Goal: Task Accomplishment & Management: Manage account settings

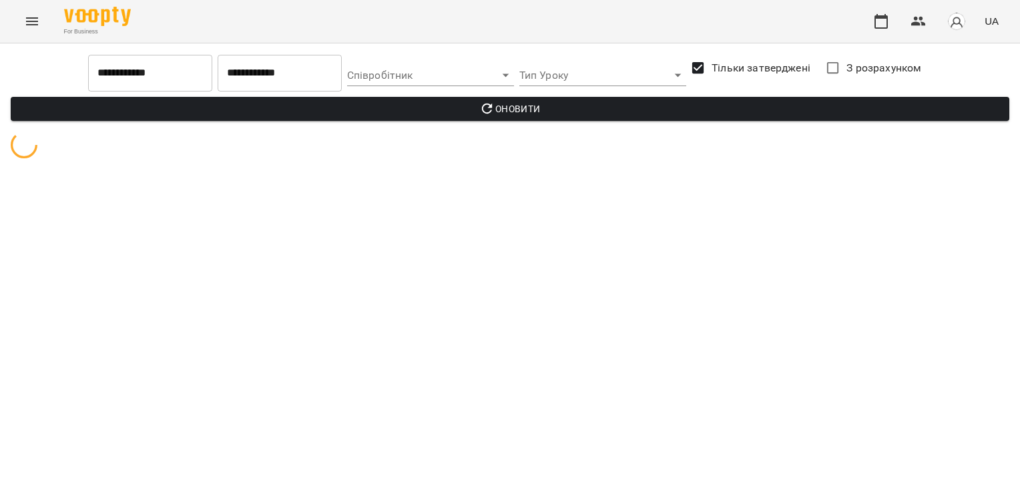
click at [298, 82] on input "**********" at bounding box center [280, 72] width 124 height 37
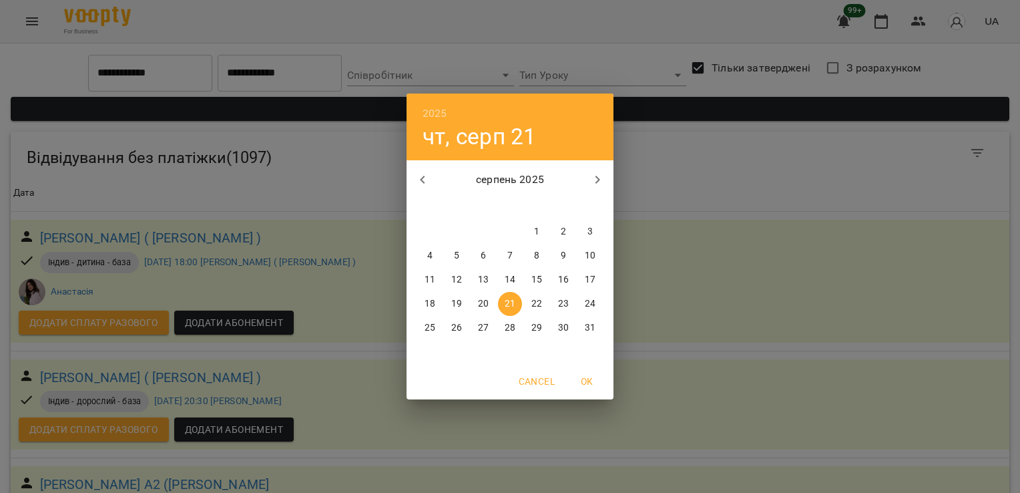
click at [771, 142] on div "2025 чт, серп 21 серпень 2025 пн вт ср чт пт сб нд 28 29 30 31 1 2 3 4 5 6 7 8 …" at bounding box center [510, 246] width 1020 height 493
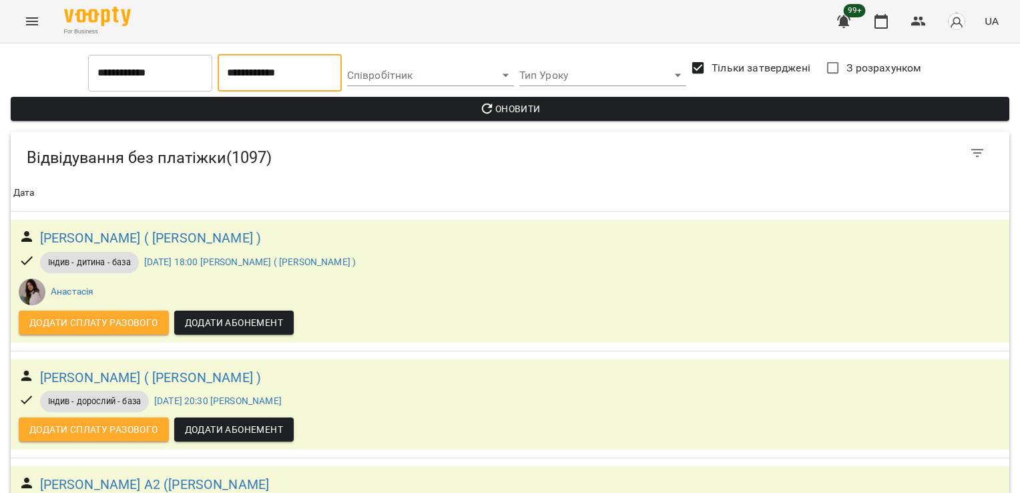
scroll to position [135449, 0]
click at [887, 19] on icon "button" at bounding box center [881, 21] width 16 height 16
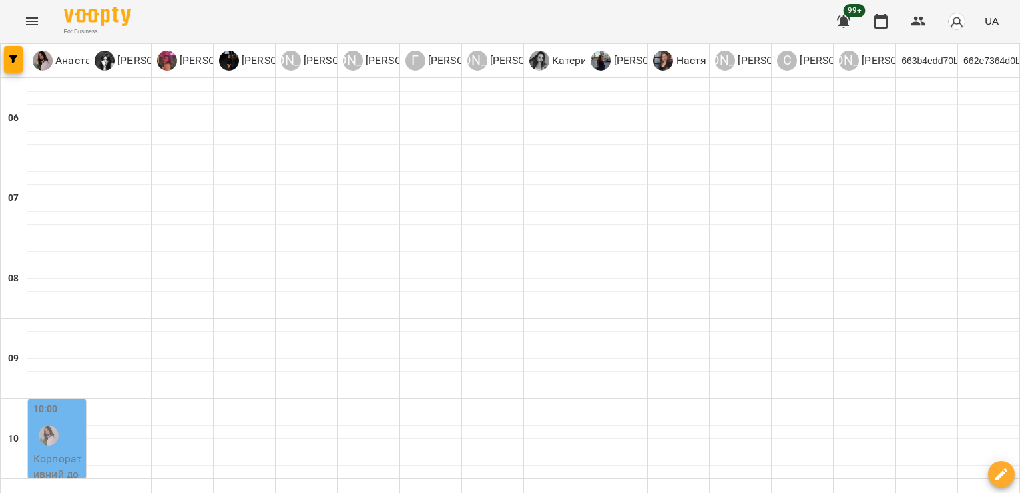
scroll to position [264, 0]
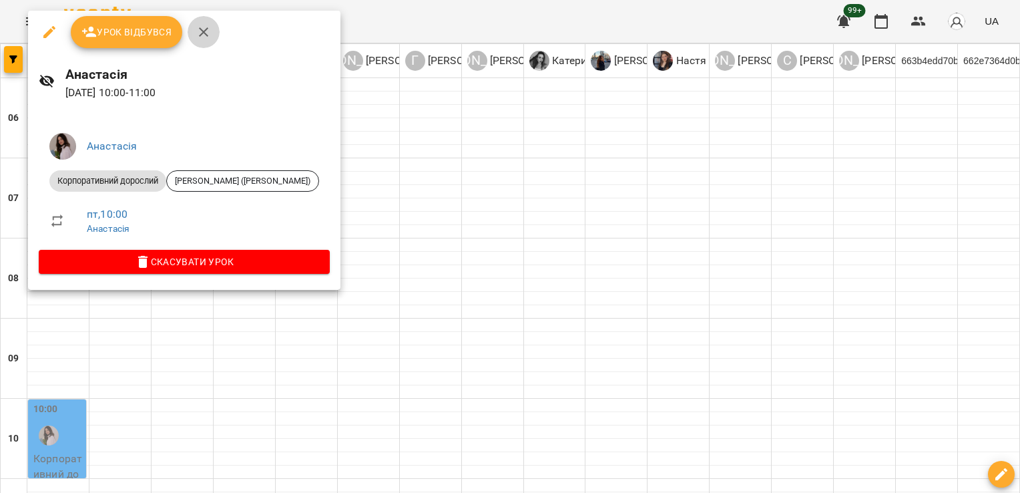
click at [202, 30] on icon "button" at bounding box center [204, 32] width 16 height 16
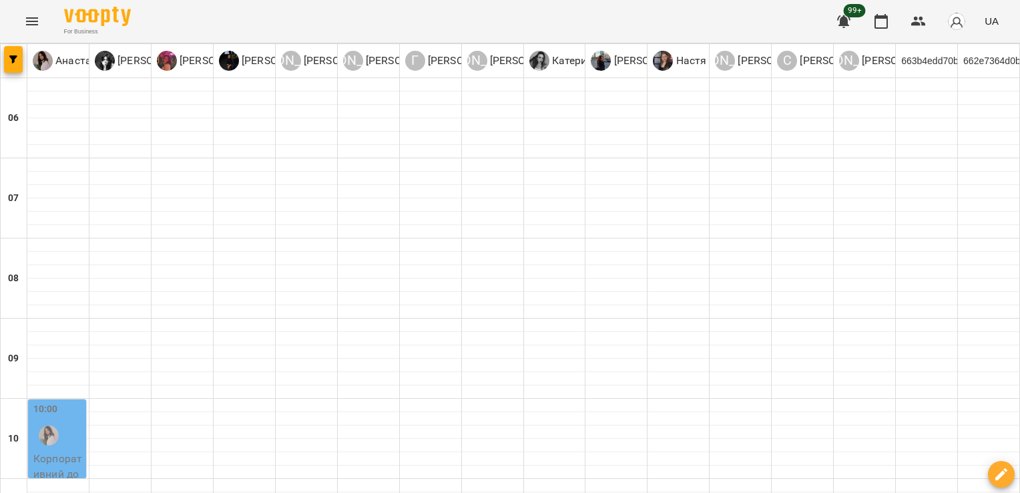
scroll to position [409, 0]
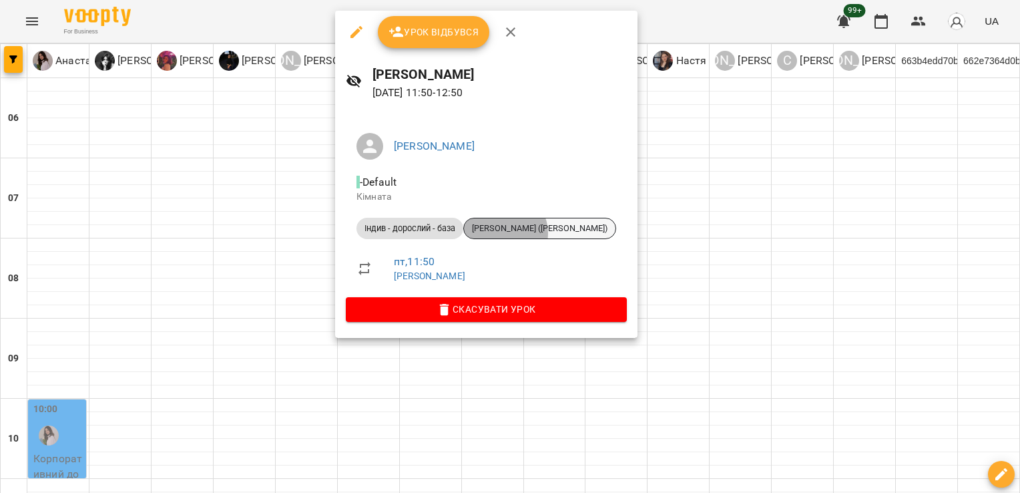
click at [503, 233] on span "[PERSON_NAME] ([PERSON_NAME])" at bounding box center [540, 228] width 152 height 12
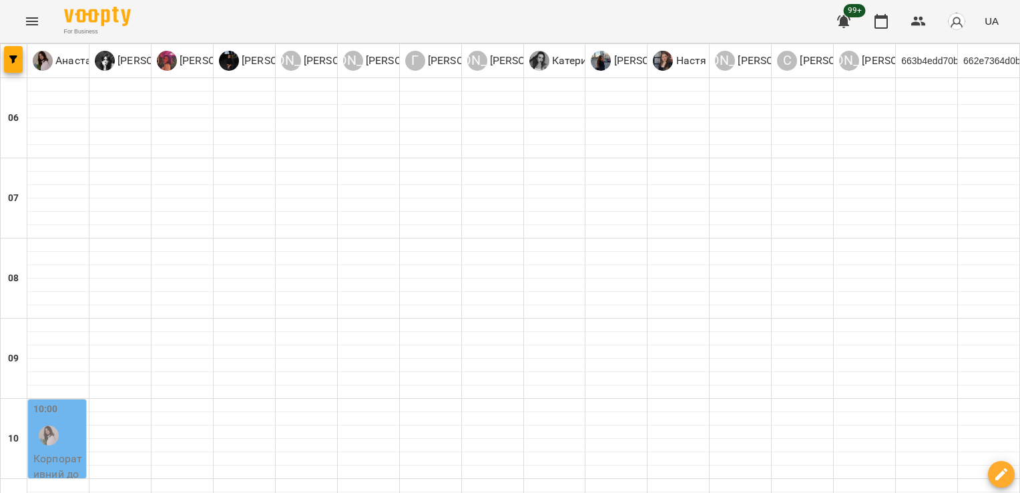
scroll to position [335, 0]
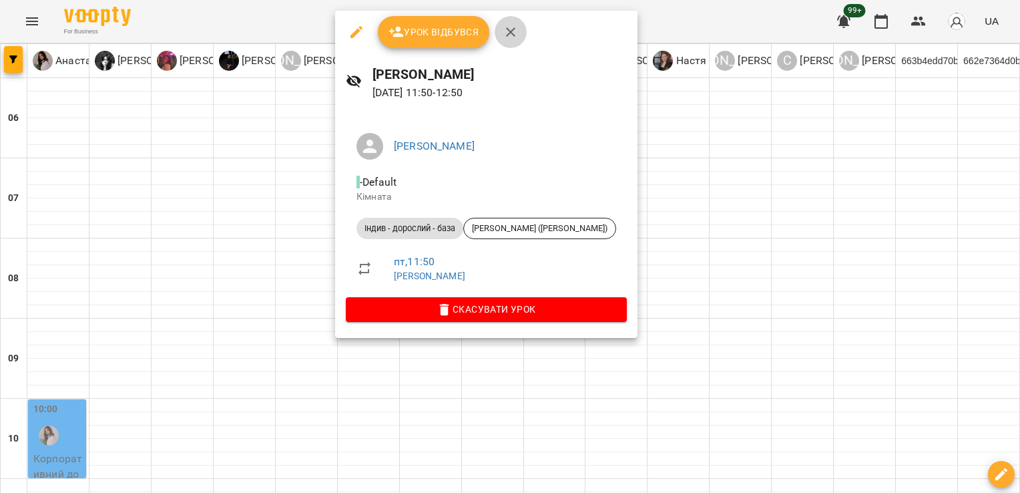
click at [506, 33] on icon "button" at bounding box center [511, 32] width 16 height 16
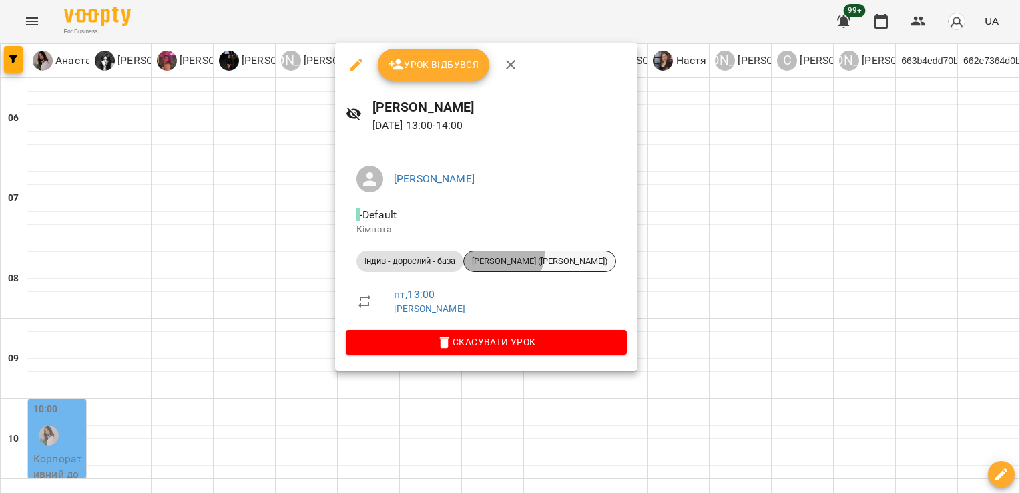
click at [497, 252] on div "[PERSON_NAME] ([PERSON_NAME])" at bounding box center [539, 260] width 153 height 21
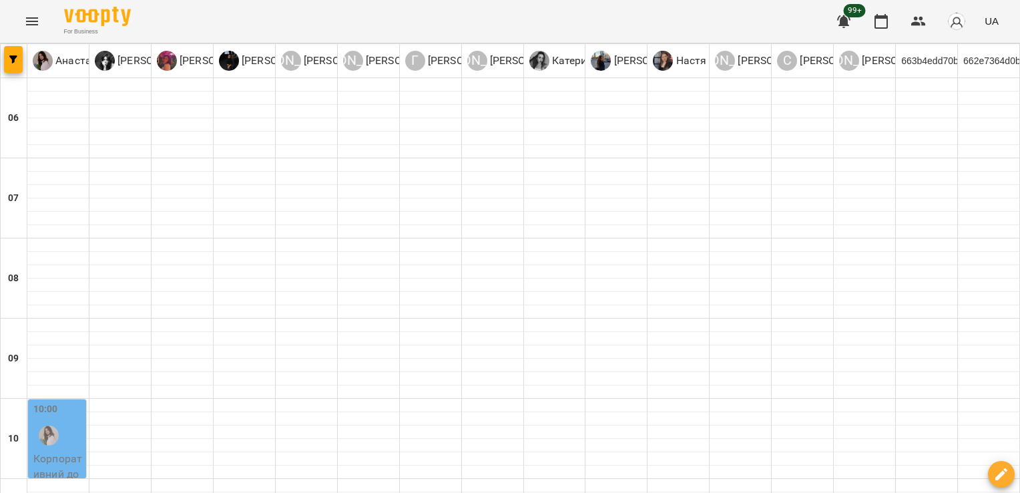
scroll to position [405, 0]
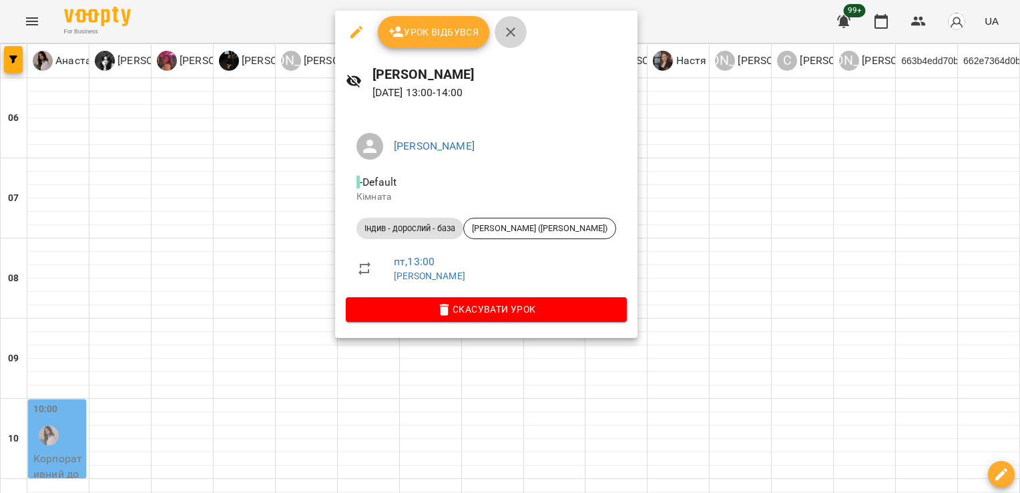
click at [511, 45] on button "button" at bounding box center [511, 32] width 32 height 32
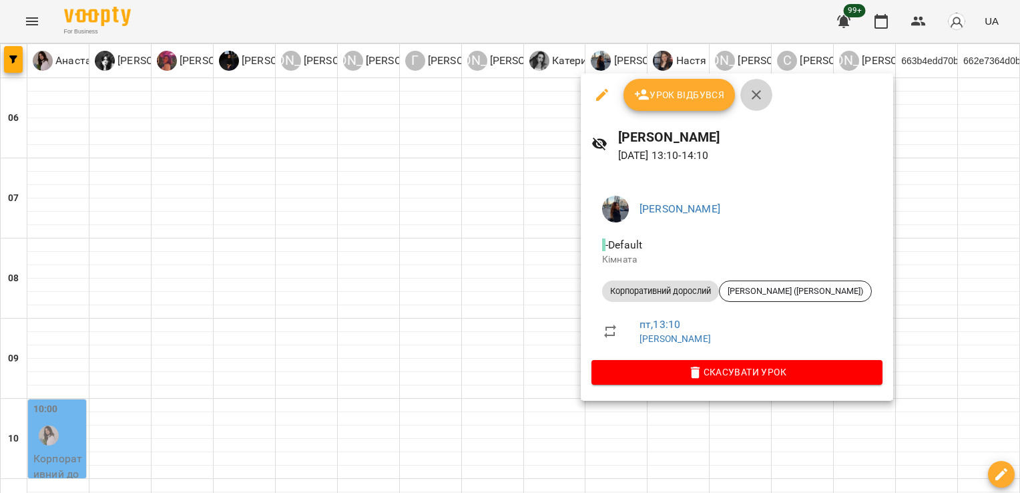
click at [755, 96] on icon "button" at bounding box center [756, 95] width 16 height 16
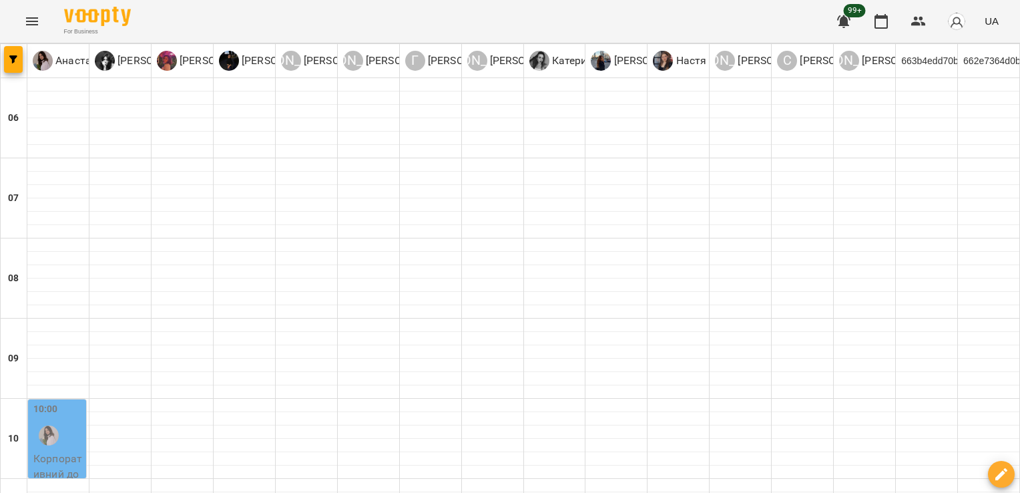
scroll to position [533, 0]
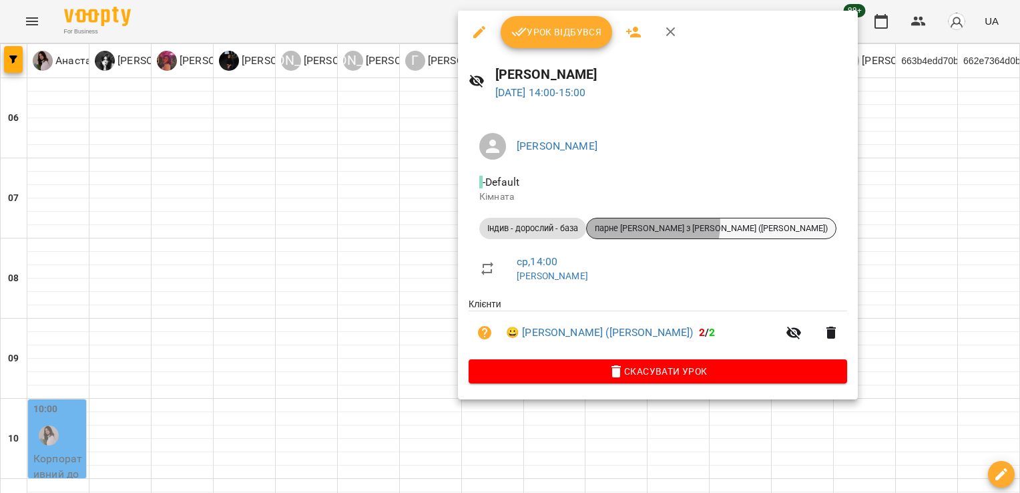
click at [644, 223] on span "парне [PERSON_NAME] з [PERSON_NAME] ([PERSON_NAME])" at bounding box center [711, 228] width 249 height 12
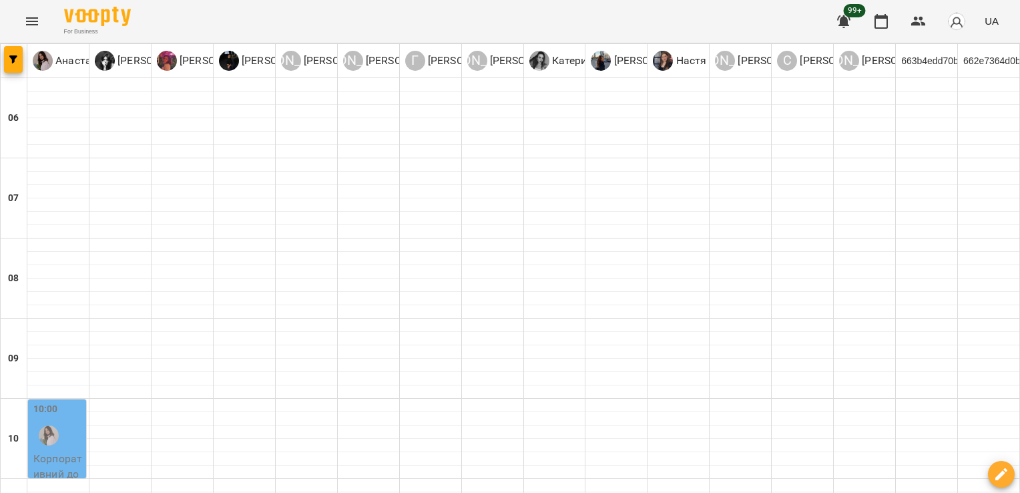
scroll to position [545, 0]
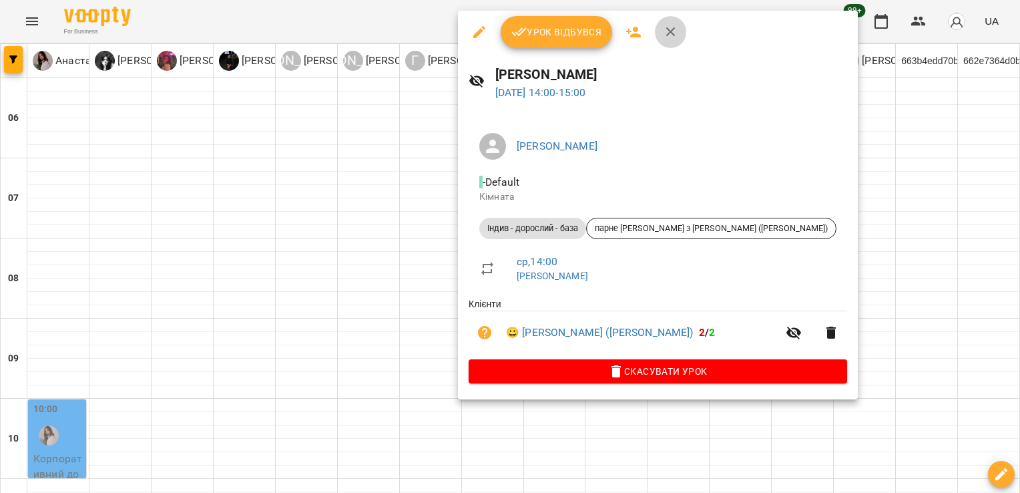
click at [676, 29] on icon "button" at bounding box center [671, 32] width 16 height 16
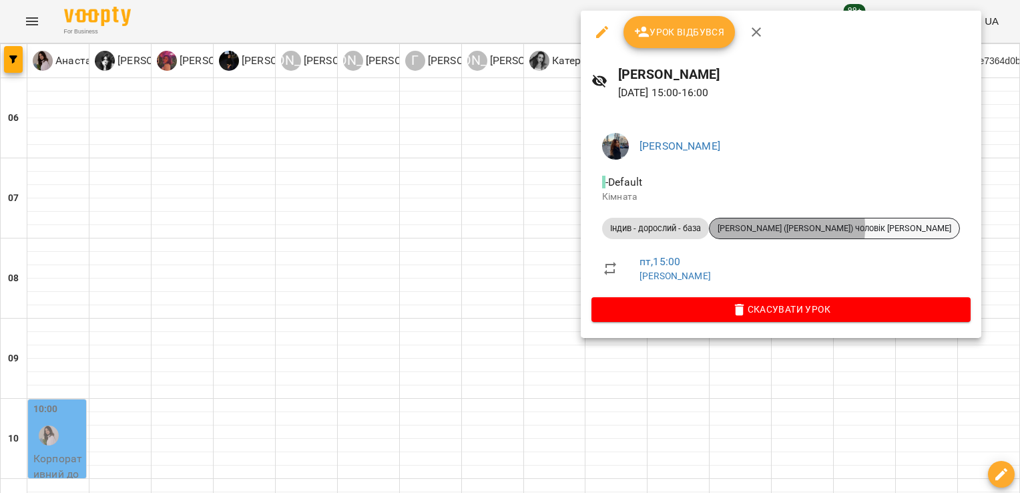
click at [766, 228] on span "[PERSON_NAME] ([PERSON_NAME]) чоловік [PERSON_NAME]" at bounding box center [835, 228] width 250 height 12
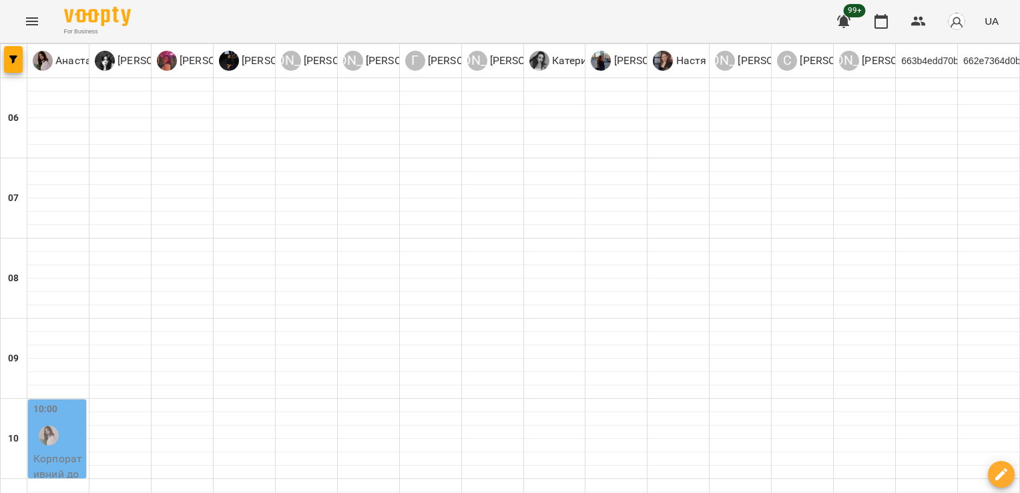
scroll to position [644, 0]
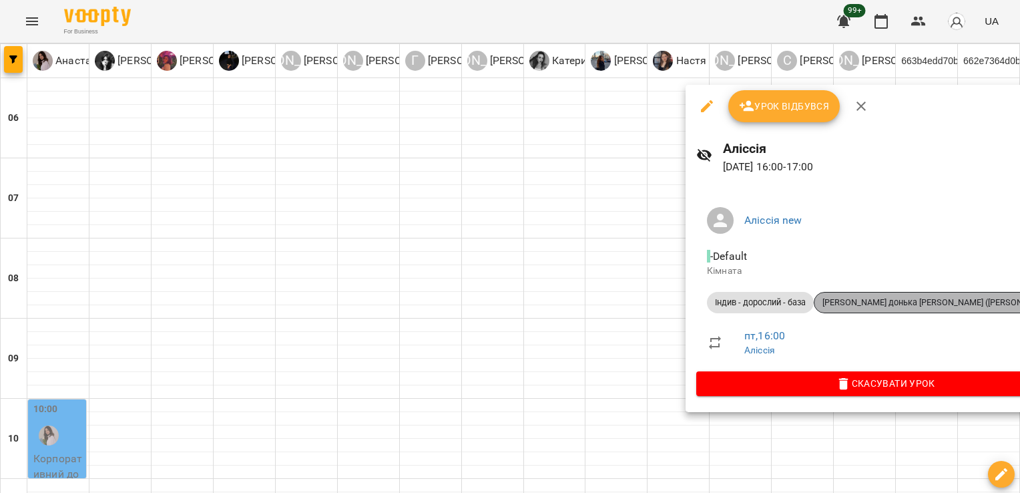
click at [935, 300] on span "[PERSON_NAME] донька [PERSON_NAME] ([PERSON_NAME])" at bounding box center [938, 302] width 248 height 12
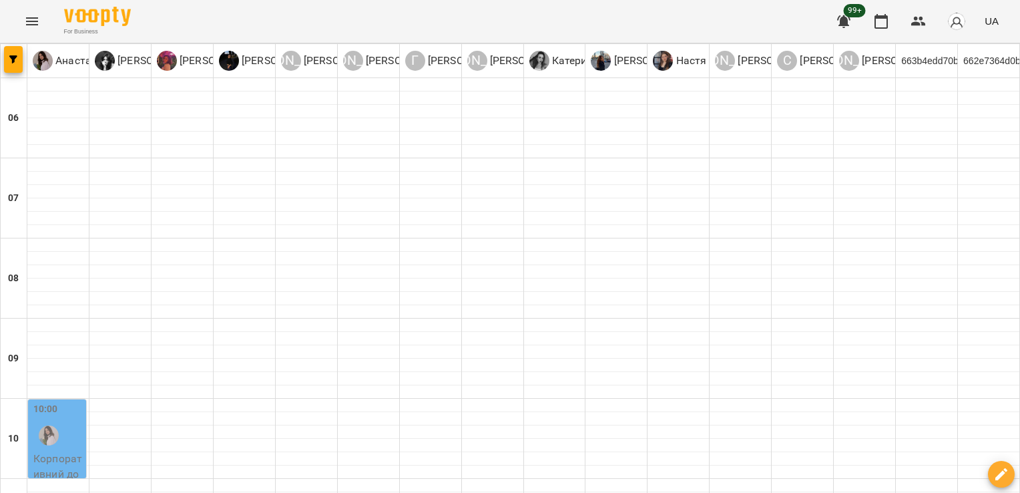
scroll to position [641, 0]
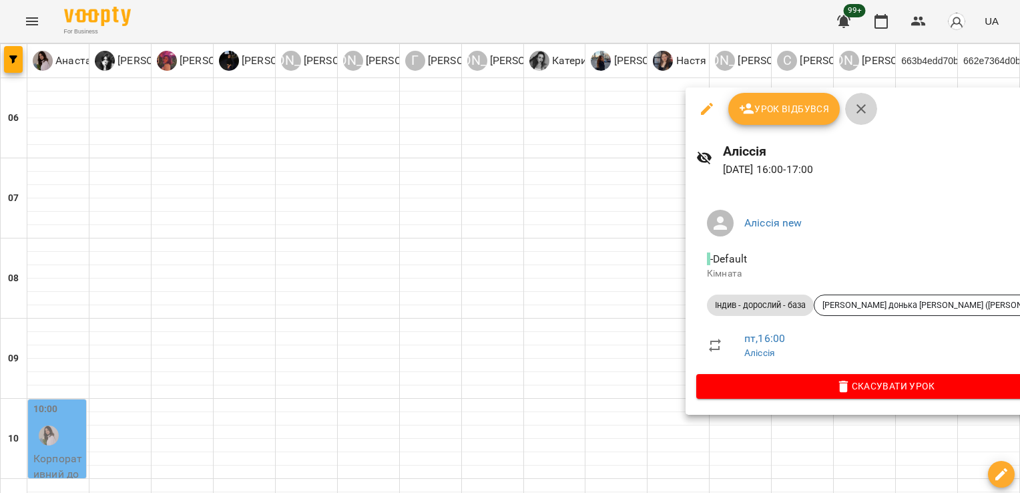
click at [865, 105] on icon "button" at bounding box center [861, 109] width 16 height 16
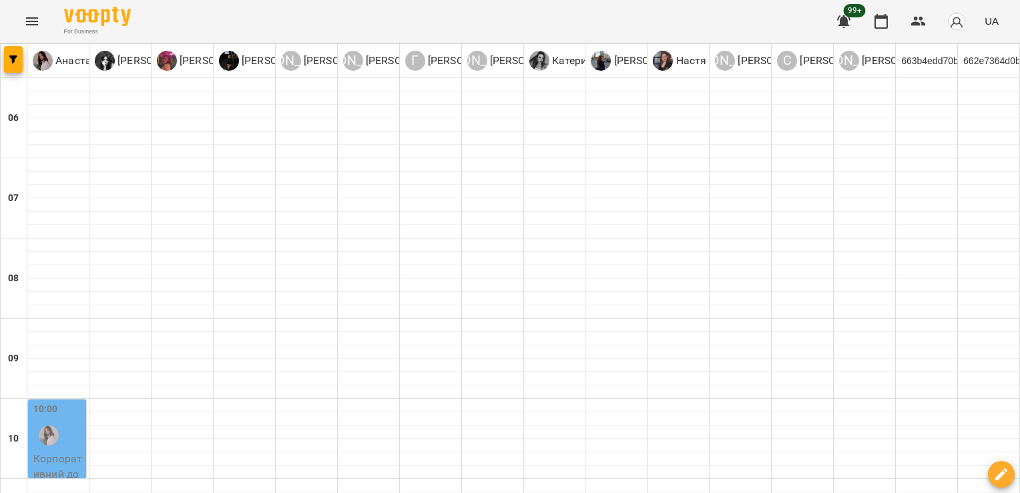
scroll to position [745, 0]
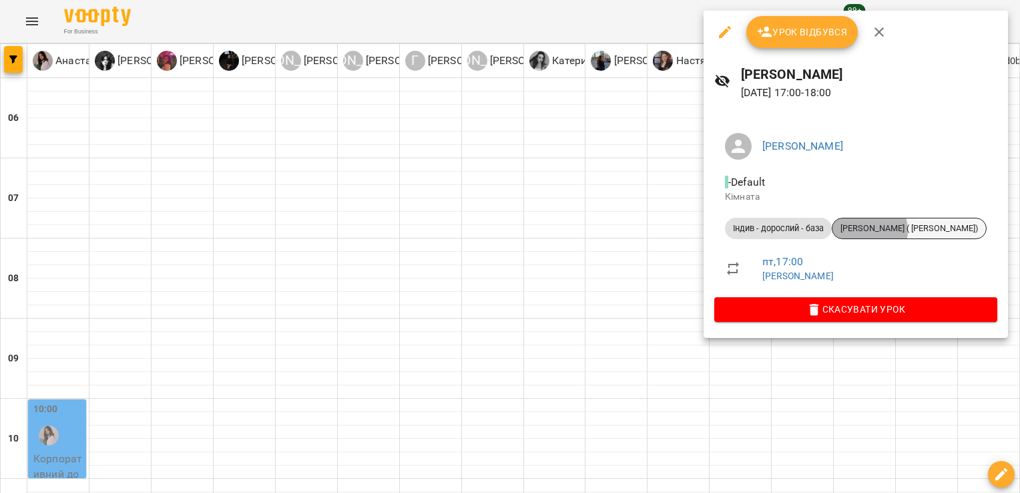
click at [865, 230] on span "[PERSON_NAME] ( [PERSON_NAME])" at bounding box center [910, 228] width 154 height 12
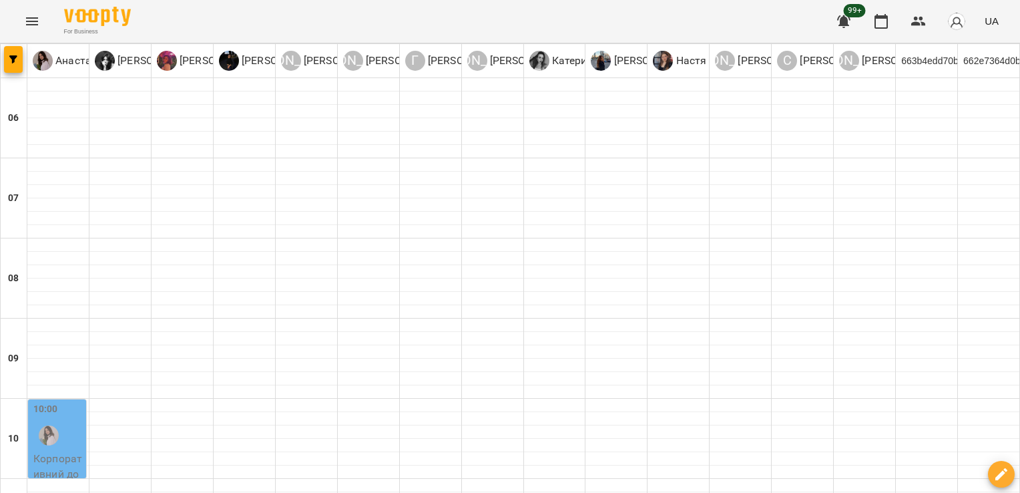
scroll to position [756, 0]
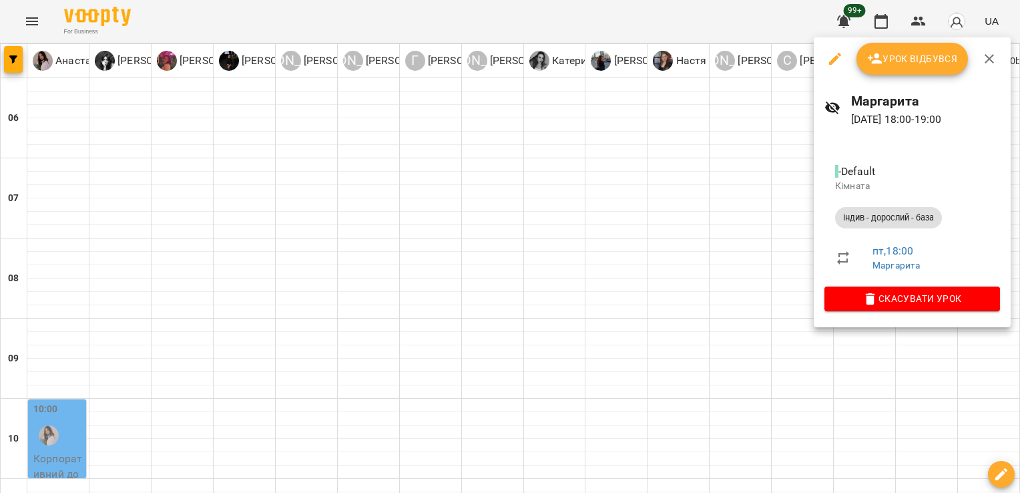
click at [851, 329] on div at bounding box center [510, 246] width 1020 height 493
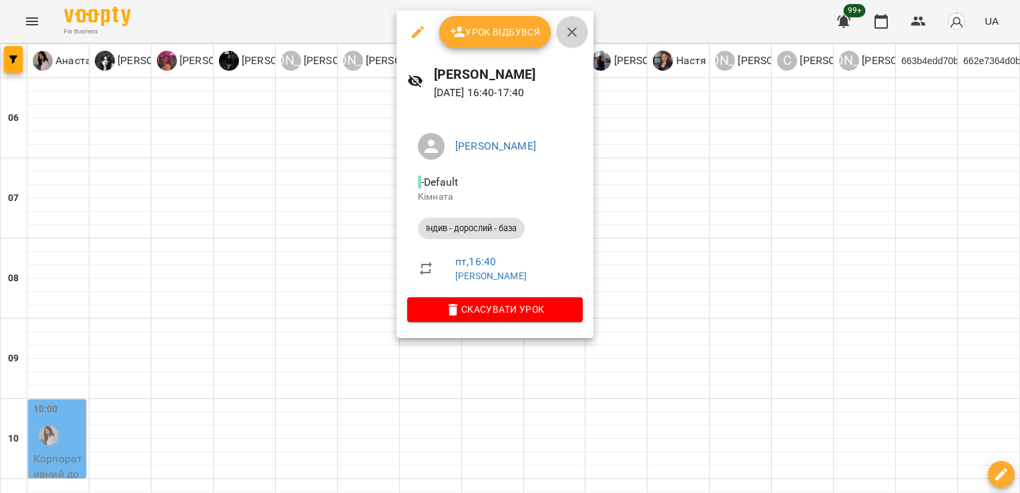
click at [567, 31] on icon "button" at bounding box center [572, 32] width 16 height 16
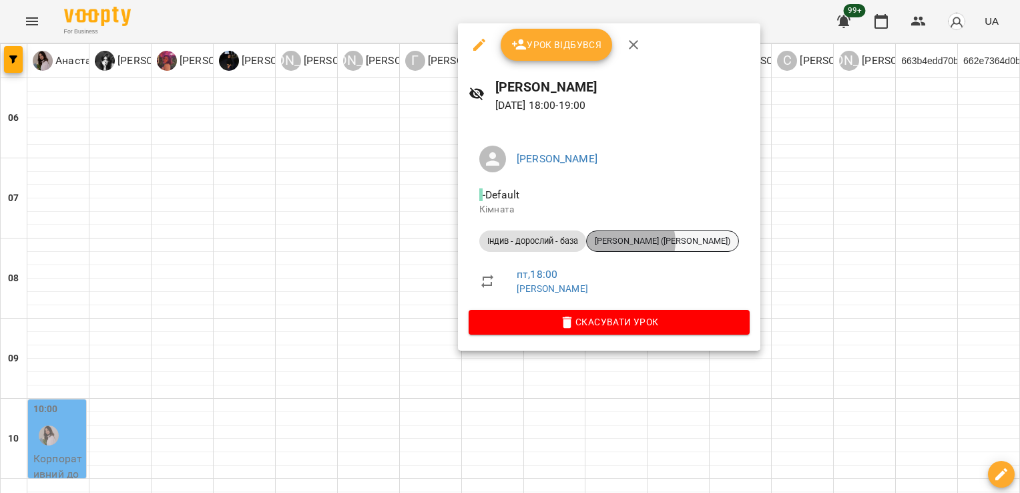
click at [632, 242] on span "[PERSON_NAME] ([PERSON_NAME])" at bounding box center [663, 241] width 152 height 12
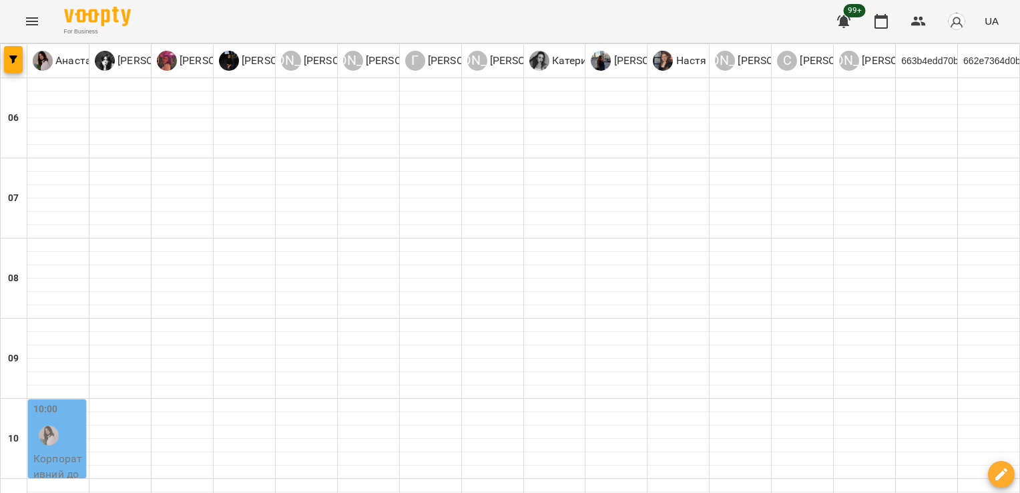
scroll to position [748, 0]
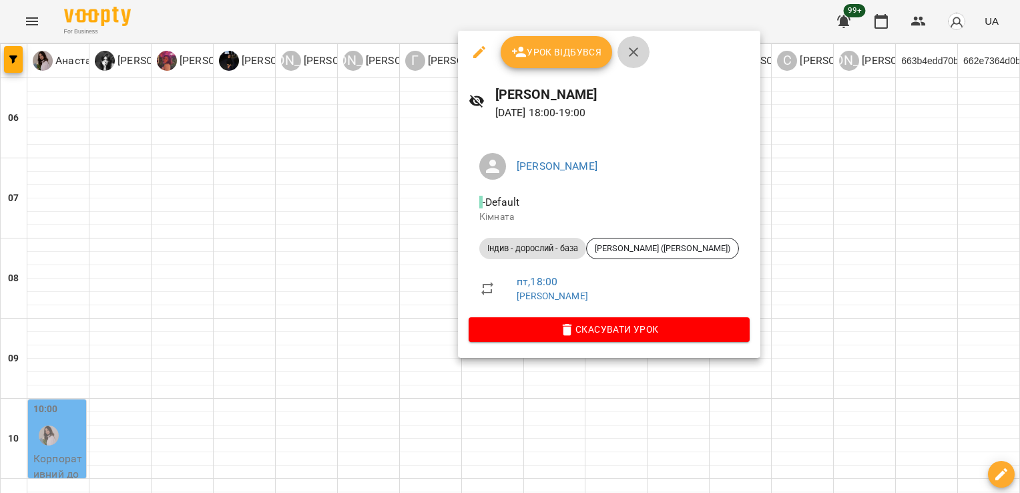
click at [632, 59] on icon "button" at bounding box center [634, 52] width 16 height 16
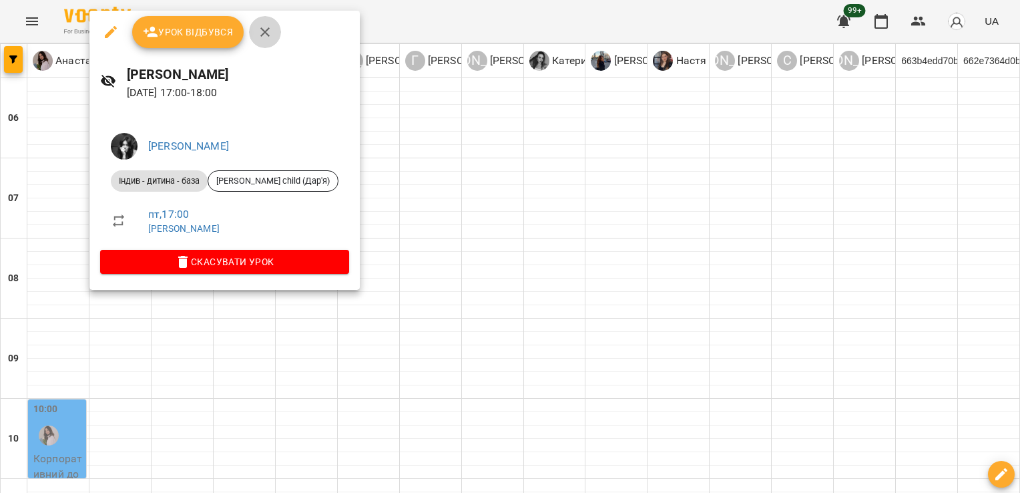
click at [266, 34] on icon "button" at bounding box center [264, 31] width 9 height 9
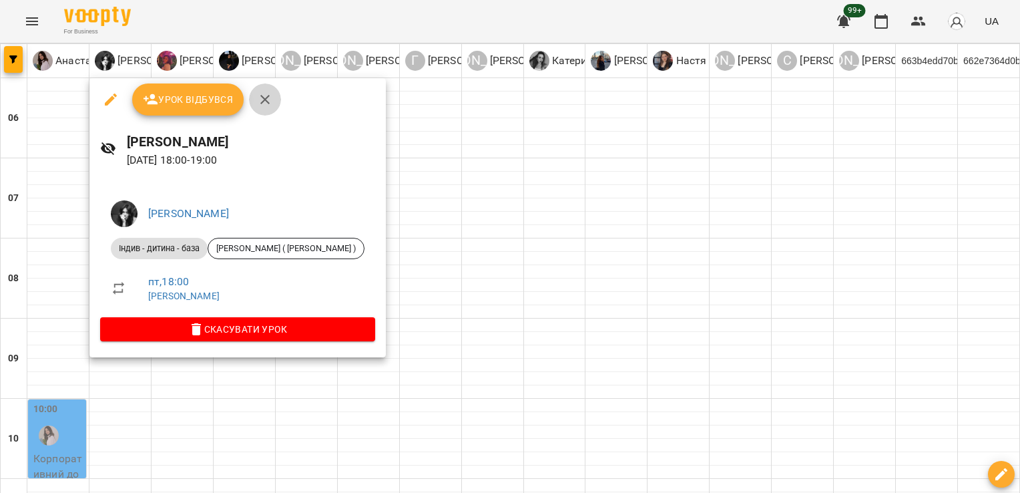
click at [262, 99] on icon "button" at bounding box center [264, 99] width 9 height 9
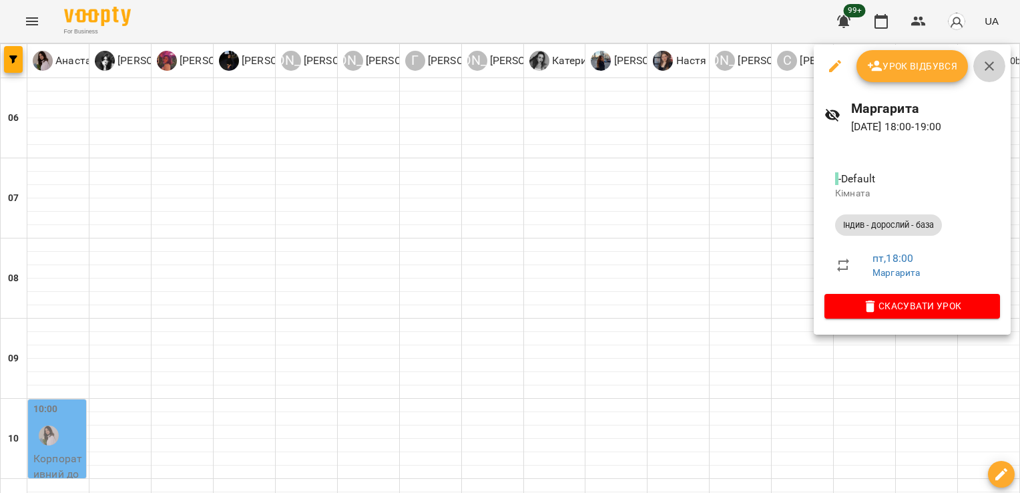
click at [991, 61] on icon "button" at bounding box center [989, 66] width 16 height 16
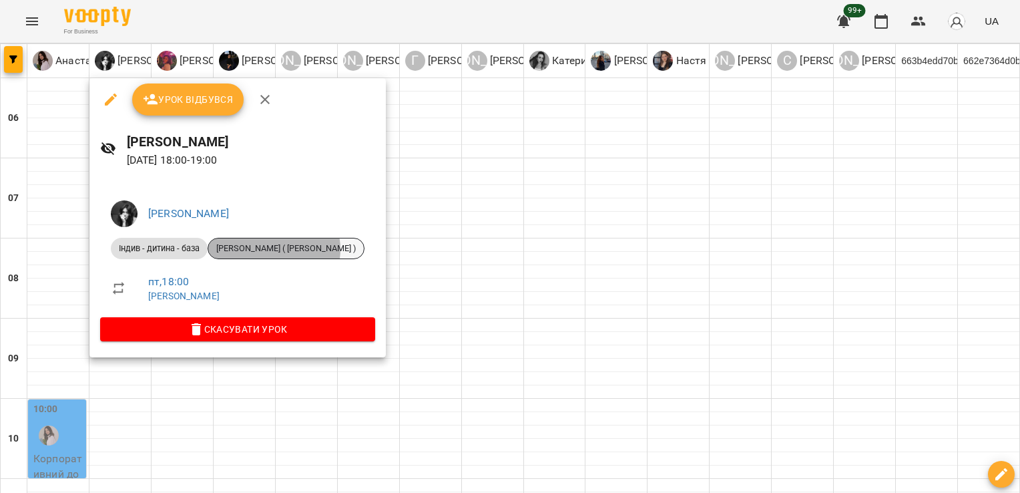
click at [275, 249] on span "[PERSON_NAME] ( [PERSON_NAME] )" at bounding box center [286, 248] width 156 height 12
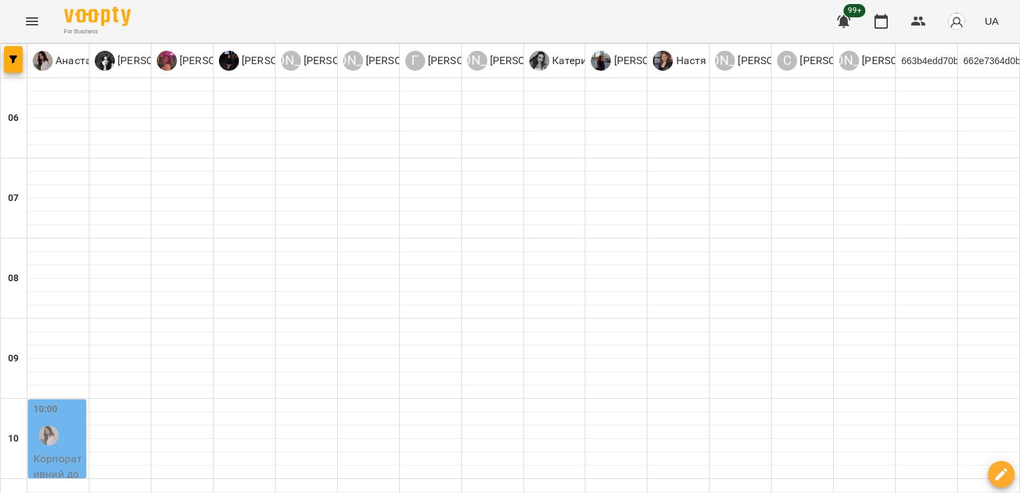
scroll to position [854, 0]
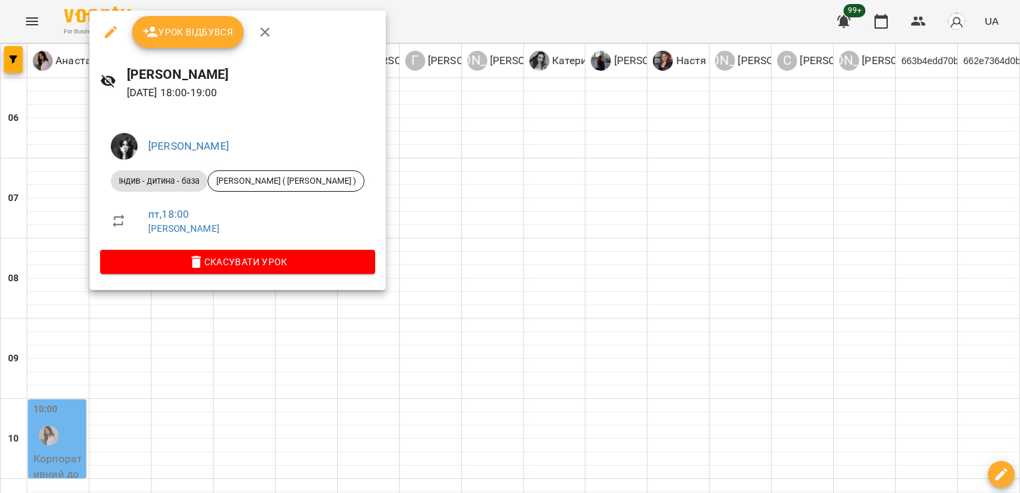
click at [267, 28] on icon "button" at bounding box center [264, 31] width 9 height 9
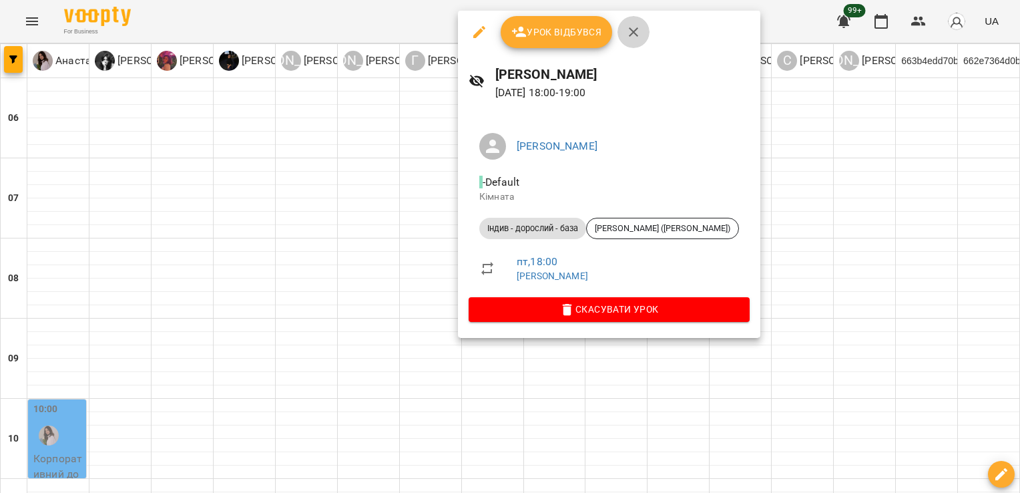
click at [637, 36] on icon "button" at bounding box center [634, 32] width 16 height 16
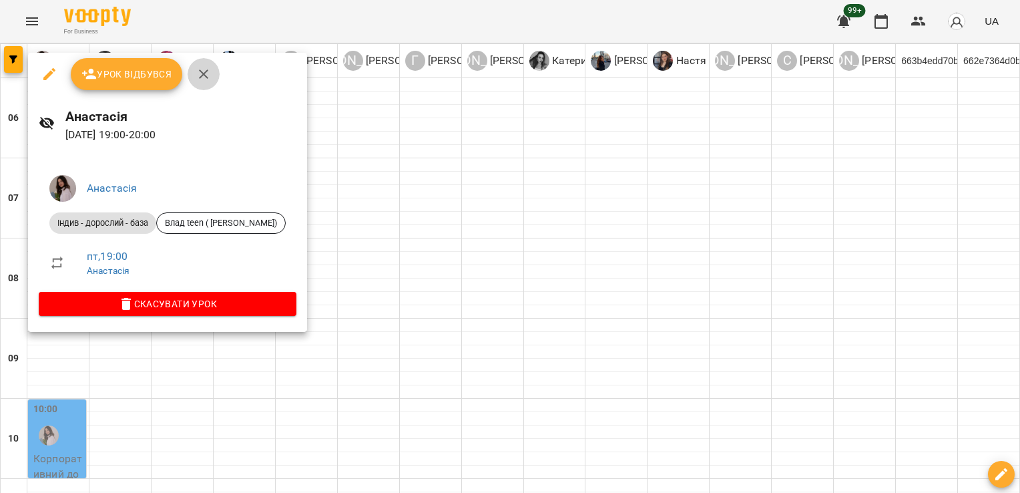
click at [198, 67] on icon "button" at bounding box center [204, 74] width 16 height 16
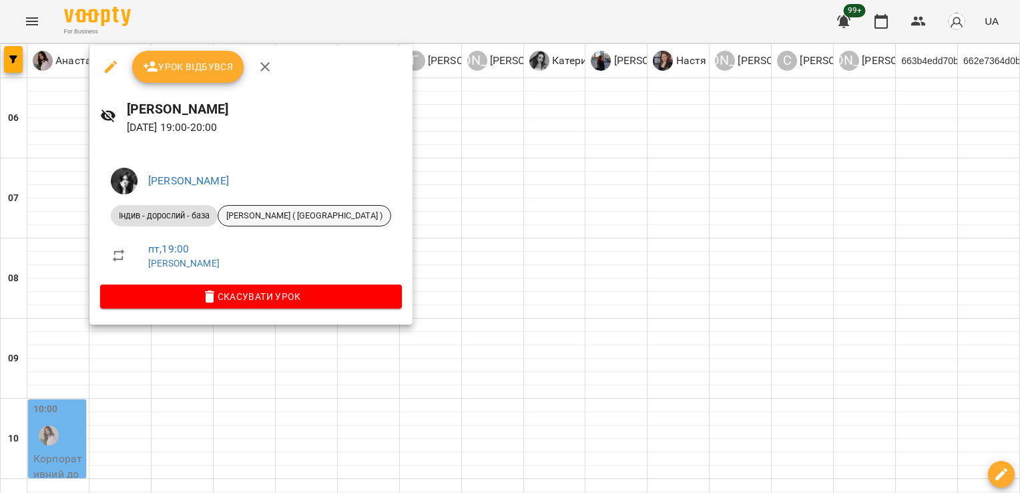
click at [260, 220] on span "[PERSON_NAME] ( [GEOGRAPHIC_DATA] )" at bounding box center [304, 216] width 172 height 12
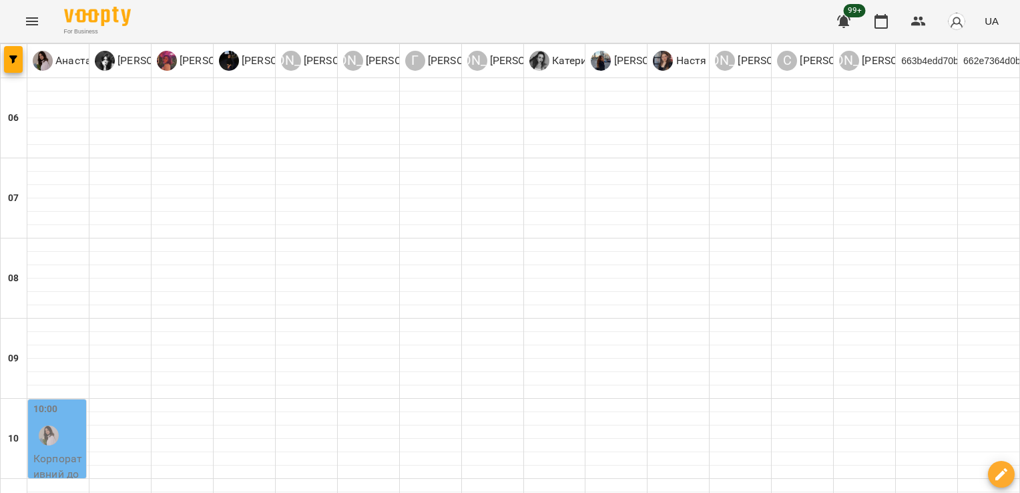
scroll to position [933, 0]
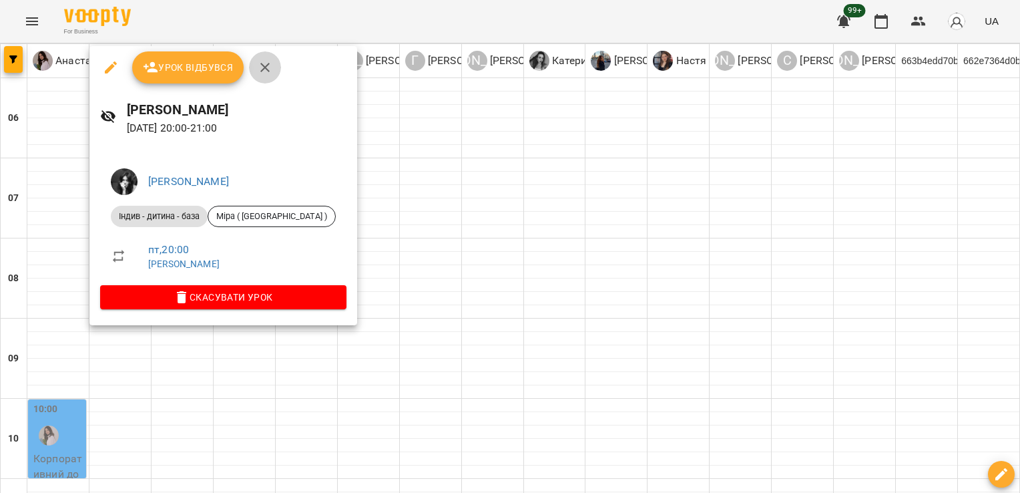
click at [264, 64] on icon "button" at bounding box center [265, 67] width 16 height 16
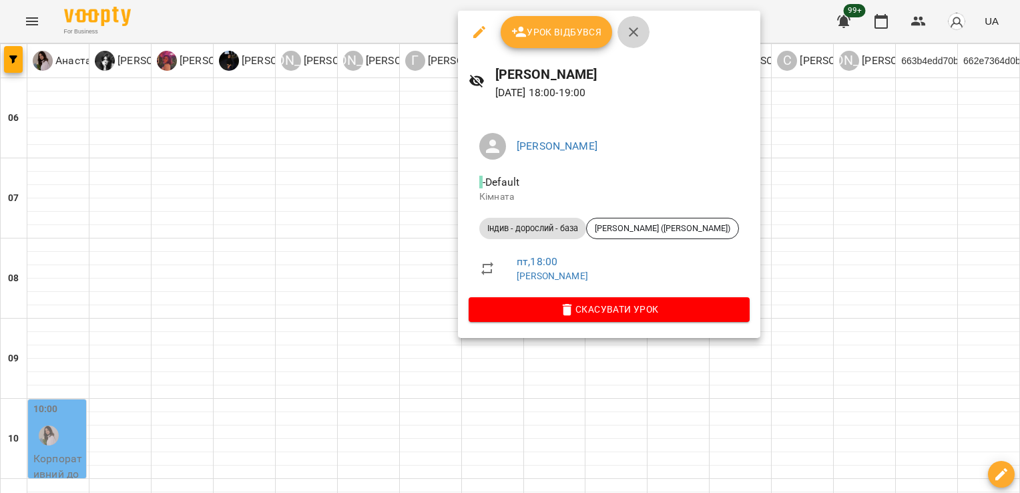
click at [634, 27] on icon "button" at bounding box center [634, 32] width 16 height 16
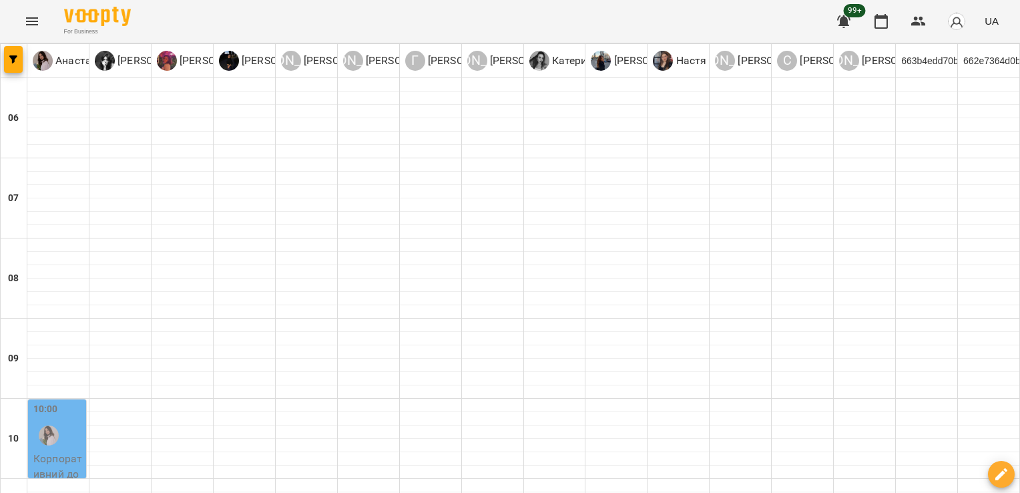
scroll to position [0, 0]
click at [923, 30] on button "button" at bounding box center [919, 21] width 32 height 32
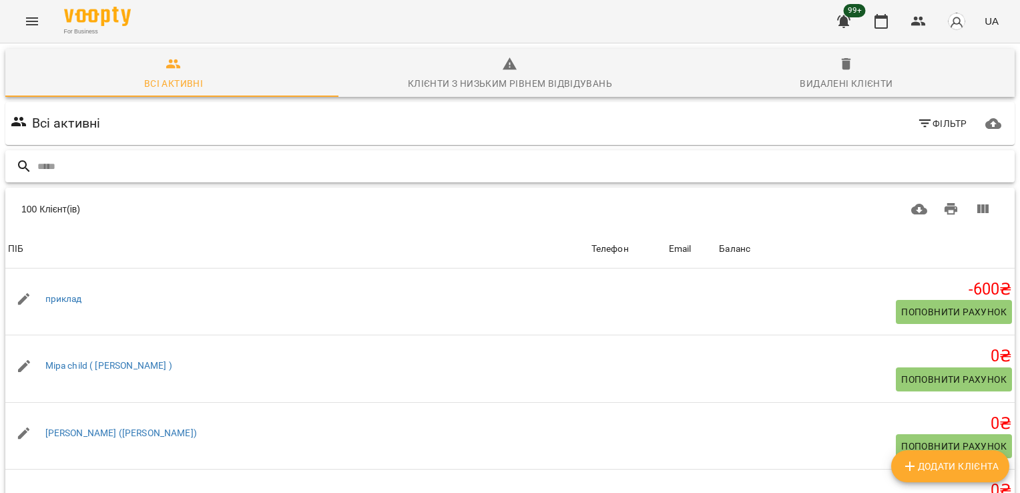
click at [592, 168] on input "text" at bounding box center [523, 167] width 972 height 22
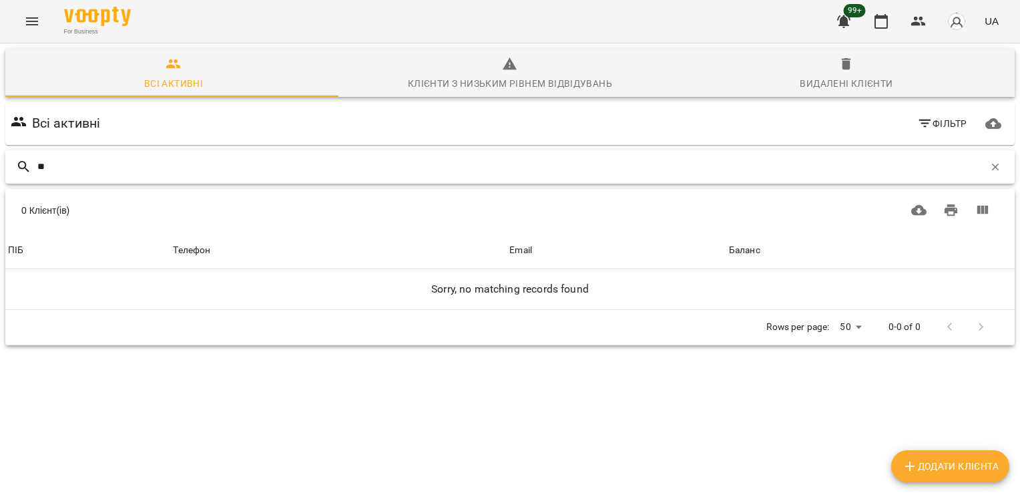
type input "*"
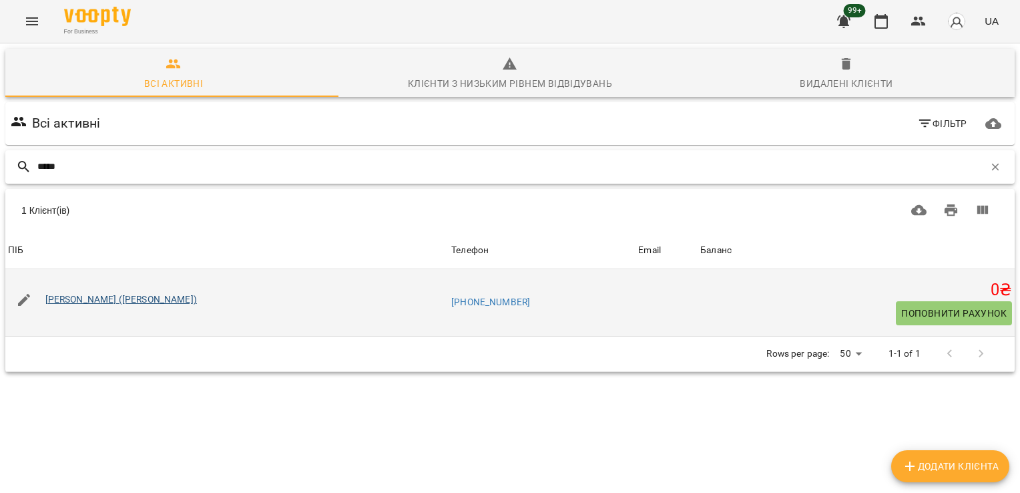
type input "*****"
click at [109, 298] on link "[PERSON_NAME] ([PERSON_NAME])" at bounding box center [121, 299] width 152 height 11
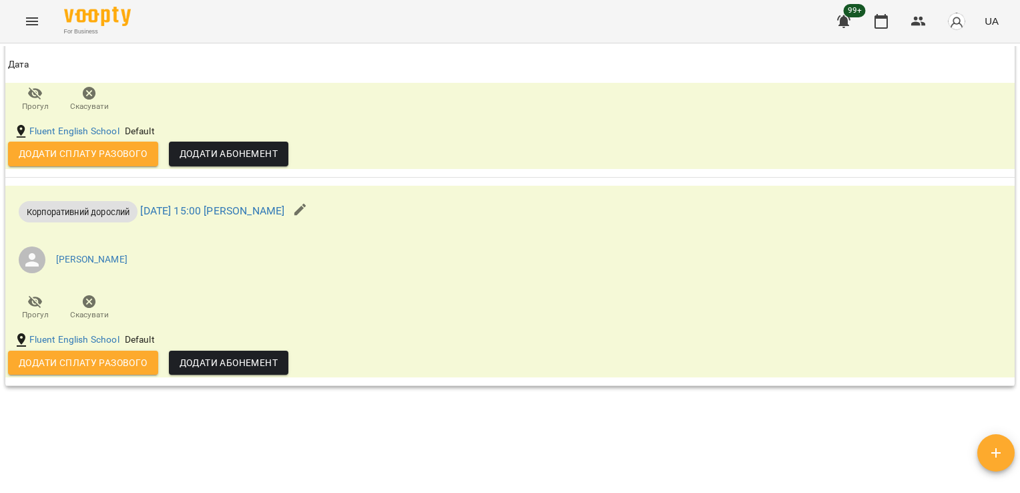
scroll to position [1208, 0]
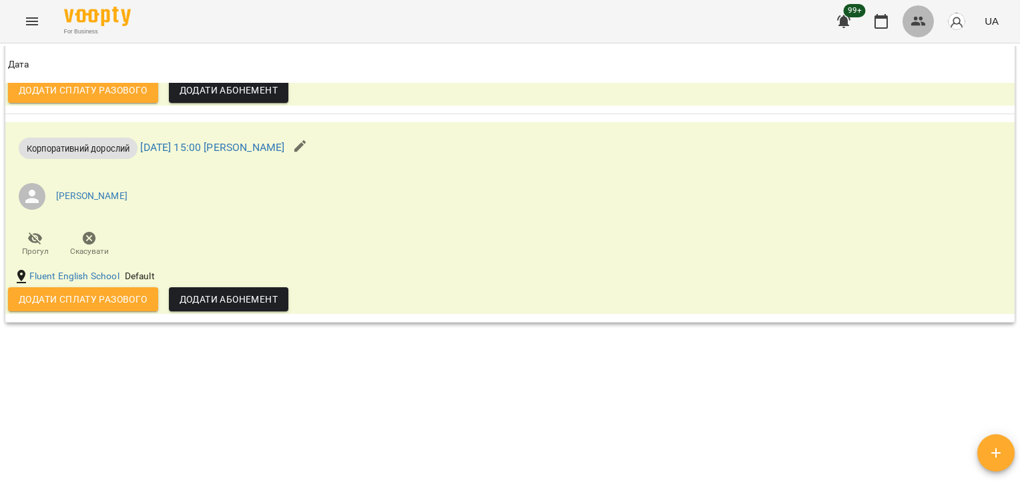
click at [909, 25] on button "button" at bounding box center [919, 21] width 32 height 32
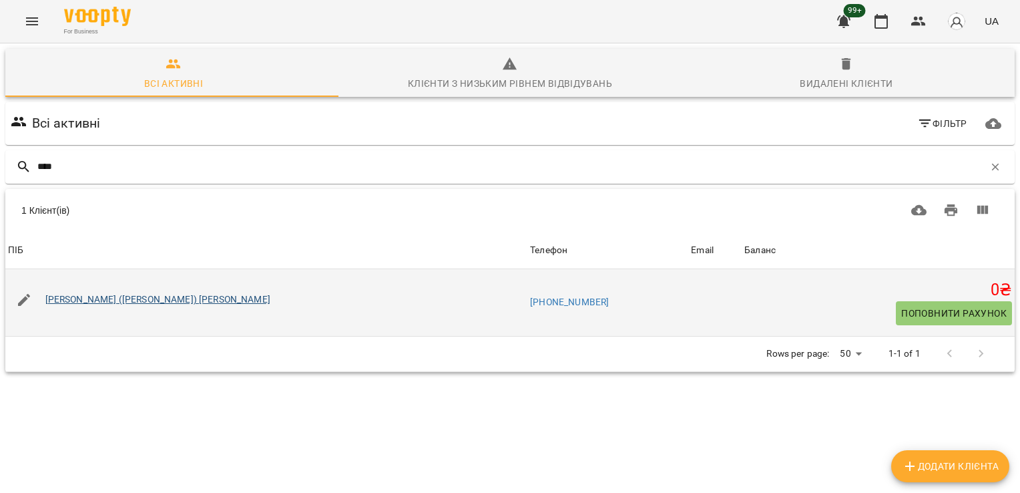
type input "****"
click at [128, 295] on link "[PERSON_NAME] ([PERSON_NAME]) [PERSON_NAME]" at bounding box center [157, 299] width 225 height 11
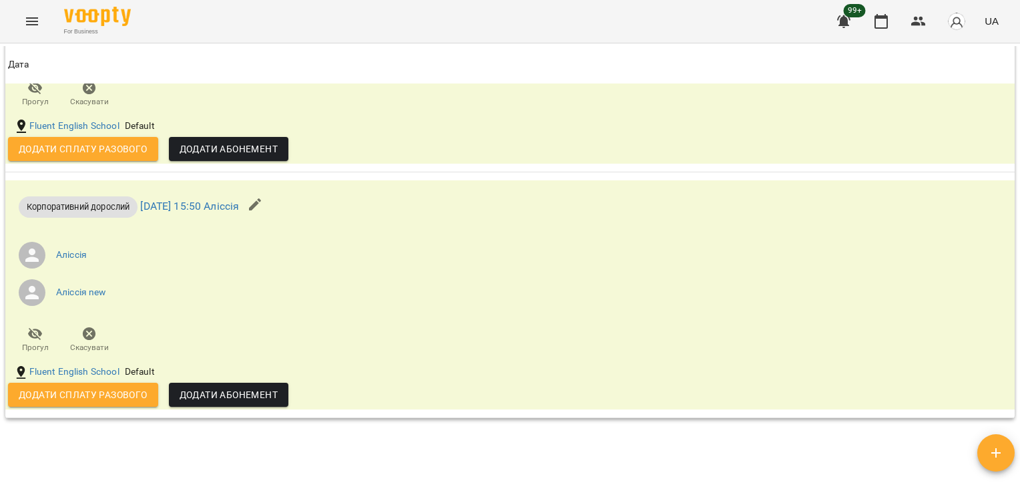
scroll to position [1843, 0]
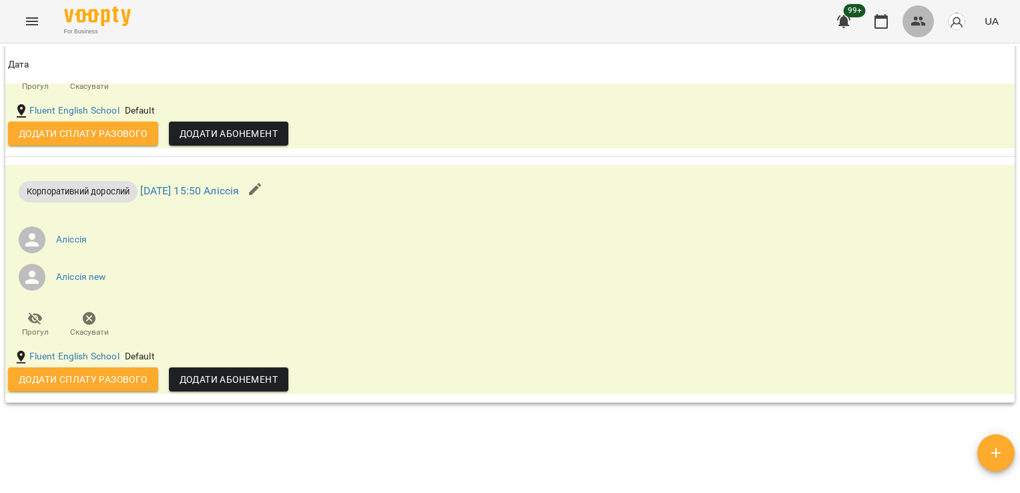
click at [916, 23] on icon "button" at bounding box center [918, 21] width 15 height 9
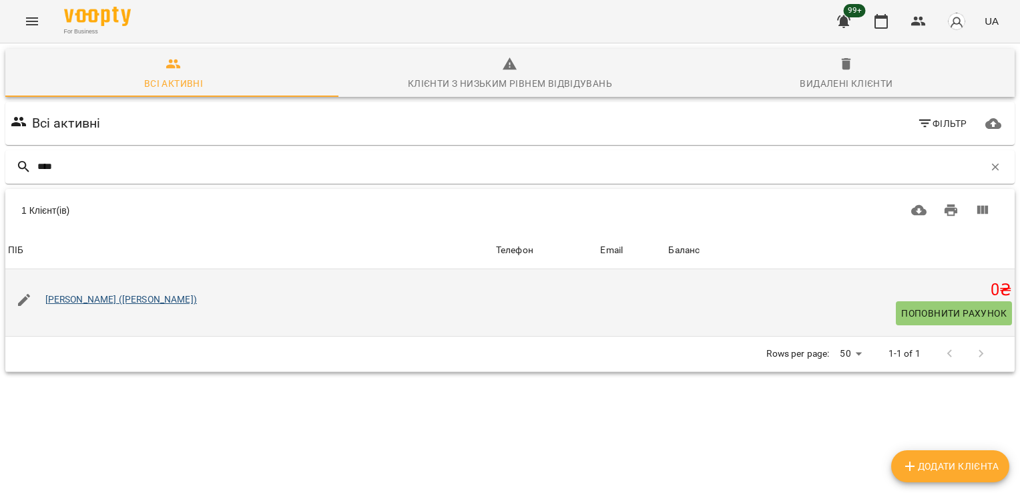
type input "****"
click at [136, 301] on link "[PERSON_NAME] ([PERSON_NAME])" at bounding box center [121, 299] width 152 height 11
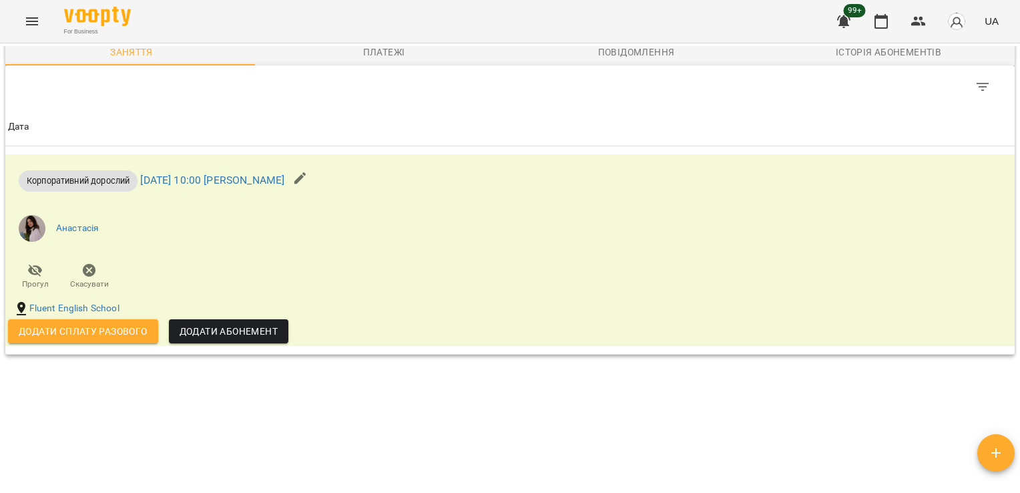
scroll to position [1653, 0]
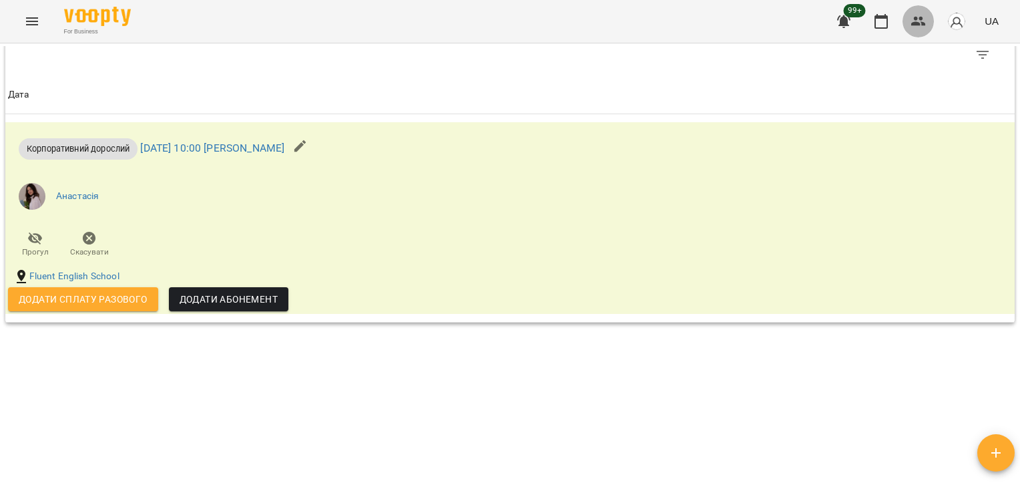
click at [919, 19] on icon "button" at bounding box center [919, 21] width 16 height 16
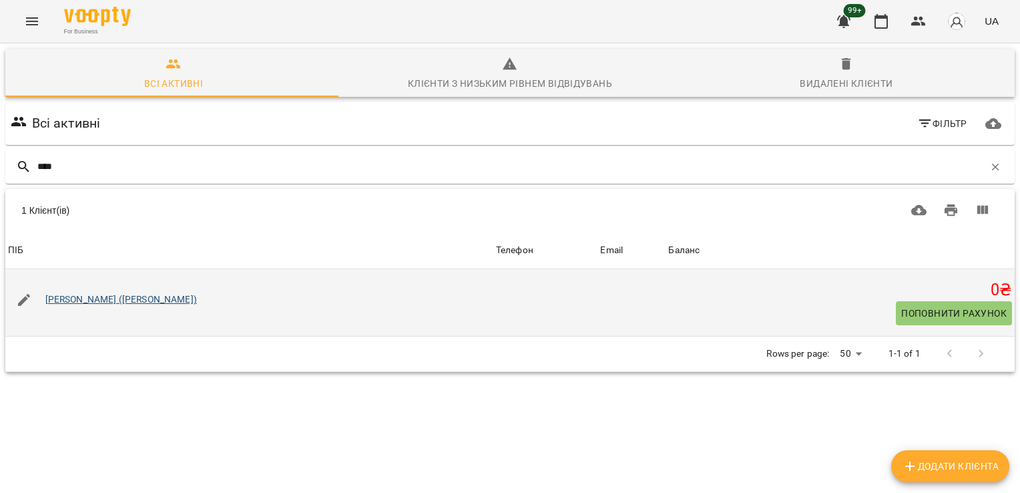
type input "****"
click at [123, 302] on link "[PERSON_NAME] ([PERSON_NAME])" at bounding box center [121, 299] width 152 height 11
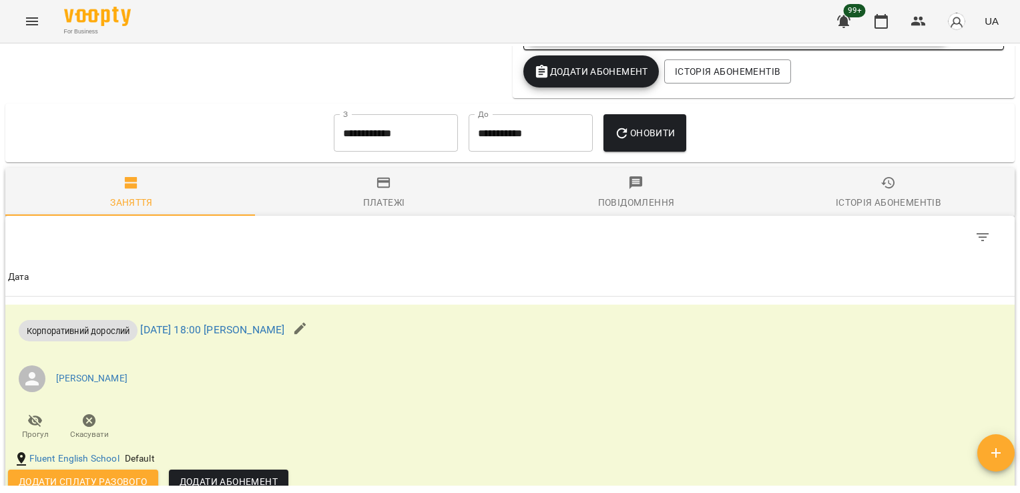
scroll to position [1284, 0]
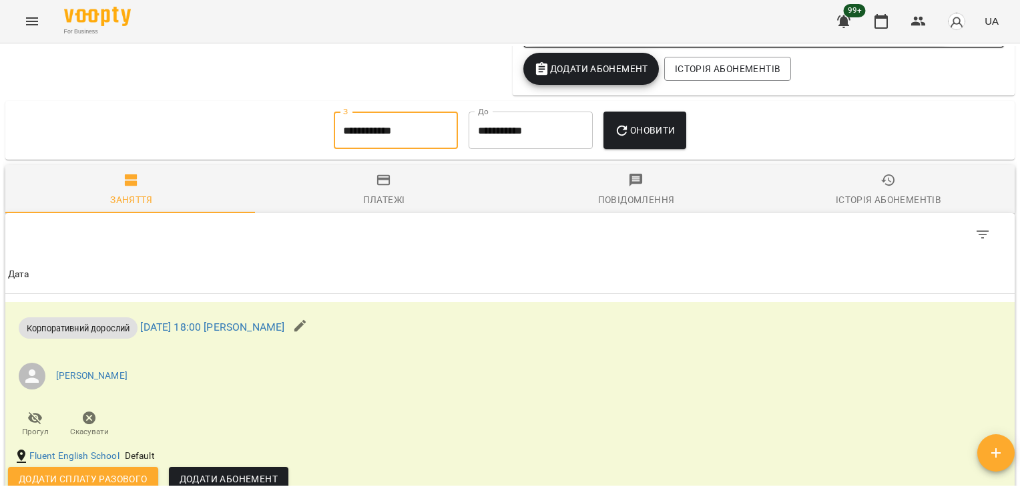
click at [403, 138] on input "**********" at bounding box center [396, 129] width 124 height 37
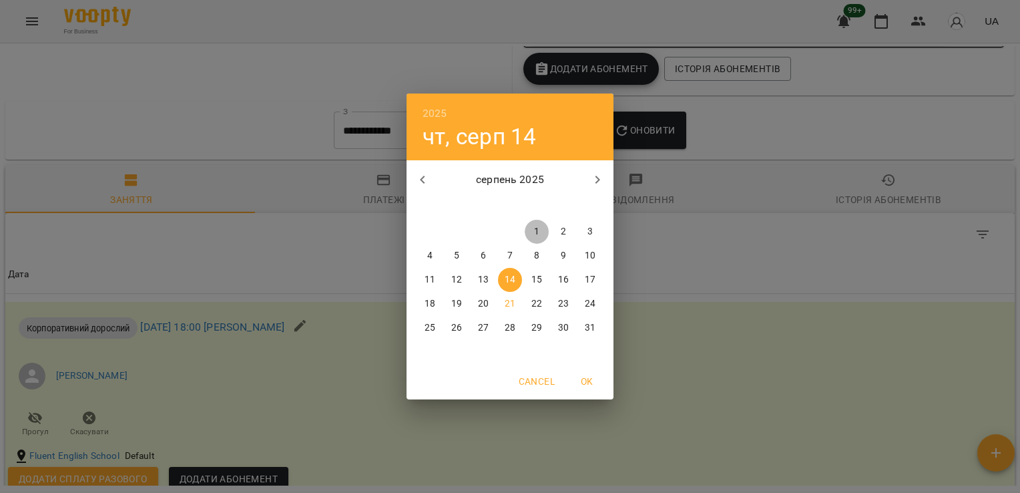
click at [539, 223] on button "1" at bounding box center [537, 232] width 24 height 24
type input "**********"
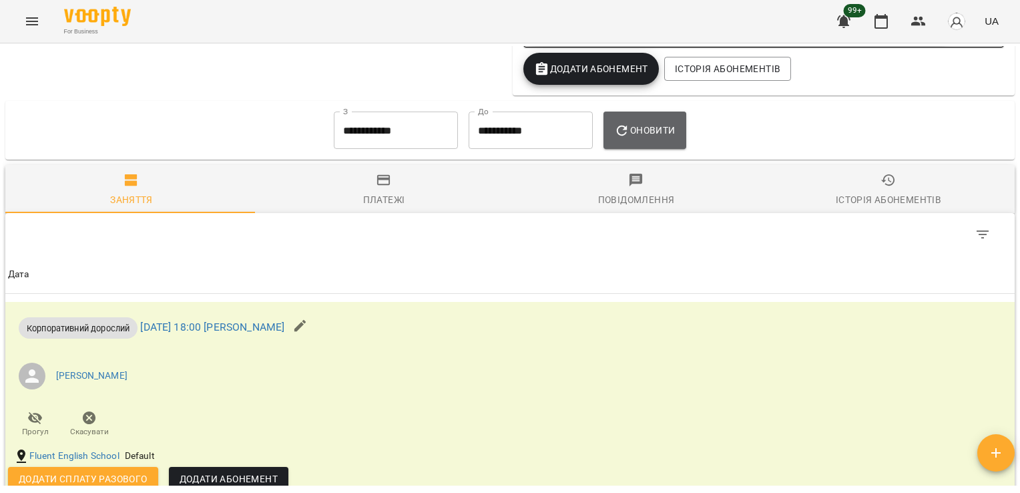
click at [657, 149] on button "Оновити" at bounding box center [645, 129] width 82 height 37
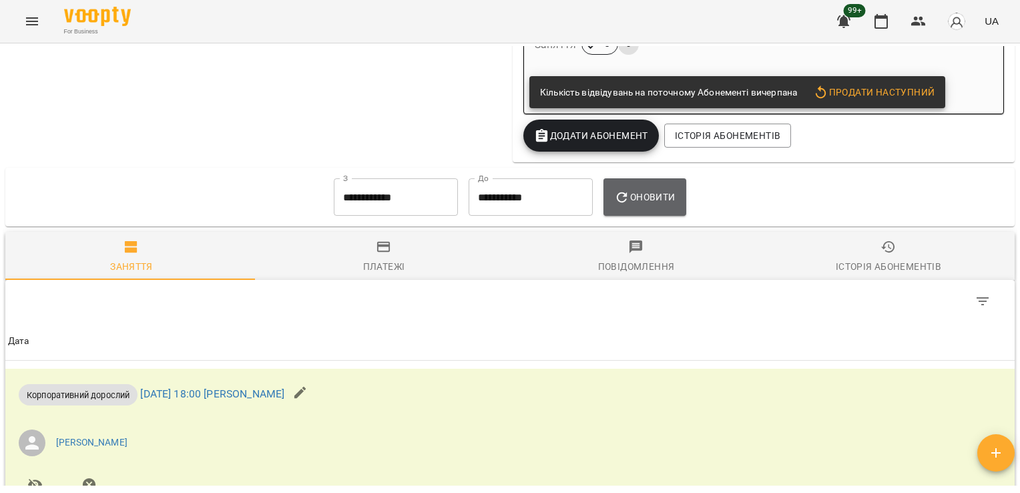
click at [662, 150] on div "Історія абонементів" at bounding box center [728, 135] width 132 height 29
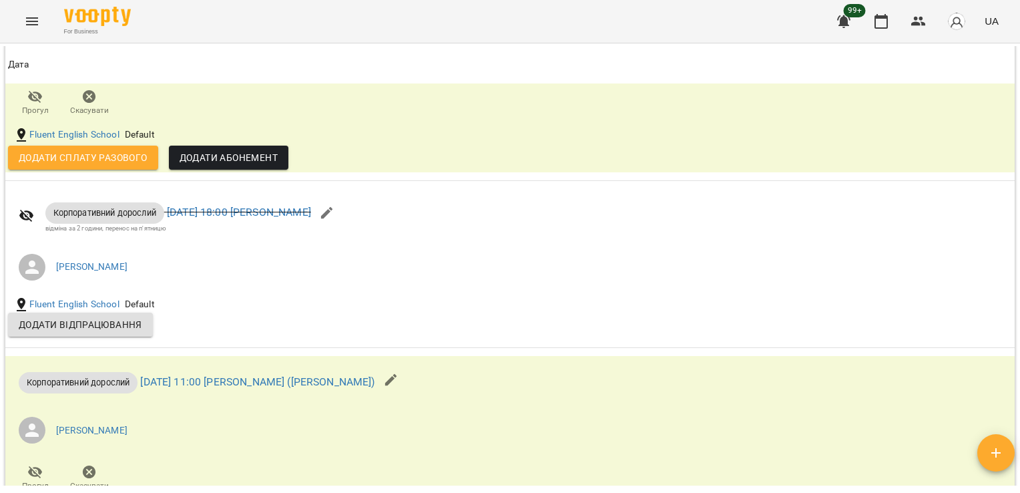
scroll to position [1670, 0]
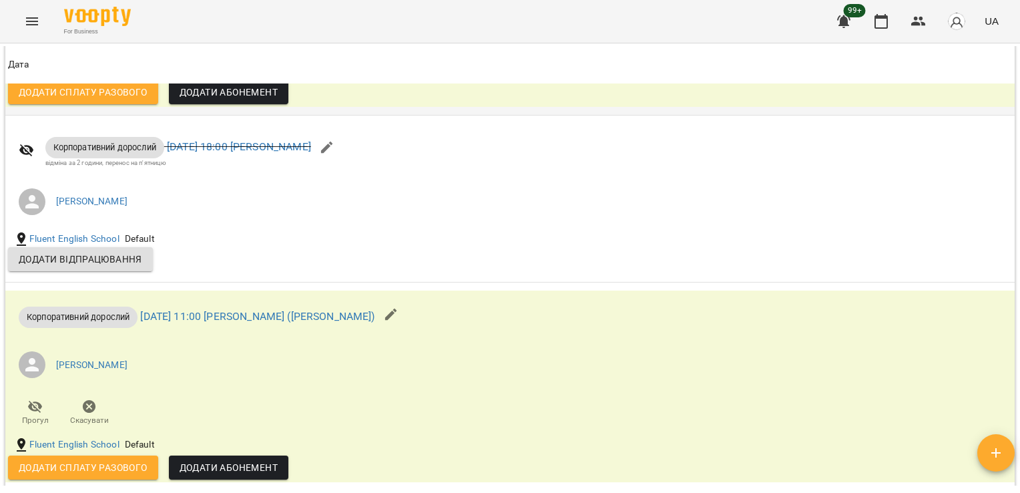
click at [875, 115] on td "Корпоративний дорослий [DATE] 18:00 [PERSON_NAME] [PERSON_NAME] Скасувати Fluen…" at bounding box center [509, 11] width 1009 height 208
click at [917, 23] on icon "button" at bounding box center [918, 21] width 15 height 9
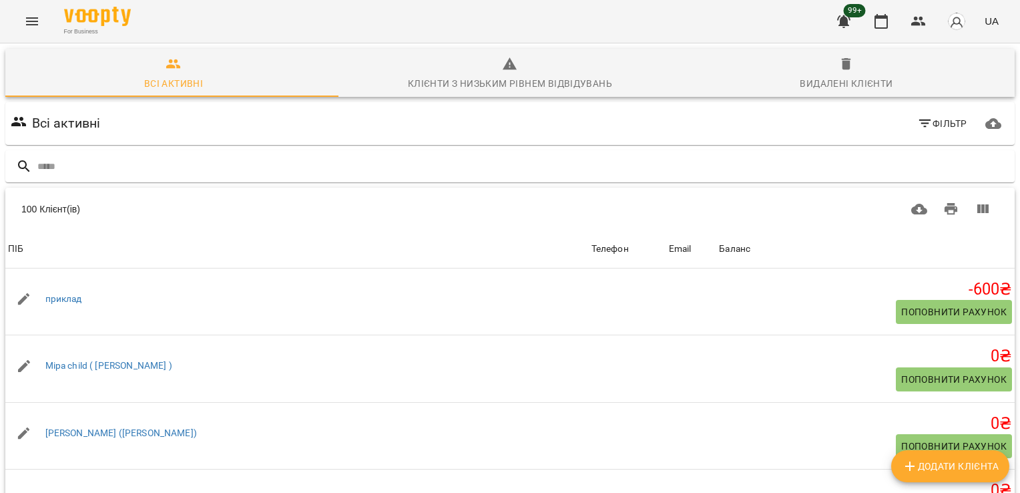
click at [806, 108] on div "Всі активні Фільтр" at bounding box center [510, 123] width 1004 height 37
click at [694, 175] on input "text" at bounding box center [523, 167] width 972 height 22
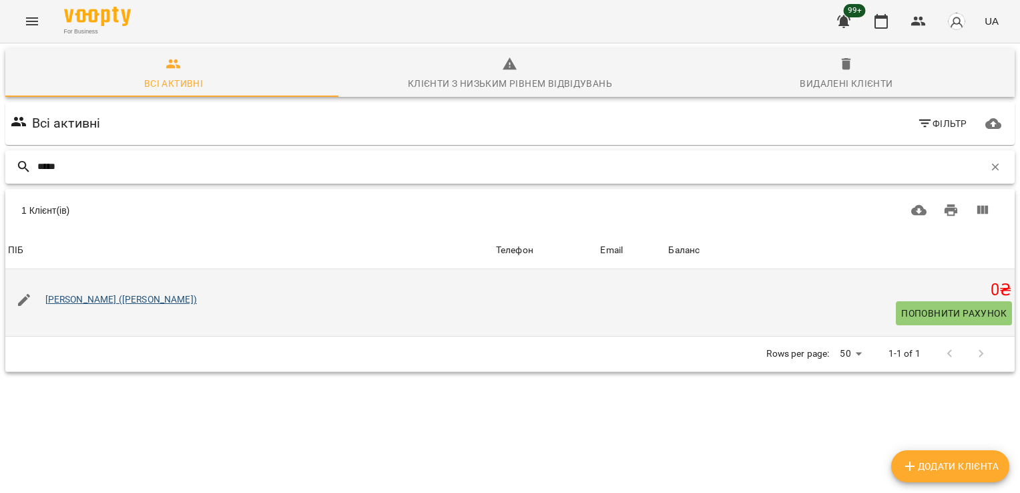
type input "*****"
click at [171, 302] on link "[PERSON_NAME] ([PERSON_NAME])" at bounding box center [121, 299] width 152 height 11
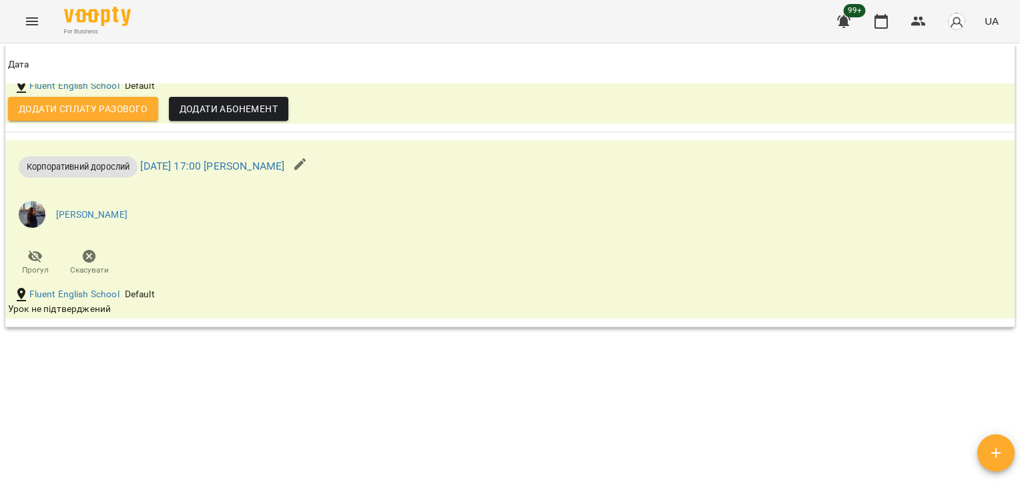
scroll to position [1086, 0]
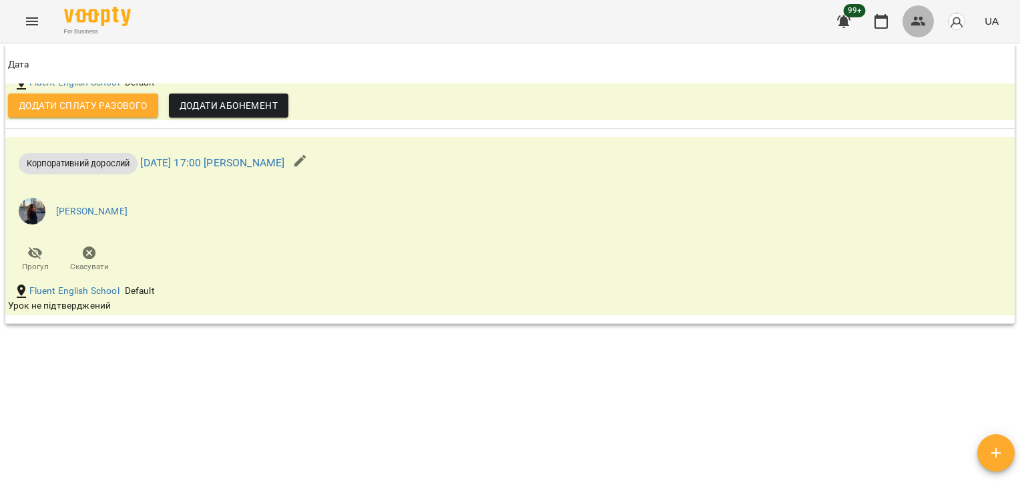
click at [915, 20] on icon "button" at bounding box center [918, 21] width 15 height 9
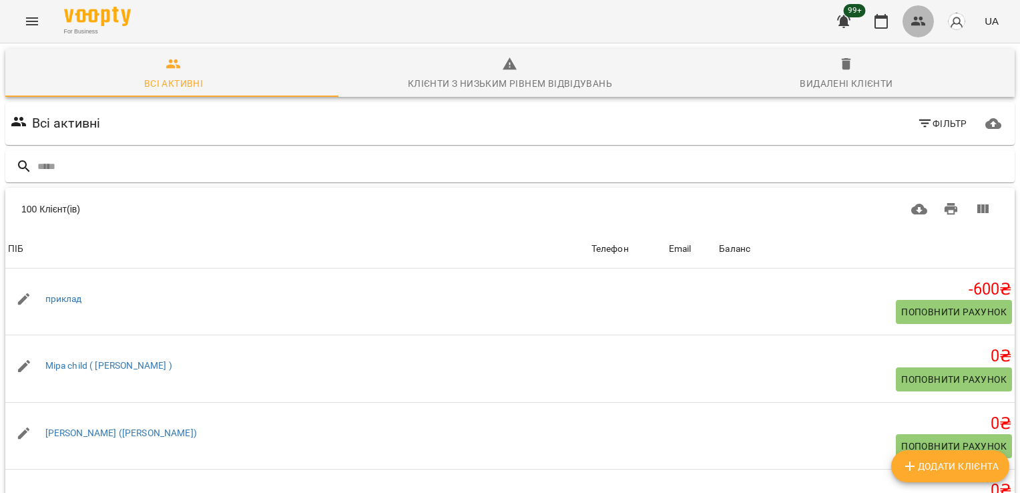
click at [915, 20] on icon "button" at bounding box center [918, 21] width 15 height 9
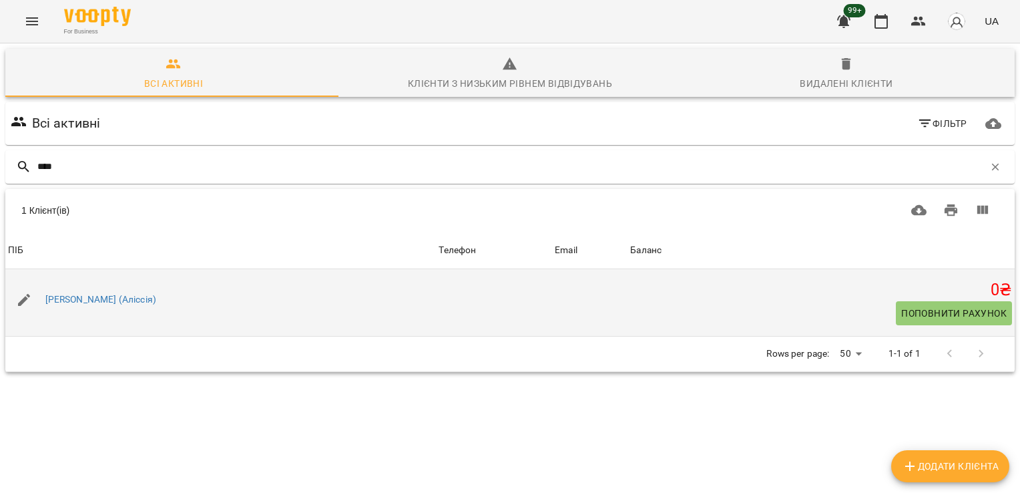
type input "****"
click at [134, 292] on div "[PERSON_NAME] (Аліссія)" at bounding box center [101, 299] width 116 height 19
click at [138, 296] on link "[PERSON_NAME] (Аліссія)" at bounding box center [100, 299] width 111 height 11
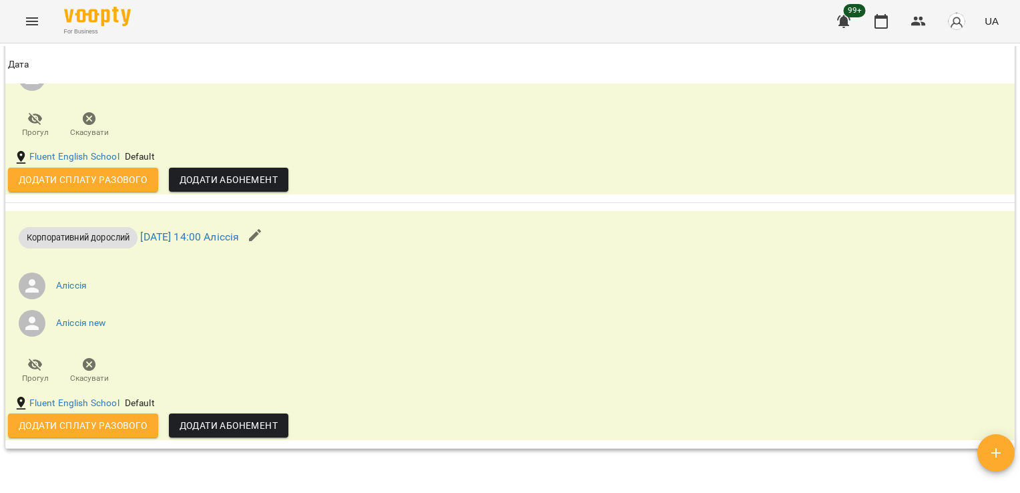
scroll to position [2048, 0]
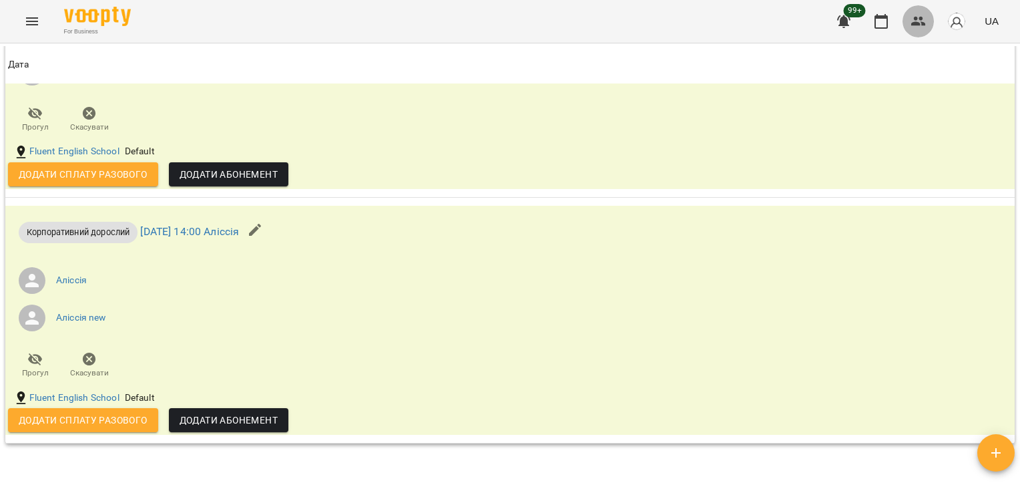
click at [919, 20] on icon "button" at bounding box center [919, 21] width 16 height 16
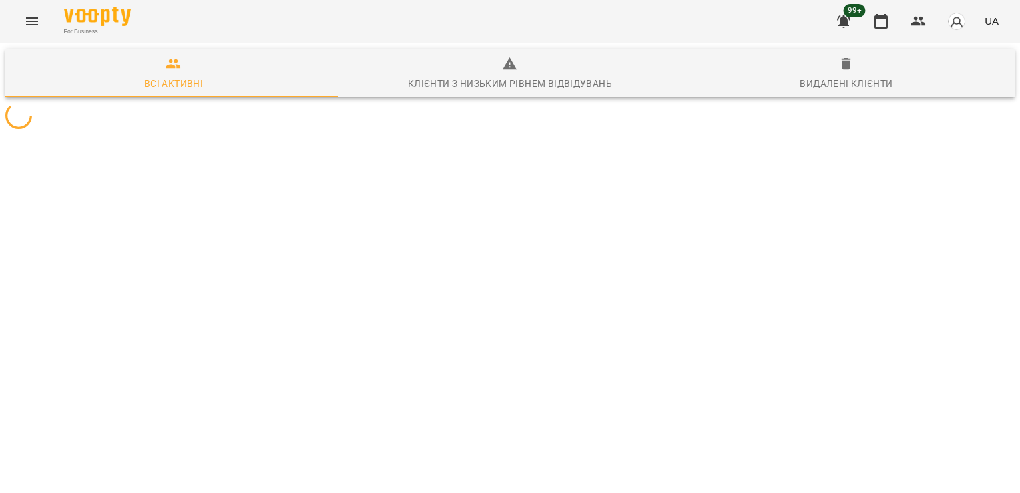
click at [315, 132] on div at bounding box center [510, 115] width 1015 height 32
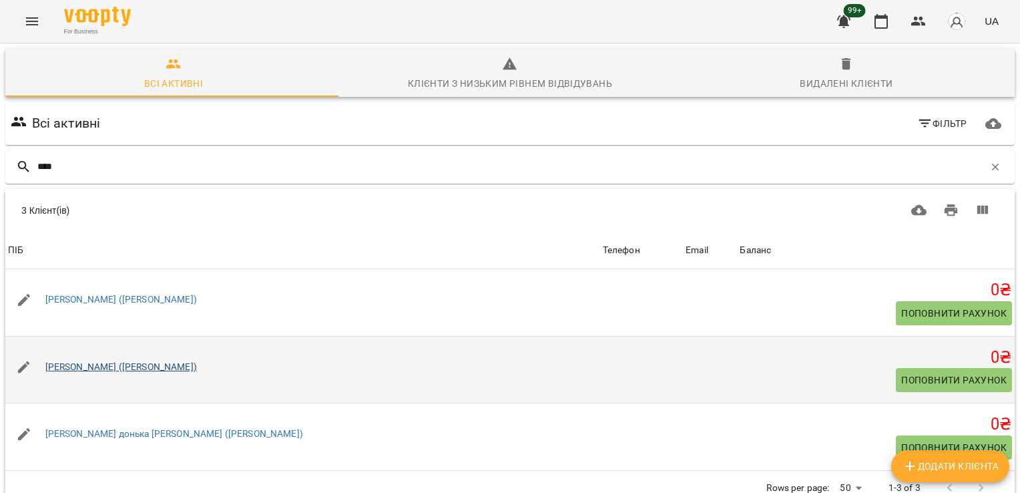
type input "****"
click at [156, 367] on link "[PERSON_NAME] ([PERSON_NAME])" at bounding box center [121, 366] width 152 height 11
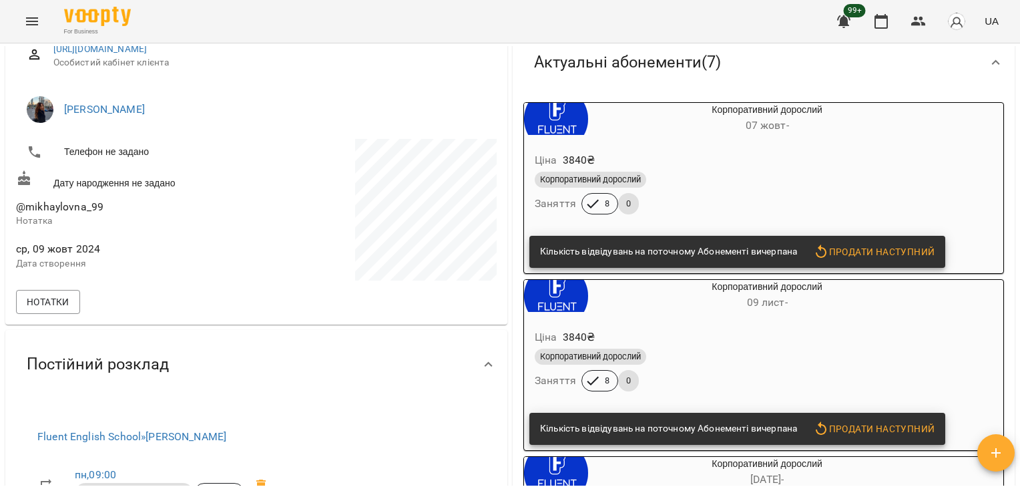
scroll to position [1987, 0]
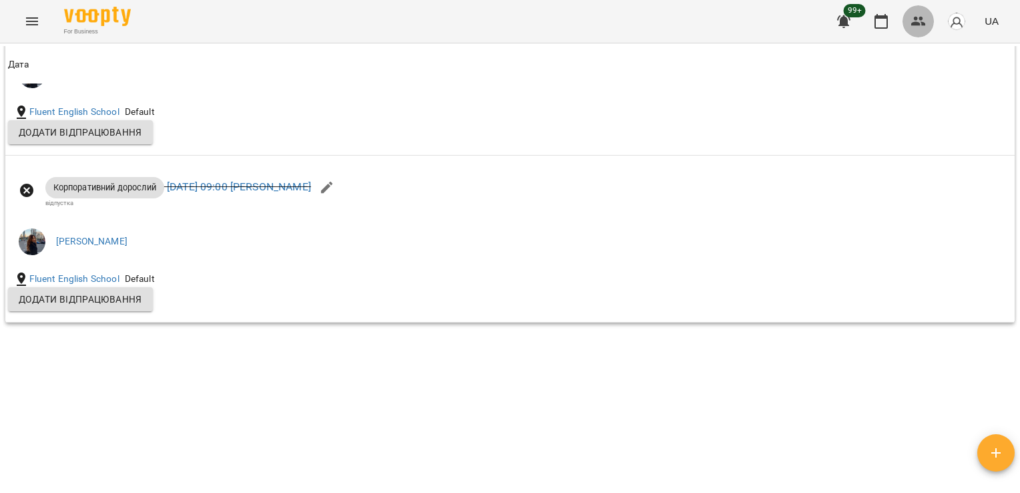
click at [919, 21] on icon "button" at bounding box center [919, 21] width 16 height 16
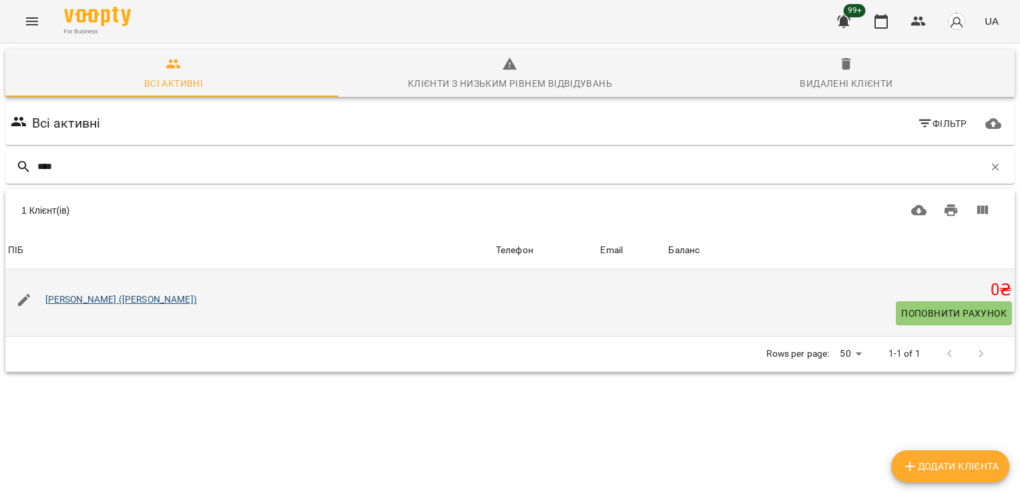
type input "****"
click at [134, 298] on link "[PERSON_NAME] ([PERSON_NAME])" at bounding box center [121, 299] width 152 height 11
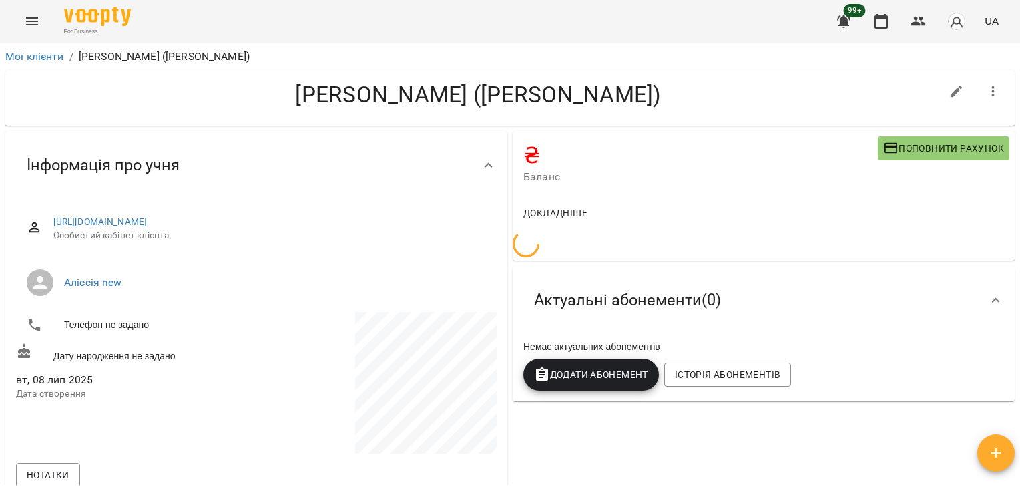
click at [134, 298] on li "Аліссія new" at bounding box center [256, 282] width 481 height 37
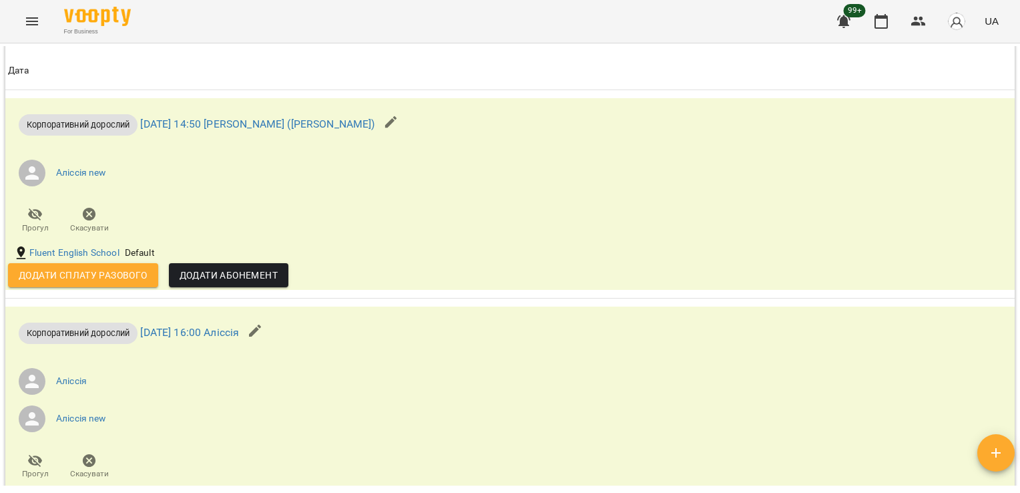
scroll to position [1212, 0]
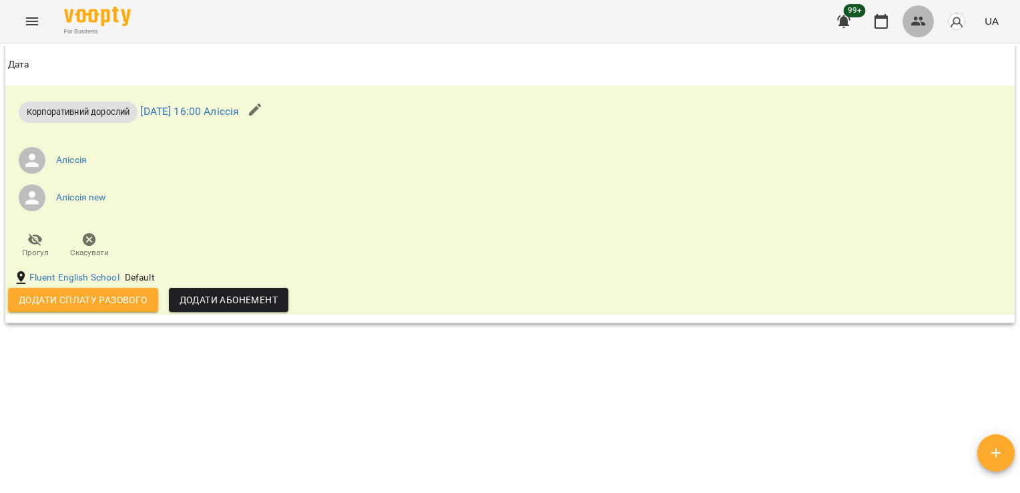
click at [924, 24] on icon "button" at bounding box center [918, 21] width 15 height 9
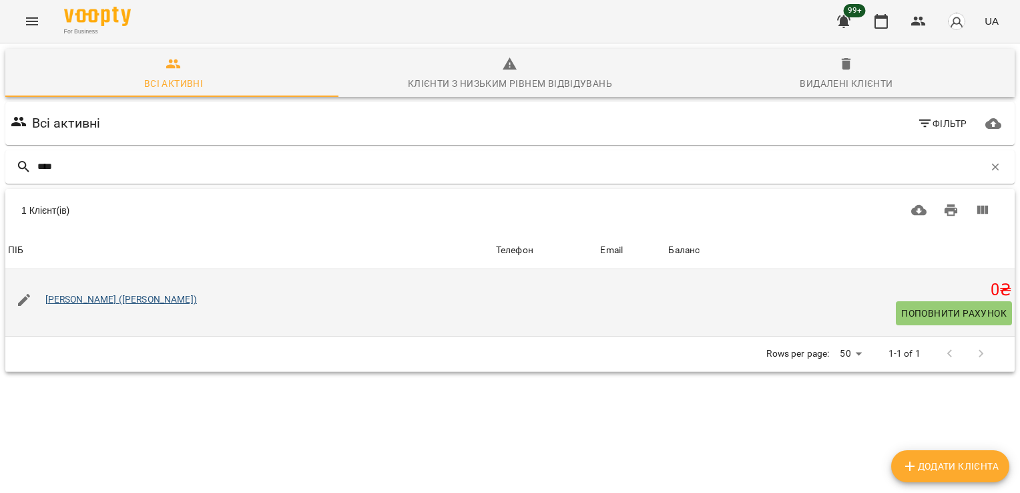
type input "****"
click at [122, 302] on link "[PERSON_NAME] ([PERSON_NAME])" at bounding box center [121, 299] width 152 height 11
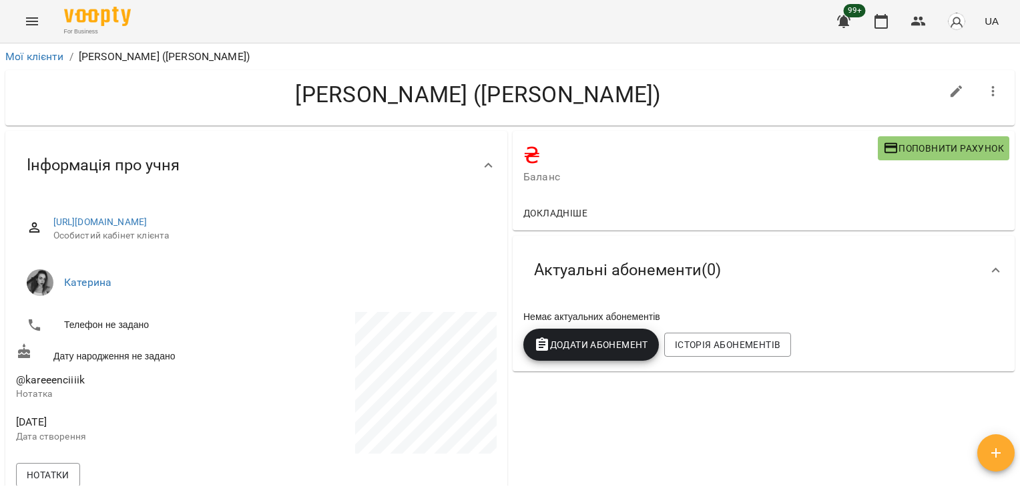
scroll to position [795, 0]
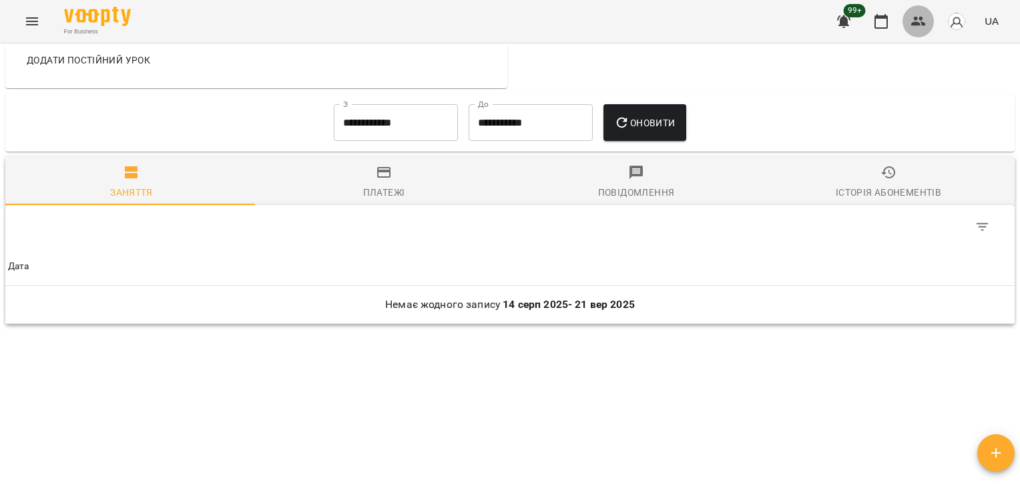
click at [913, 23] on icon "button" at bounding box center [919, 21] width 16 height 16
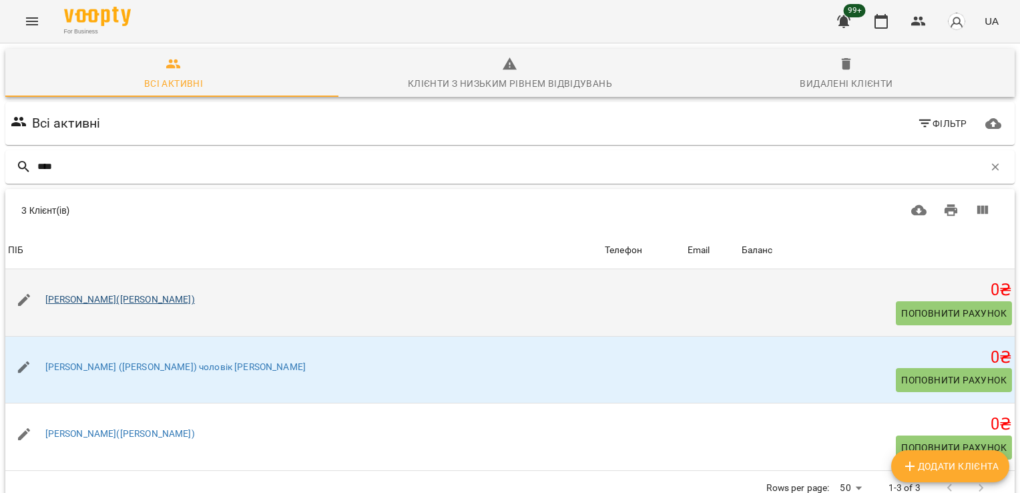
type input "****"
click at [109, 297] on link "[PERSON_NAME]([PERSON_NAME])" at bounding box center [120, 299] width 150 height 11
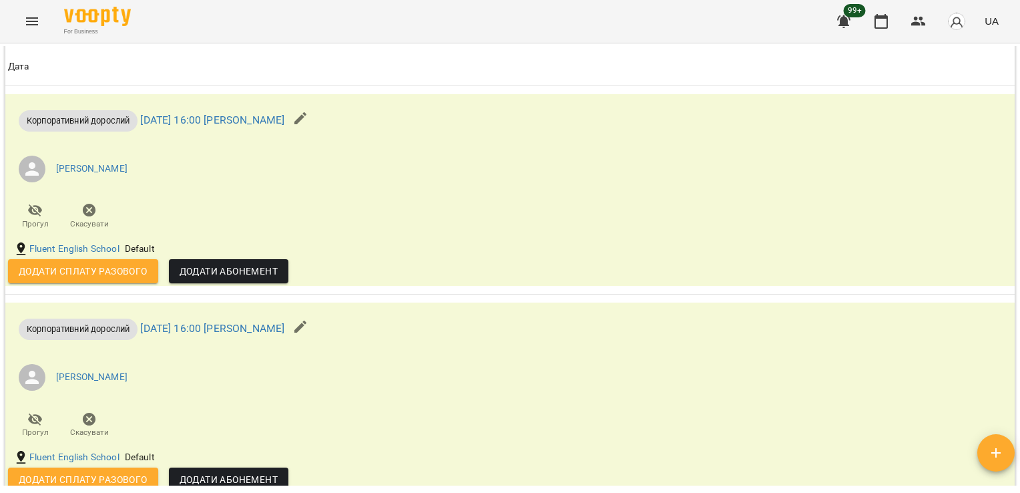
scroll to position [1005, 0]
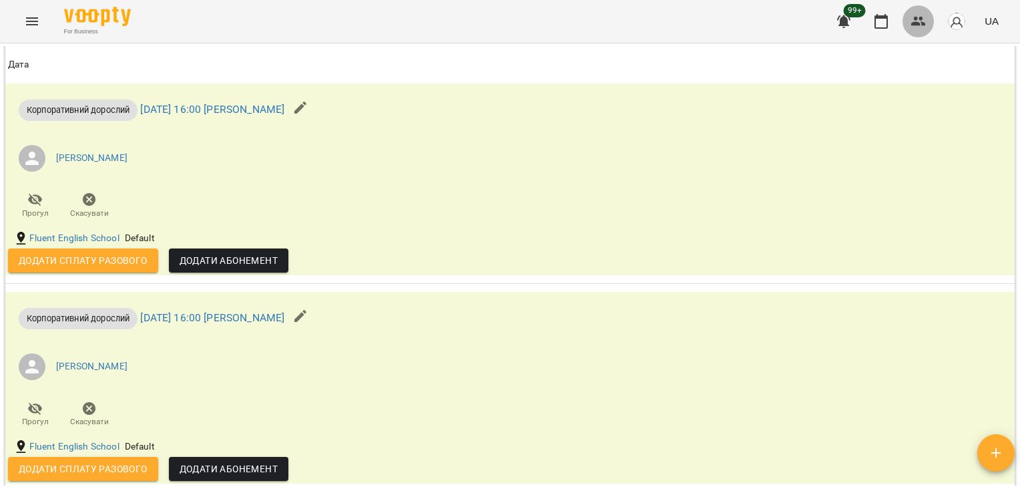
click at [920, 19] on icon "button" at bounding box center [918, 21] width 15 height 9
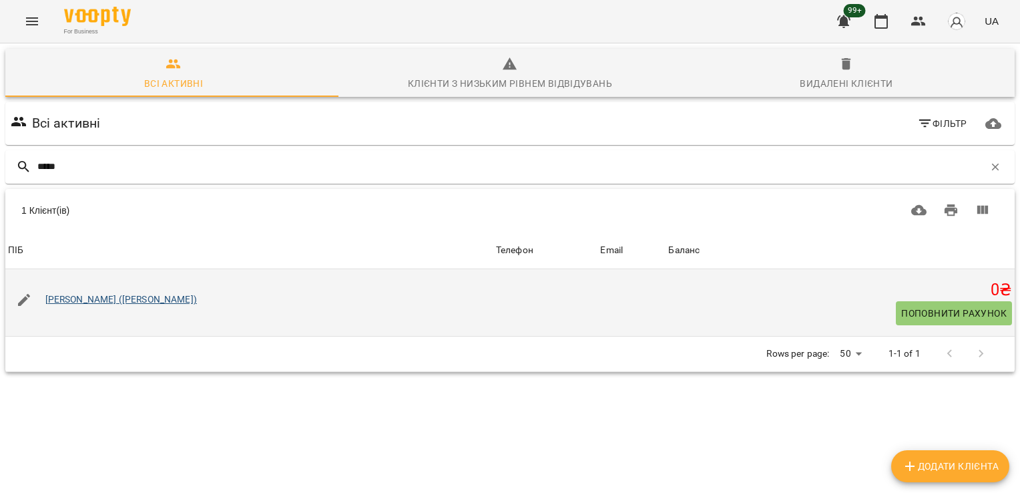
type input "*****"
click at [158, 300] on link "[PERSON_NAME] ([PERSON_NAME])" at bounding box center [121, 299] width 152 height 11
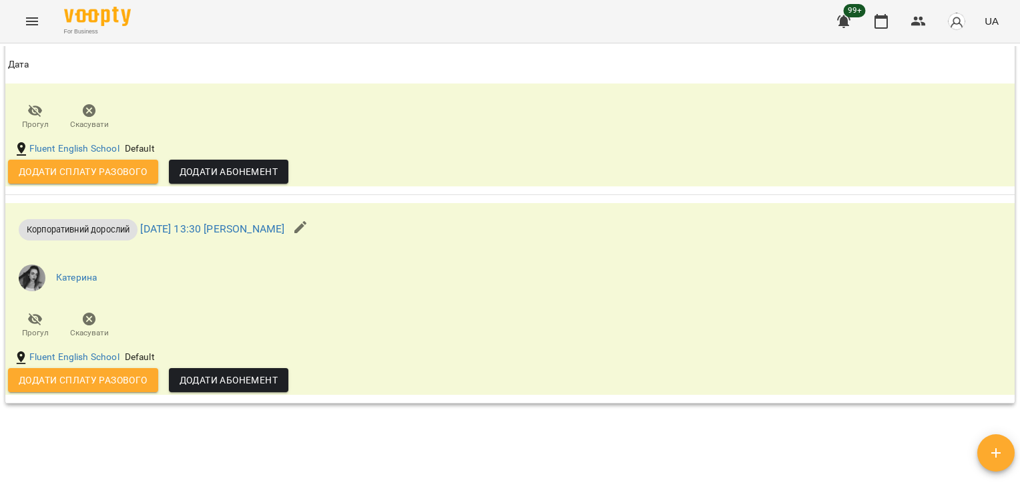
scroll to position [1768, 0]
click at [922, 18] on icon "button" at bounding box center [918, 21] width 15 height 9
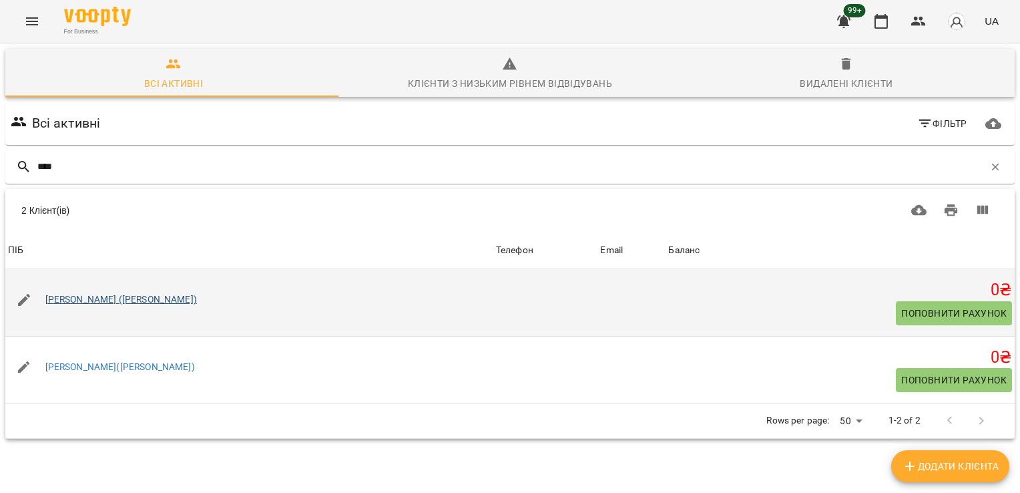
type input "****"
click at [114, 298] on link "[PERSON_NAME] ([PERSON_NAME])" at bounding box center [121, 299] width 152 height 11
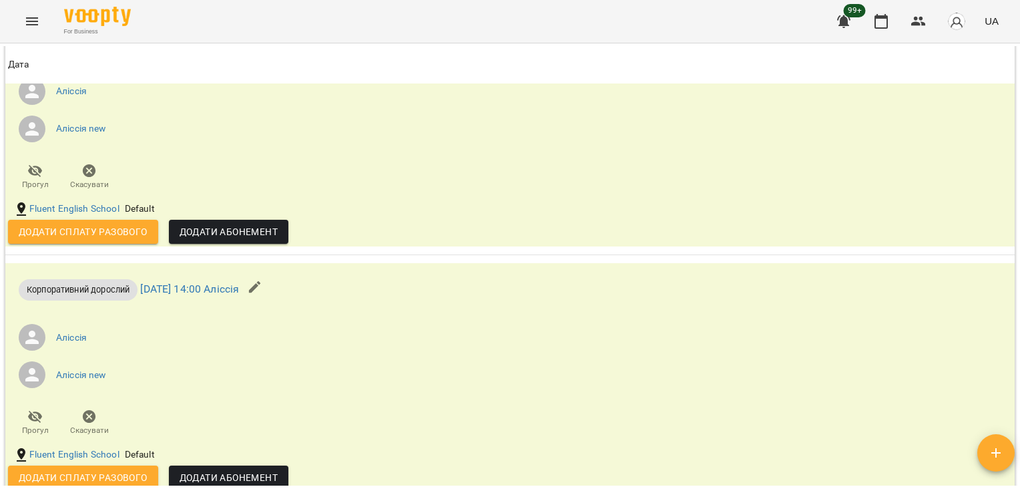
scroll to position [1389, 0]
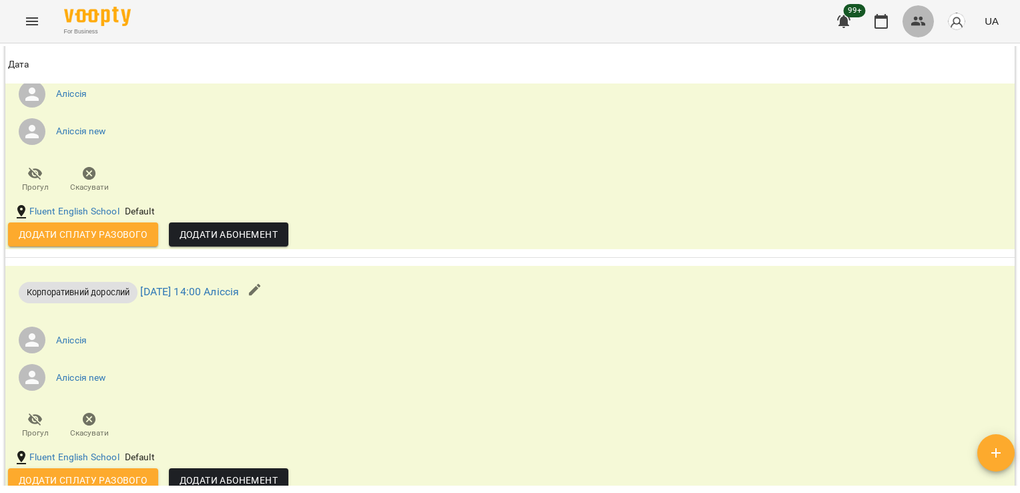
click at [921, 23] on icon "button" at bounding box center [919, 21] width 16 height 16
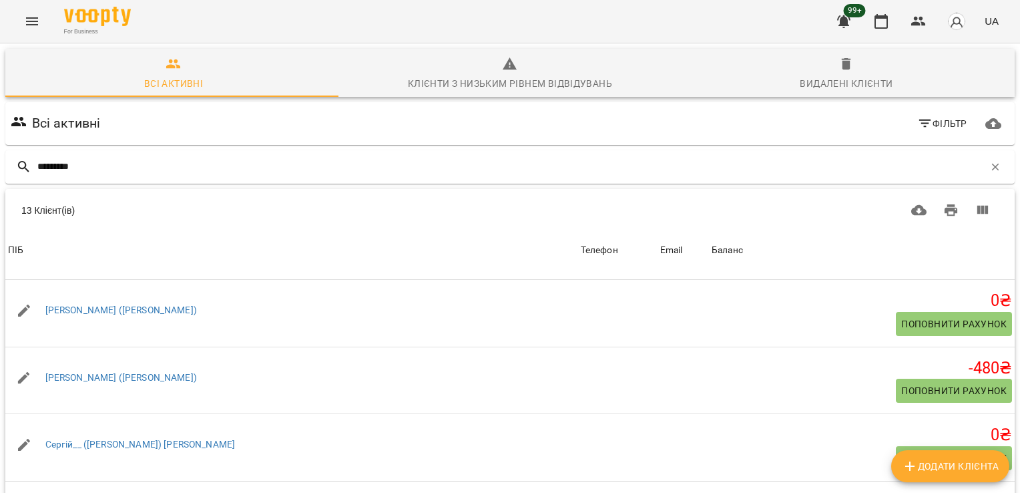
scroll to position [306, 0]
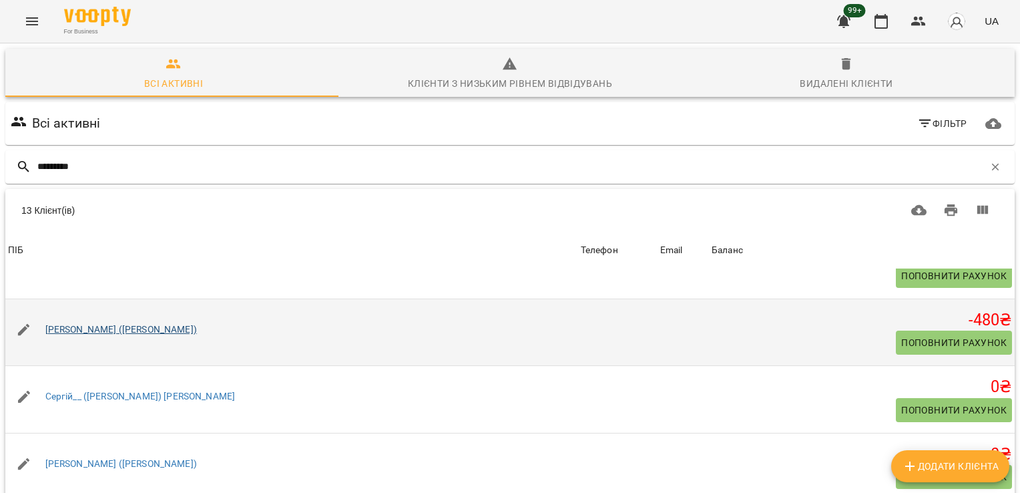
type input "*********"
click at [119, 326] on link "[PERSON_NAME] ([PERSON_NAME])" at bounding box center [121, 329] width 152 height 11
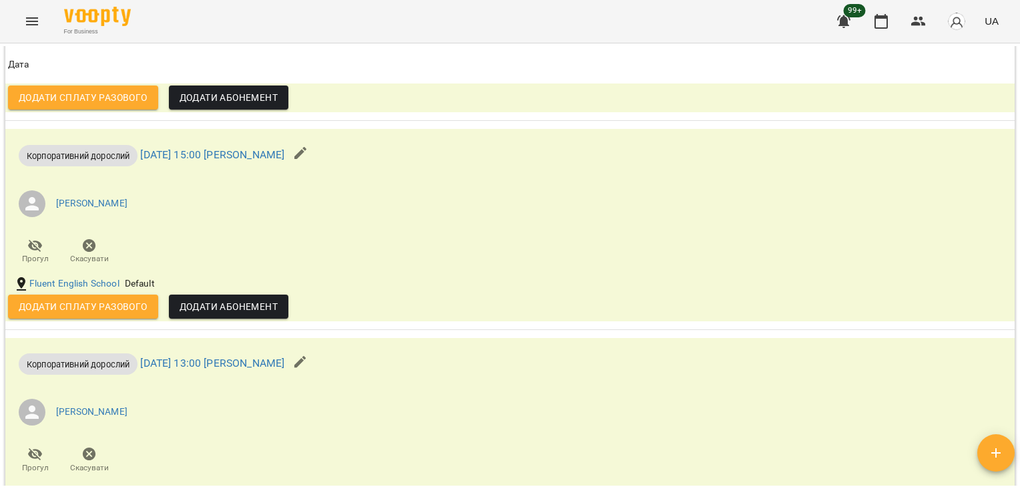
scroll to position [1631, 0]
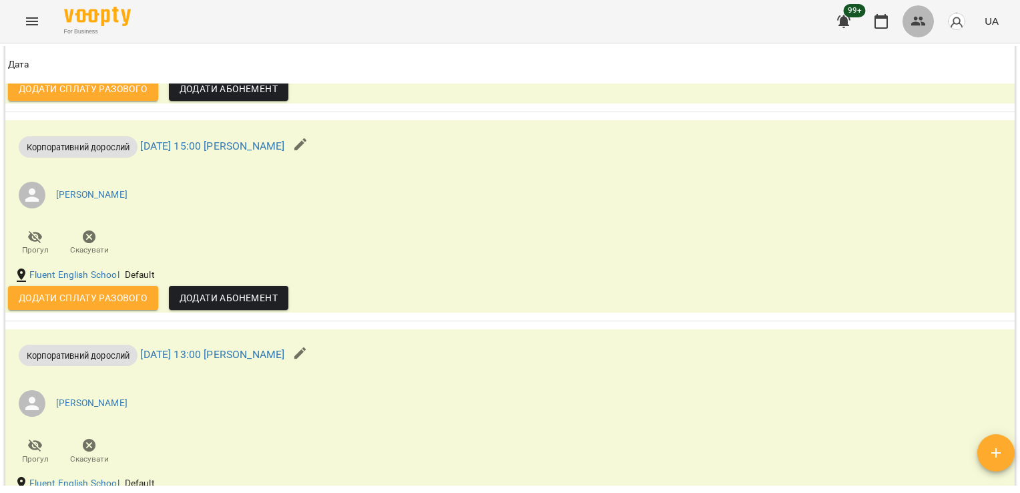
click at [921, 31] on button "button" at bounding box center [919, 21] width 32 height 32
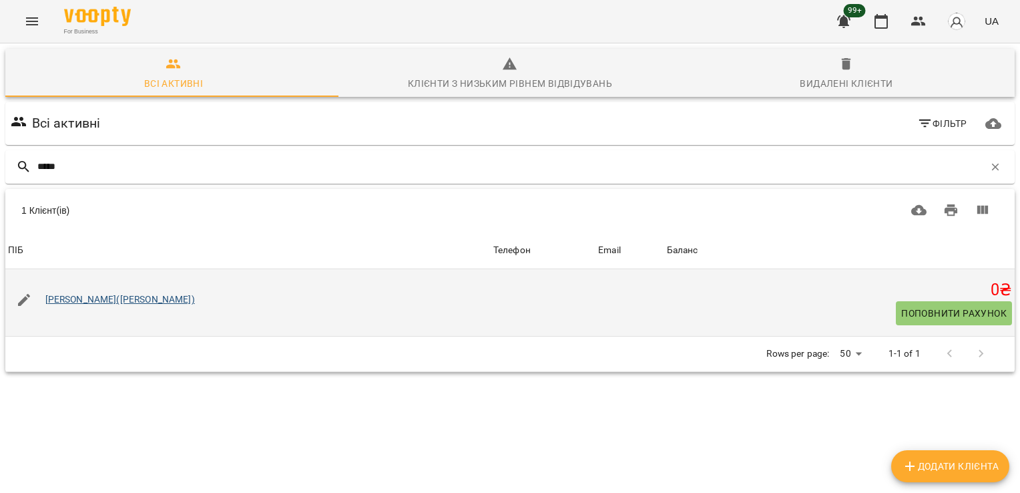
type input "*****"
click at [134, 301] on link "[PERSON_NAME]([PERSON_NAME])" at bounding box center [120, 299] width 150 height 11
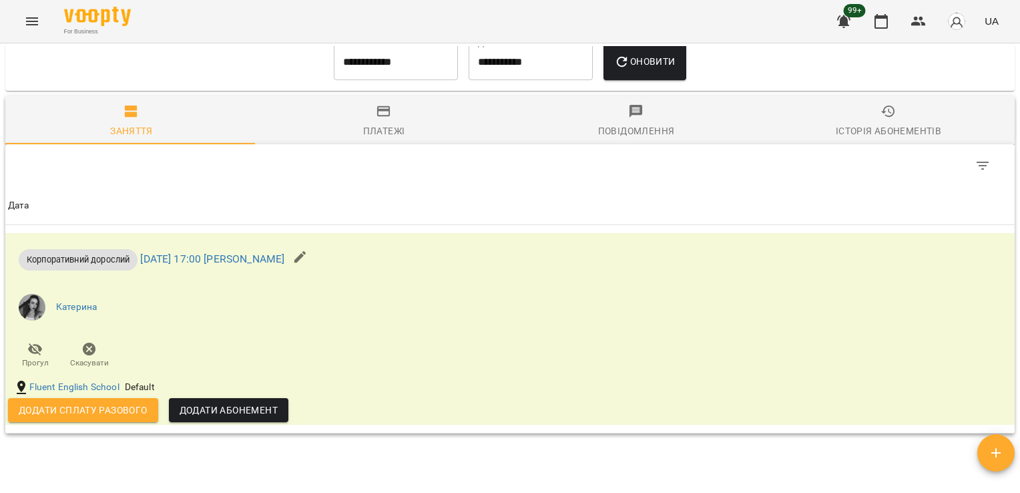
scroll to position [1592, 0]
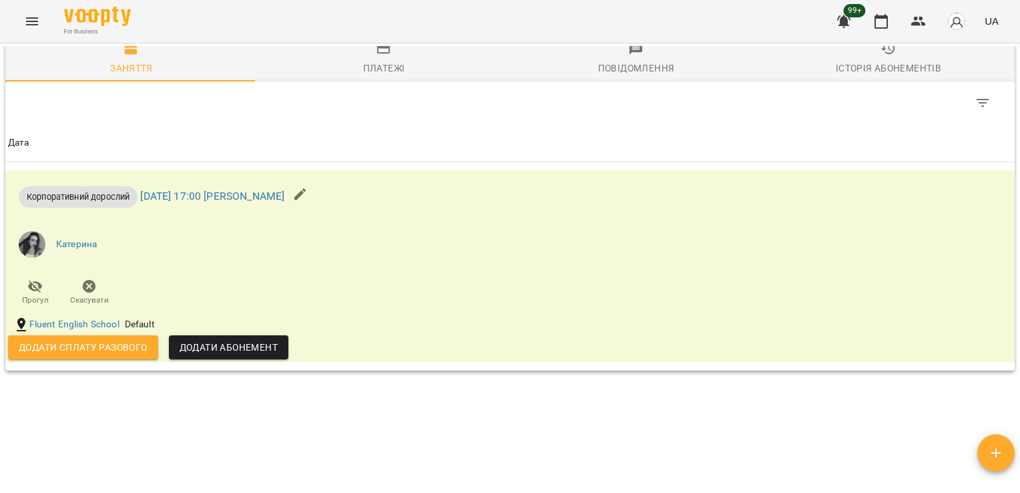
click at [911, 36] on div "99+ UA" at bounding box center [916, 21] width 176 height 35
click at [921, 28] on icon "button" at bounding box center [919, 21] width 16 height 16
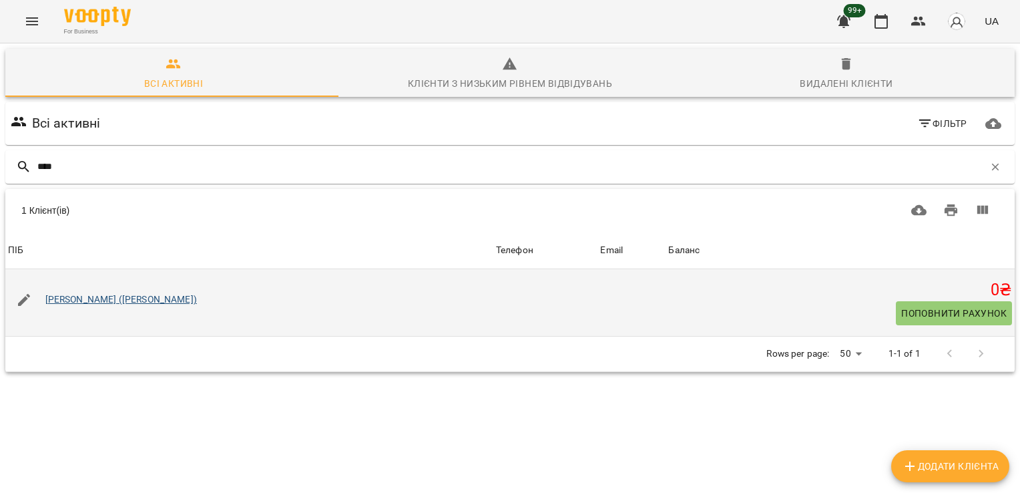
type input "****"
click at [132, 297] on link "[PERSON_NAME] ([PERSON_NAME])" at bounding box center [121, 299] width 152 height 11
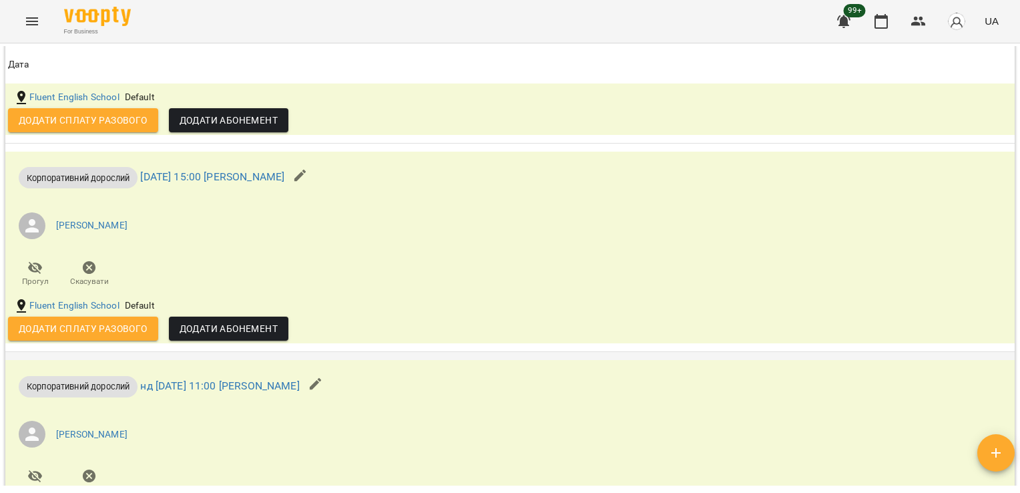
scroll to position [1116, 0]
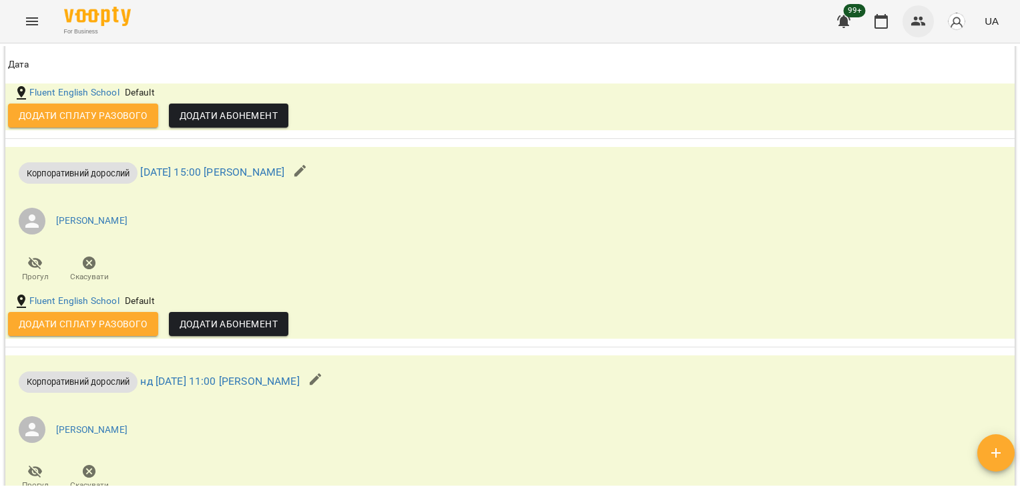
click at [911, 29] on icon "button" at bounding box center [919, 21] width 16 height 16
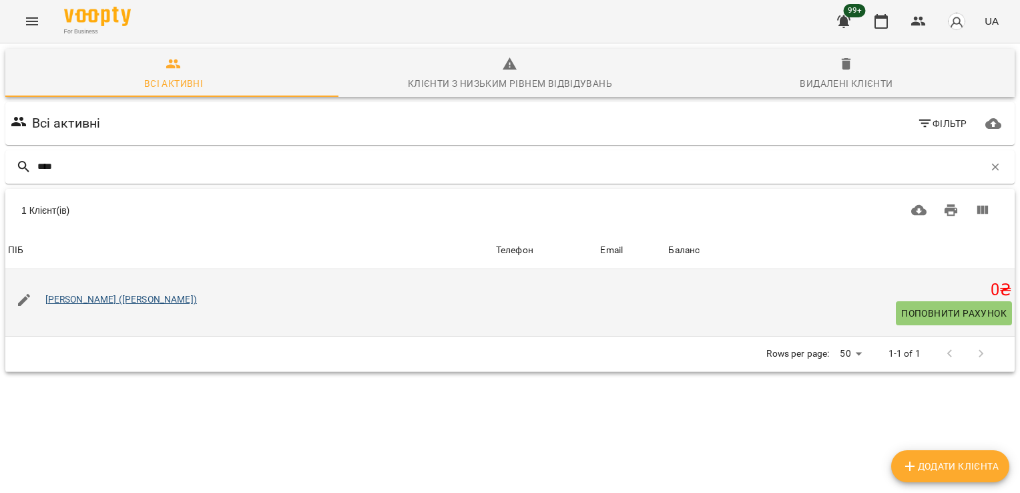
type input "****"
click at [160, 300] on link "[PERSON_NAME] ([PERSON_NAME])" at bounding box center [121, 299] width 152 height 11
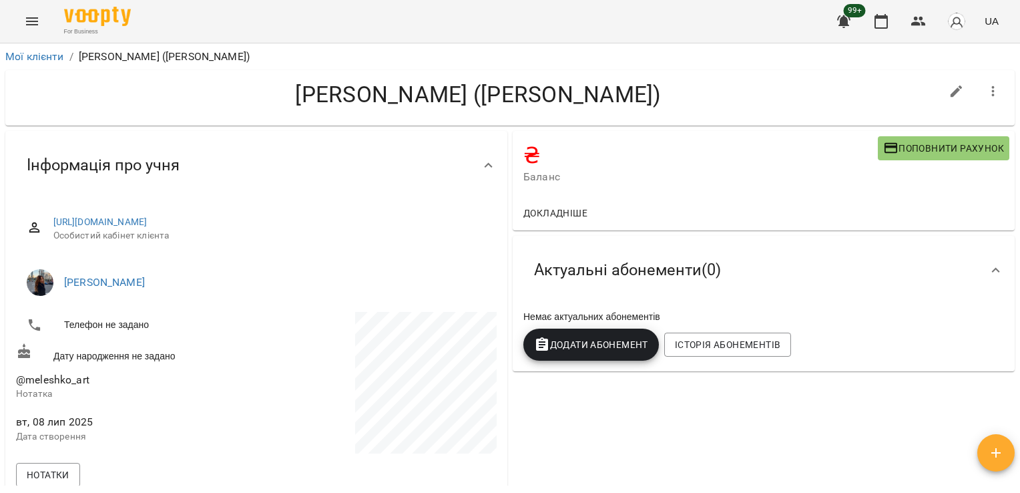
scroll to position [1091, 0]
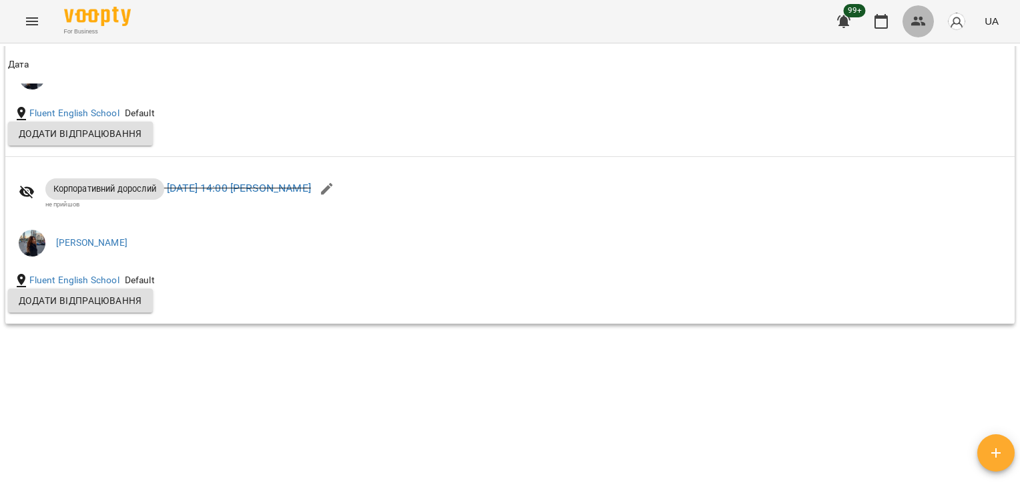
click at [918, 27] on icon "button" at bounding box center [919, 21] width 16 height 16
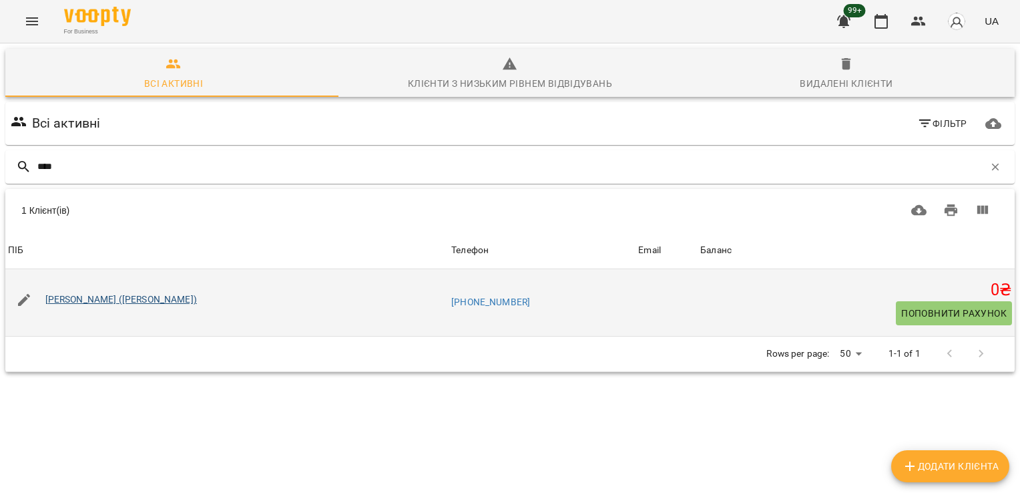
type input "****"
click at [132, 299] on link "[PERSON_NAME] ([PERSON_NAME])" at bounding box center [121, 299] width 152 height 11
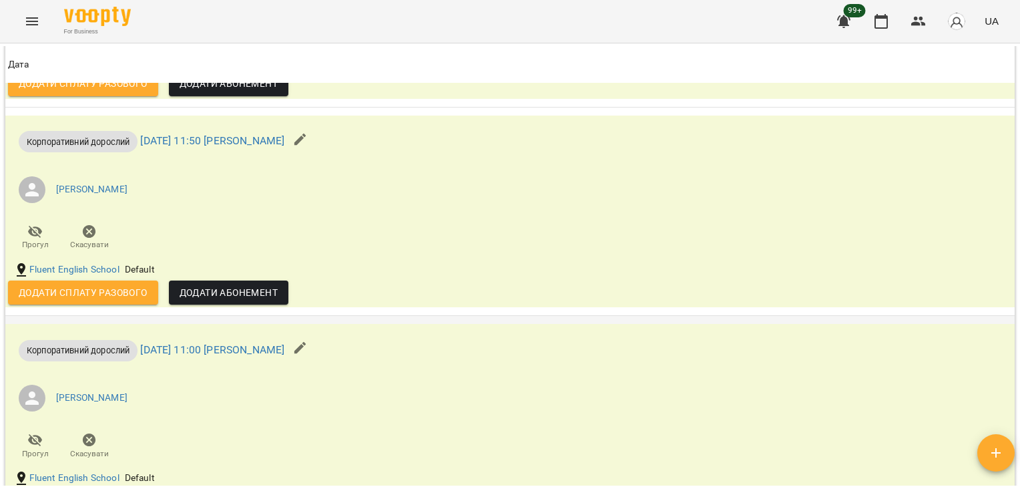
scroll to position [1213, 0]
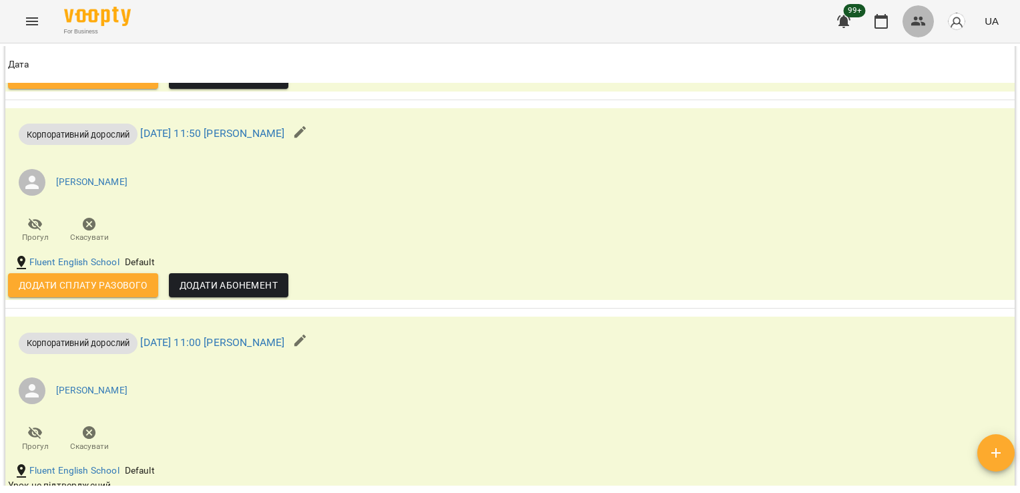
click at [915, 17] on icon "button" at bounding box center [918, 21] width 15 height 9
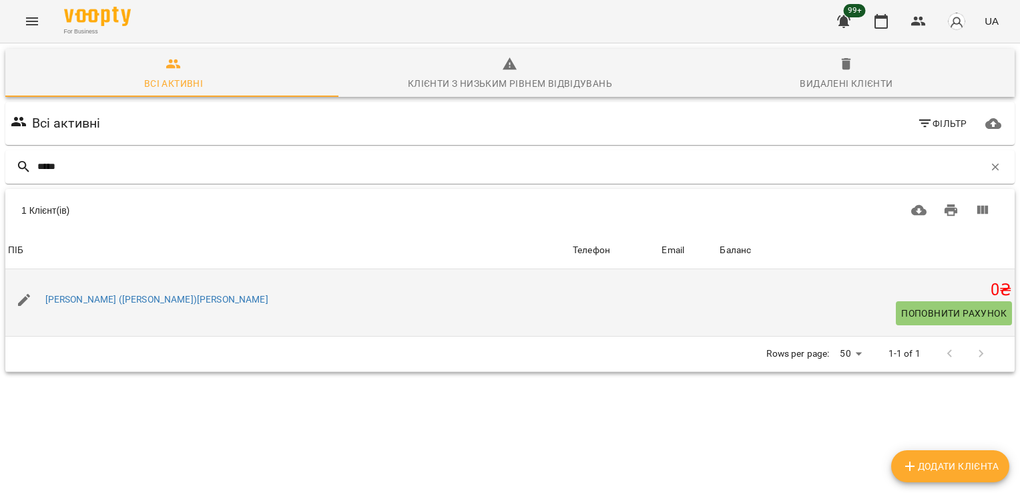
type input "*****"
click at [140, 306] on div "[PERSON_NAME] ([PERSON_NAME])[PERSON_NAME]" at bounding box center [157, 299] width 228 height 19
click at [148, 299] on link "[PERSON_NAME] ([PERSON_NAME])[PERSON_NAME]" at bounding box center [156, 299] width 223 height 11
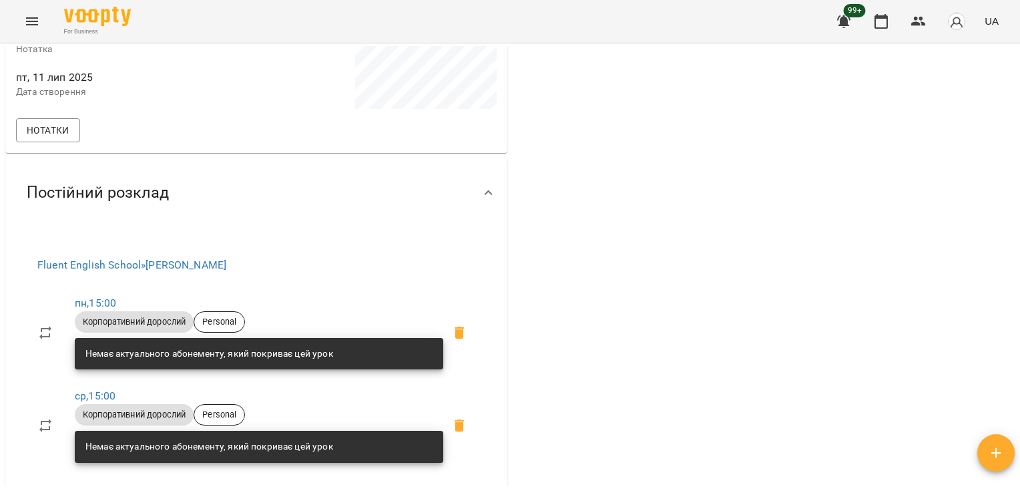
scroll to position [1174, 0]
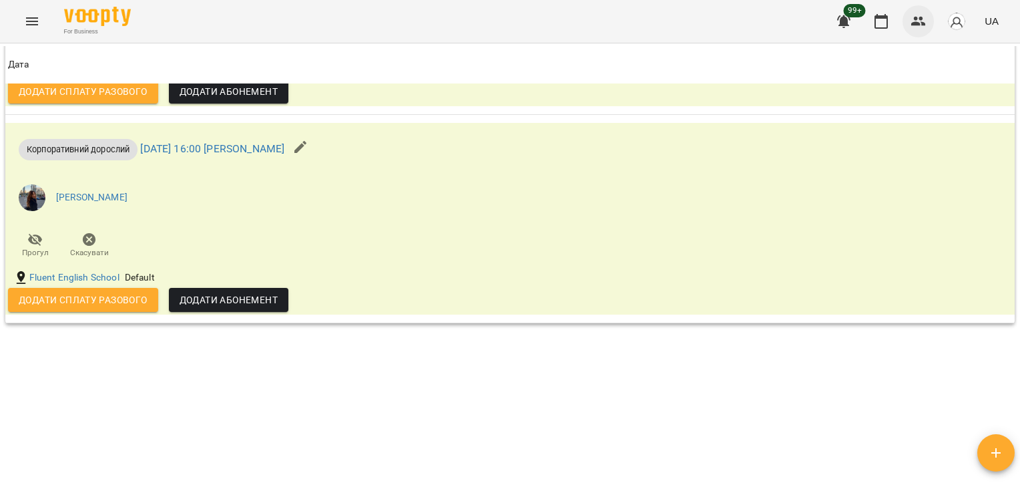
click at [923, 21] on icon "button" at bounding box center [919, 21] width 16 height 16
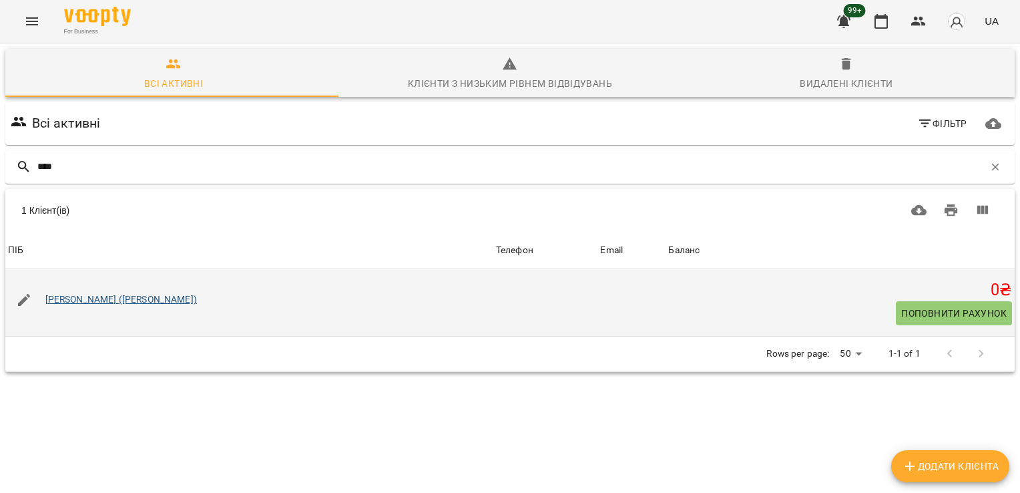
type input "****"
click at [80, 300] on link "[PERSON_NAME] ([PERSON_NAME])" at bounding box center [121, 299] width 152 height 11
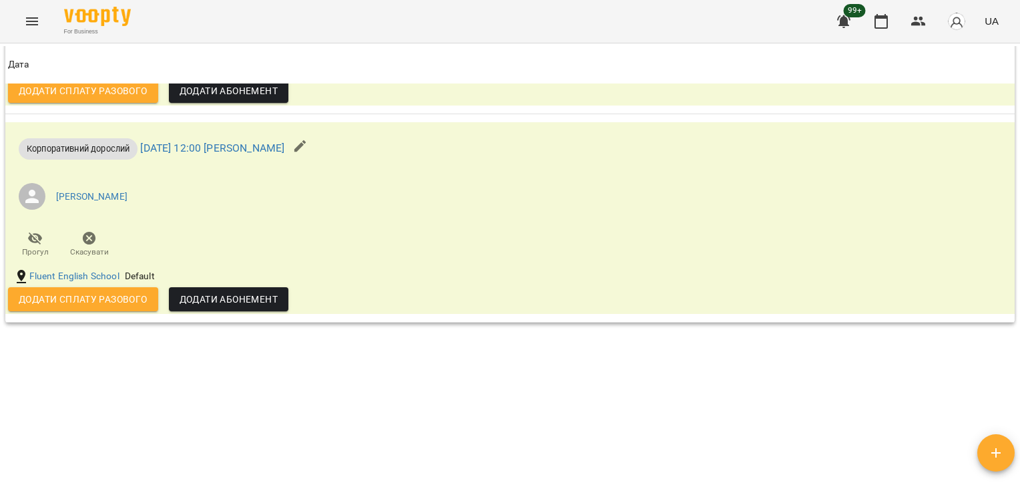
scroll to position [1245, 0]
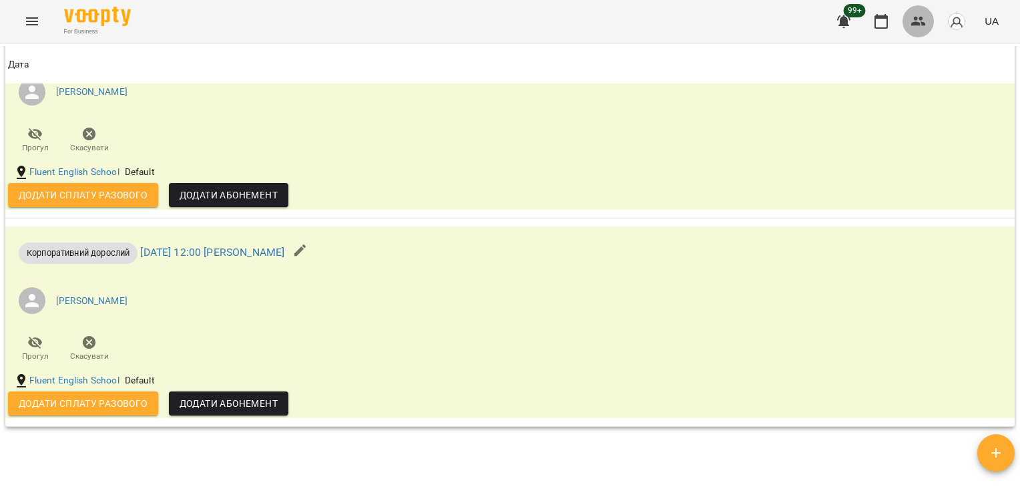
click at [908, 15] on button "button" at bounding box center [919, 21] width 32 height 32
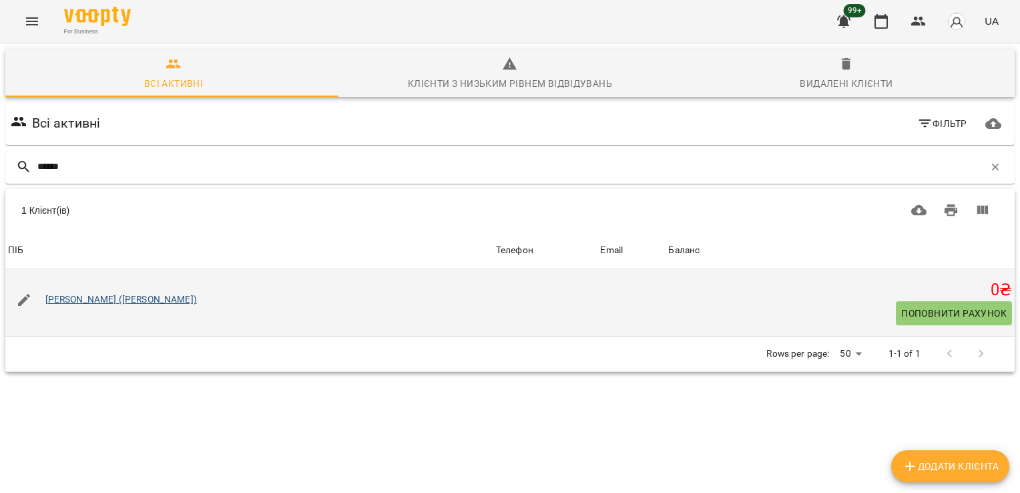
type input "******"
click at [106, 302] on link "[PERSON_NAME] ([PERSON_NAME])" at bounding box center [121, 299] width 152 height 11
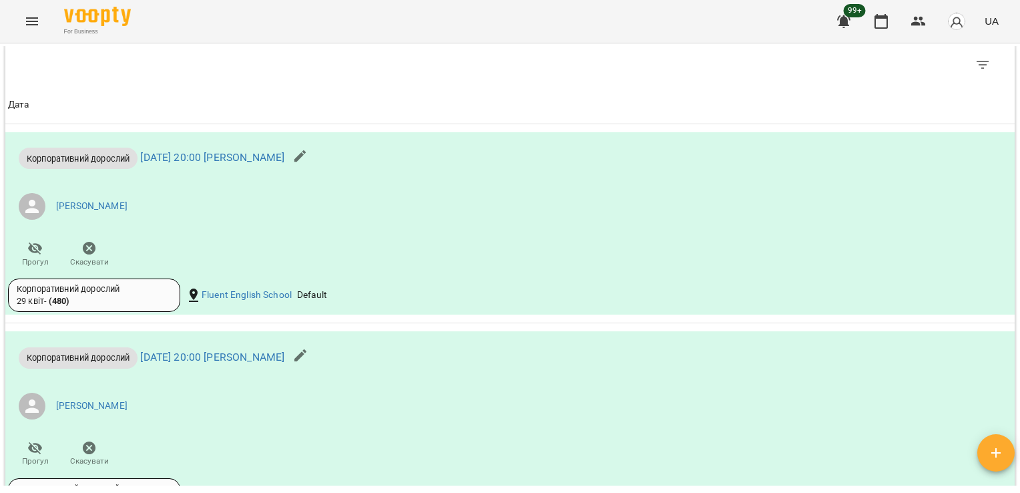
scroll to position [1601, 0]
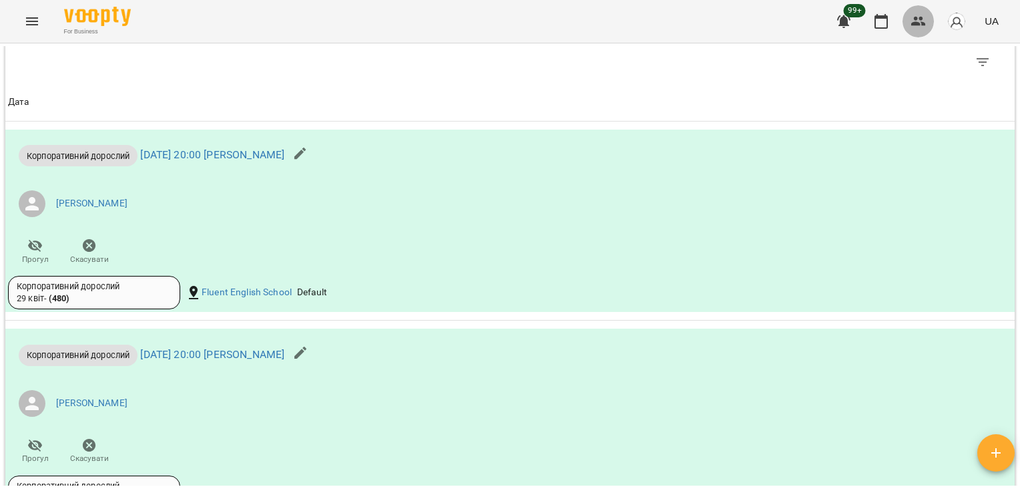
click at [910, 26] on button "button" at bounding box center [919, 21] width 32 height 32
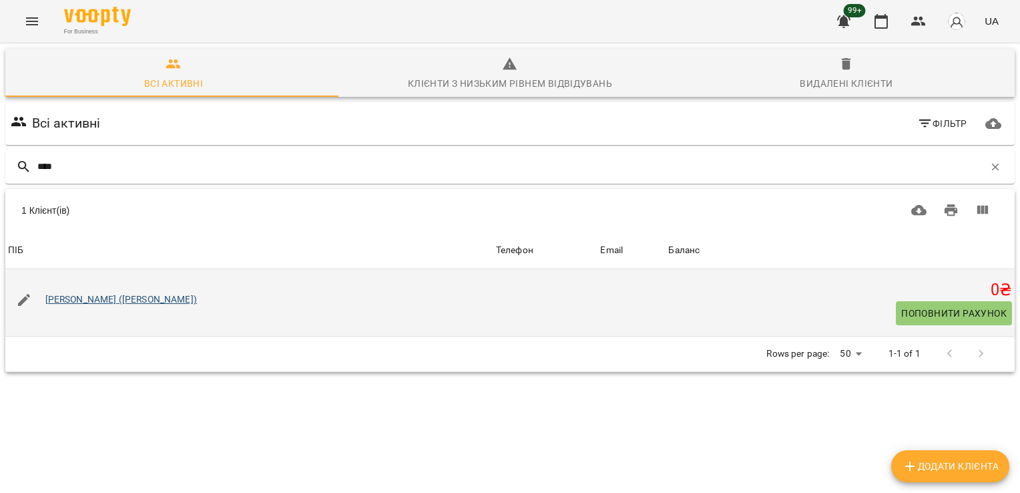
type input "****"
click at [183, 298] on link "[PERSON_NAME] ([PERSON_NAME])" at bounding box center [121, 299] width 152 height 11
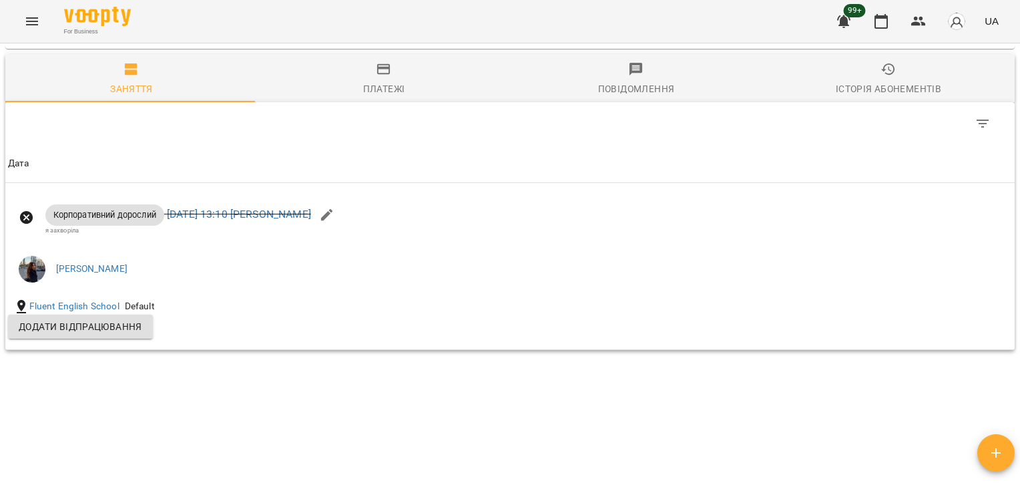
scroll to position [1222, 0]
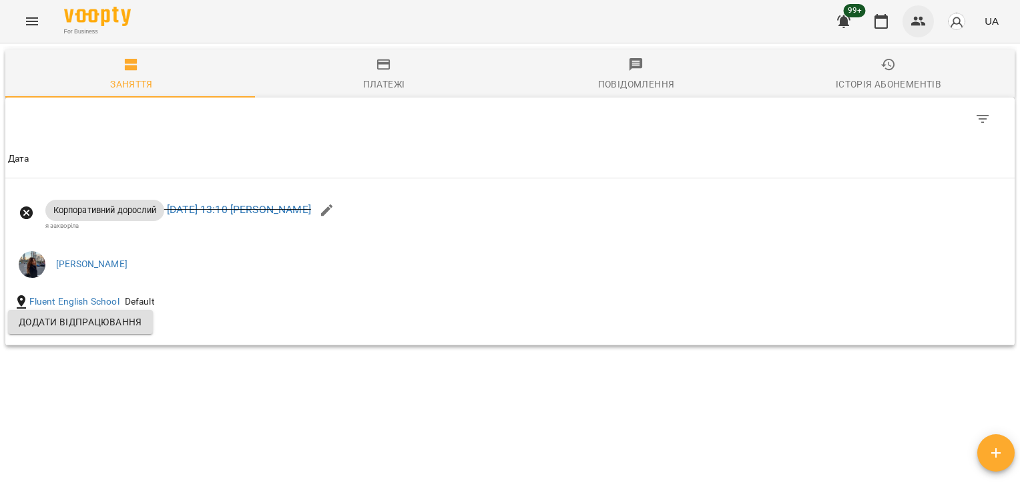
click at [917, 24] on icon "button" at bounding box center [918, 21] width 15 height 9
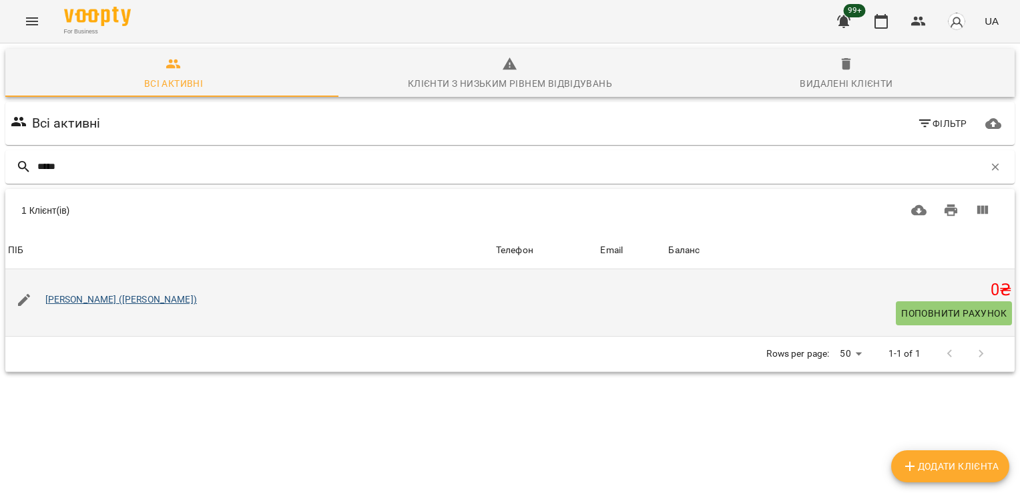
type input "*****"
click at [121, 298] on link "[PERSON_NAME] ([PERSON_NAME])" at bounding box center [121, 299] width 152 height 11
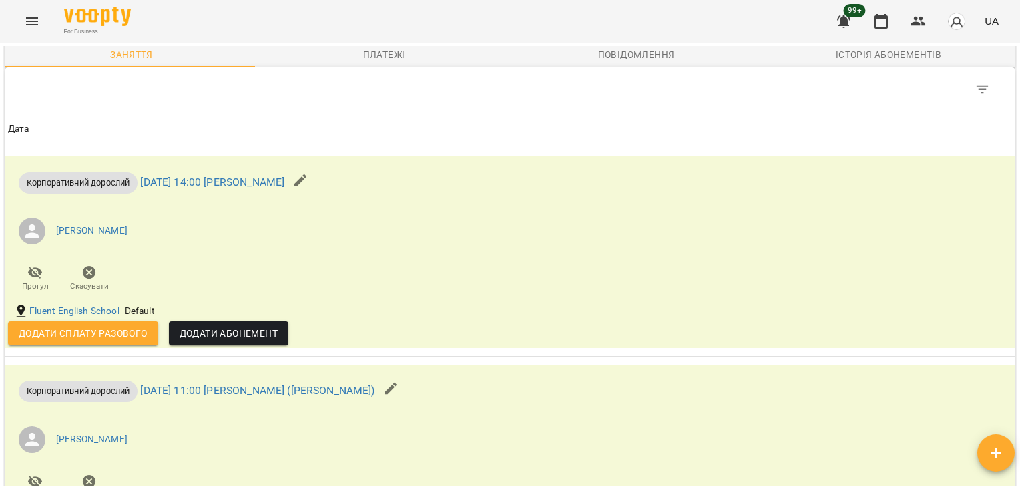
scroll to position [1174, 0]
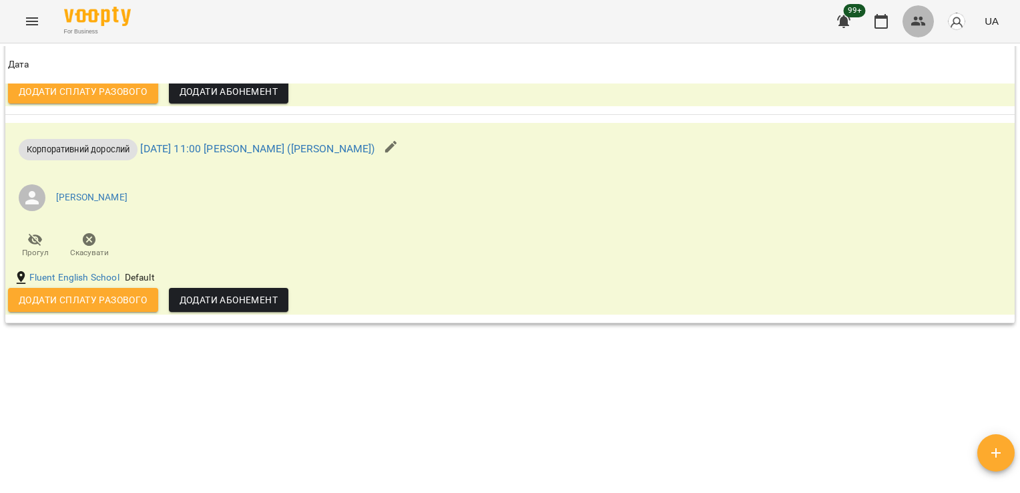
click at [915, 22] on icon "button" at bounding box center [918, 21] width 15 height 9
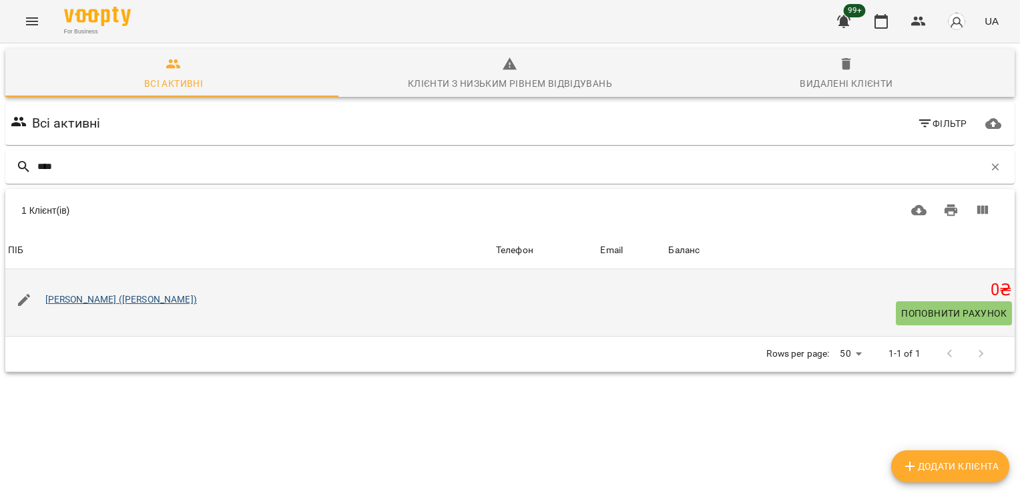
type input "****"
click at [120, 300] on link "[PERSON_NAME] ([PERSON_NAME])" at bounding box center [121, 299] width 152 height 11
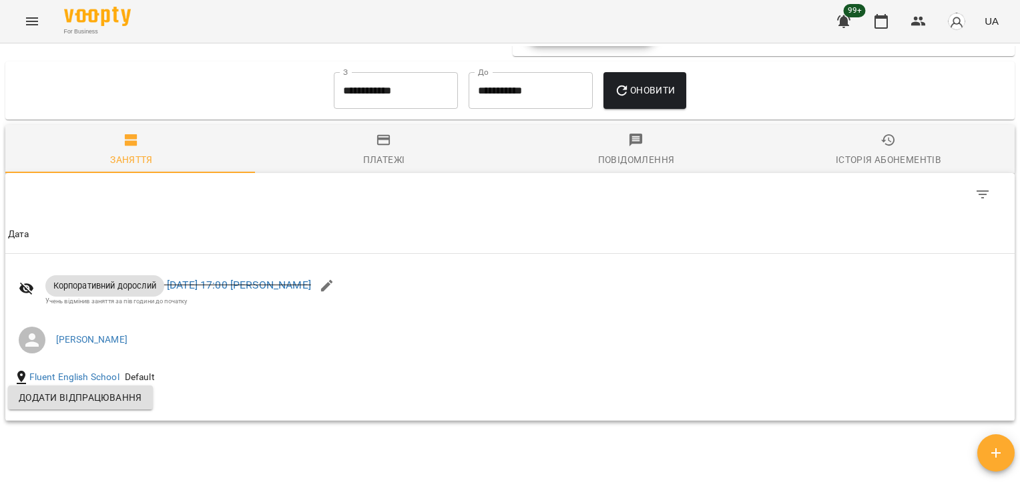
scroll to position [1589, 0]
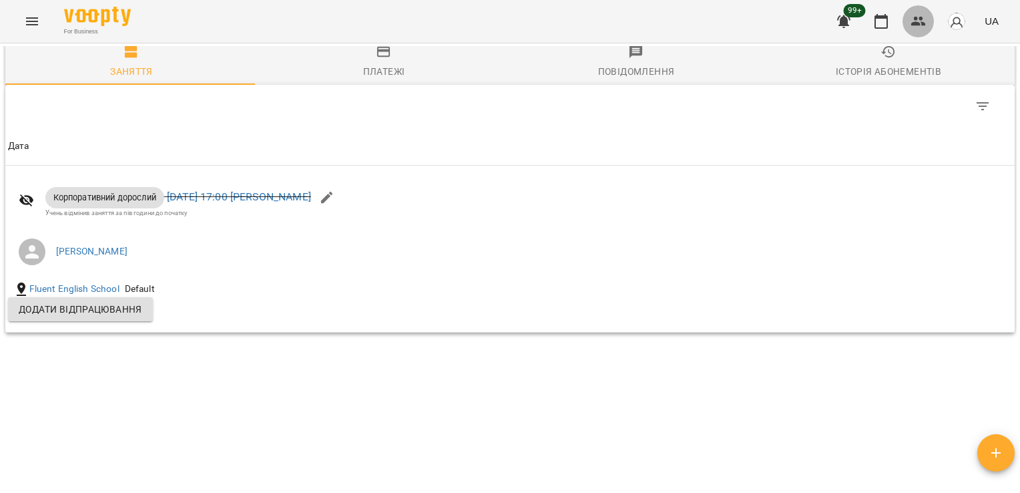
click at [907, 11] on button "button" at bounding box center [919, 21] width 32 height 32
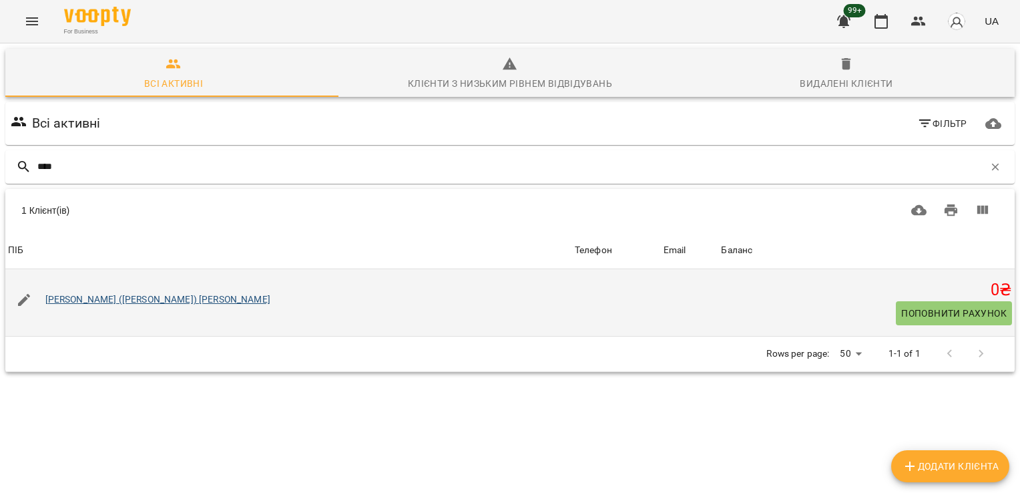
type input "****"
click at [85, 298] on link "[PERSON_NAME] ([PERSON_NAME]) [PERSON_NAME]" at bounding box center [157, 299] width 225 height 11
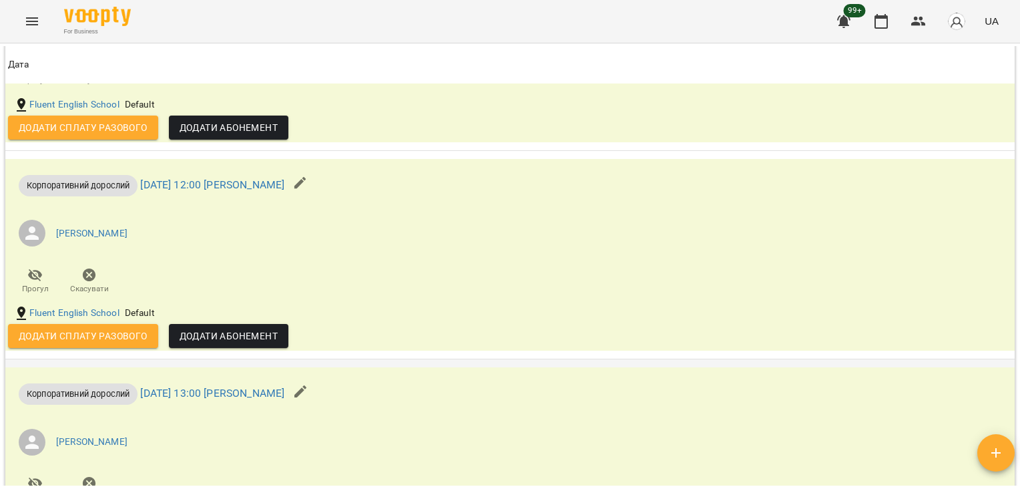
scroll to position [1078, 0]
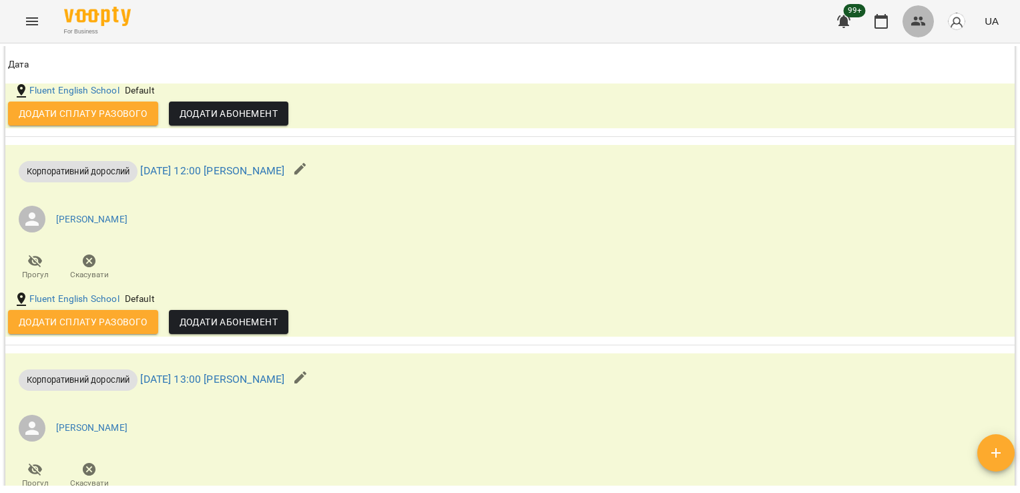
click at [919, 17] on icon "button" at bounding box center [919, 21] width 16 height 16
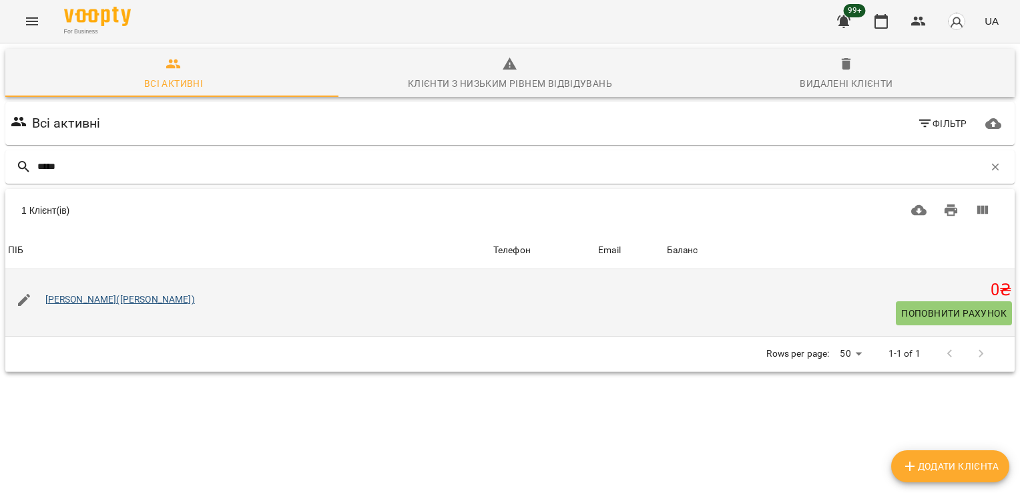
type input "*****"
click at [80, 297] on link "[PERSON_NAME]([PERSON_NAME])" at bounding box center [120, 299] width 150 height 11
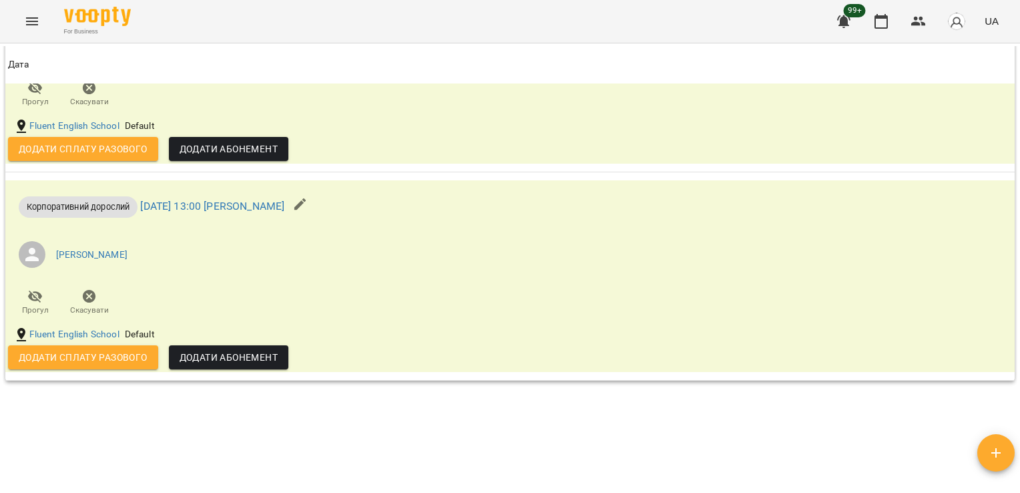
scroll to position [1100, 0]
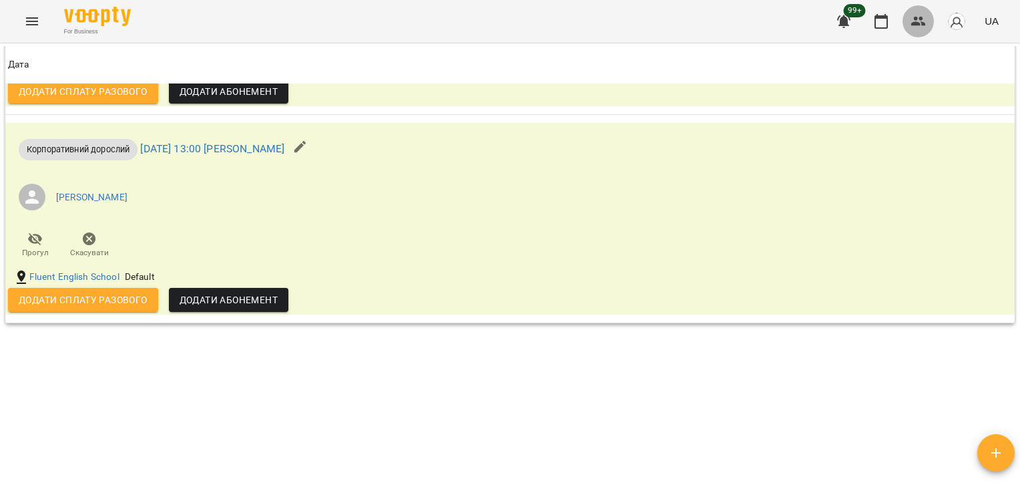
click at [916, 23] on icon "button" at bounding box center [918, 21] width 15 height 9
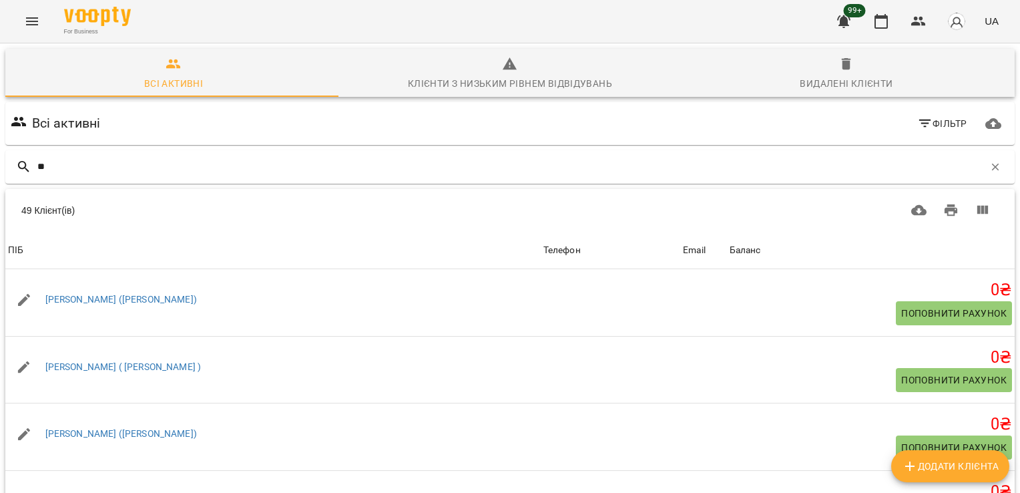
type input "*"
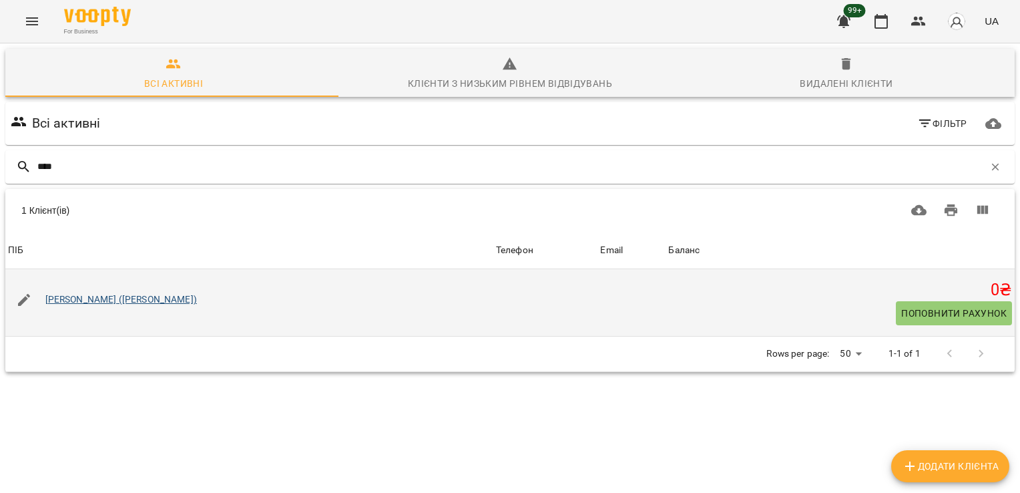
type input "****"
click at [92, 304] on link "[PERSON_NAME] ([PERSON_NAME])" at bounding box center [121, 299] width 152 height 11
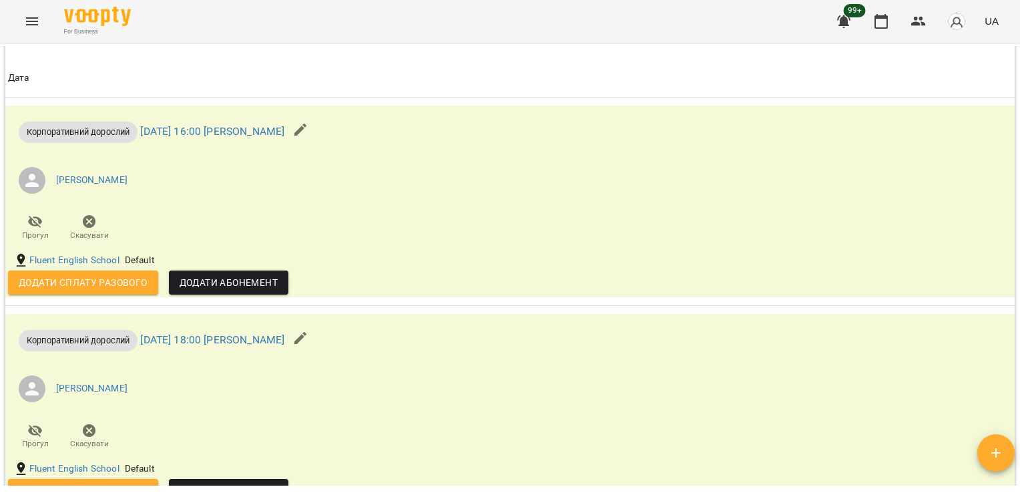
scroll to position [983, 0]
click at [917, 23] on icon "button" at bounding box center [918, 21] width 15 height 9
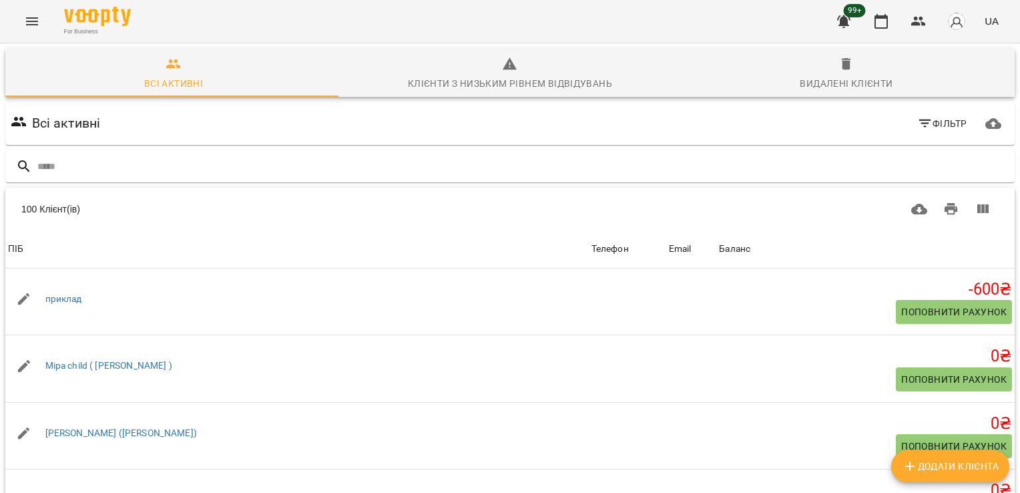
type input "*"
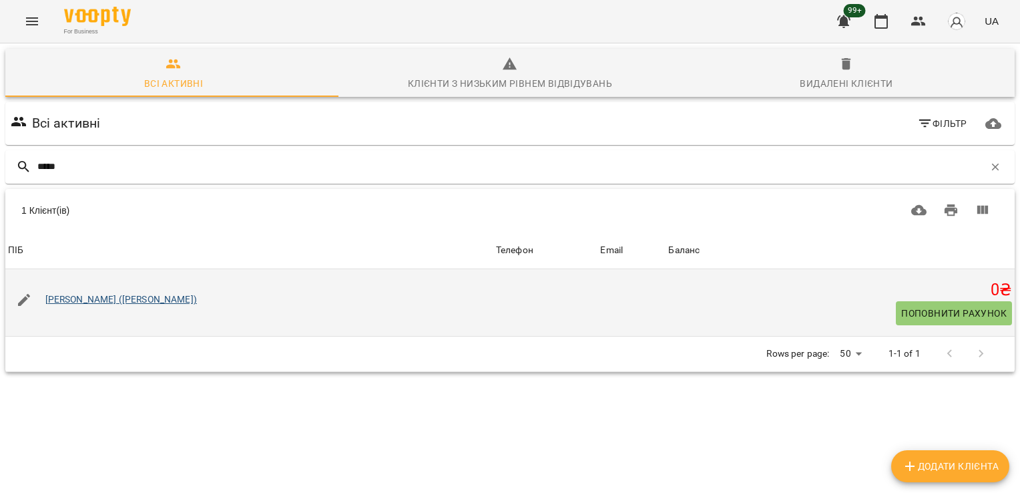
type input "*****"
click at [85, 299] on link "[PERSON_NAME] ([PERSON_NAME])" at bounding box center [121, 299] width 152 height 11
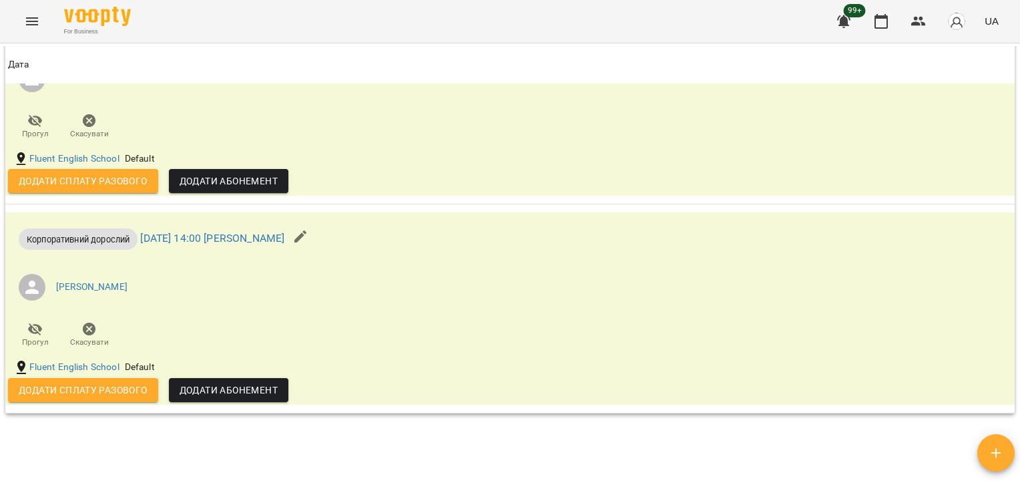
scroll to position [1351, 0]
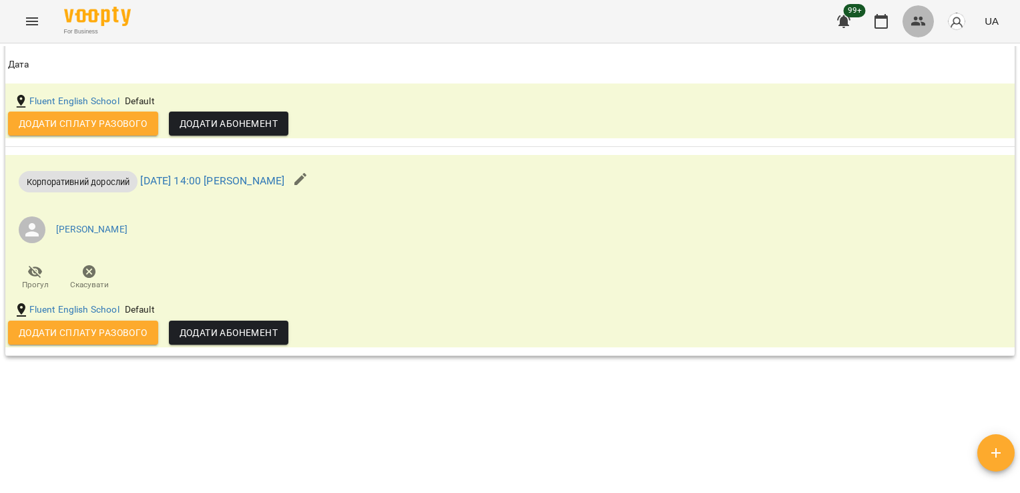
click at [922, 26] on icon "button" at bounding box center [919, 21] width 16 height 16
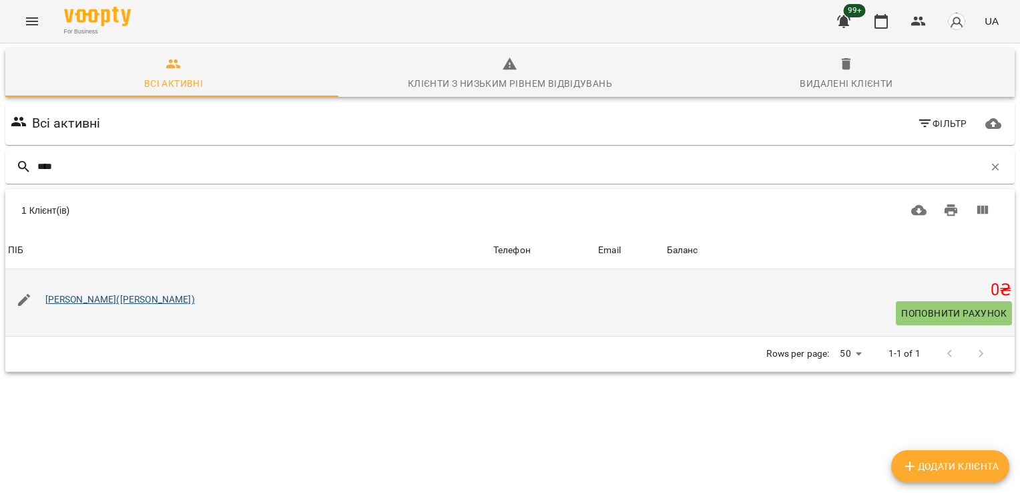
type input "****"
click at [152, 300] on link "[PERSON_NAME]([PERSON_NAME])" at bounding box center [120, 299] width 150 height 11
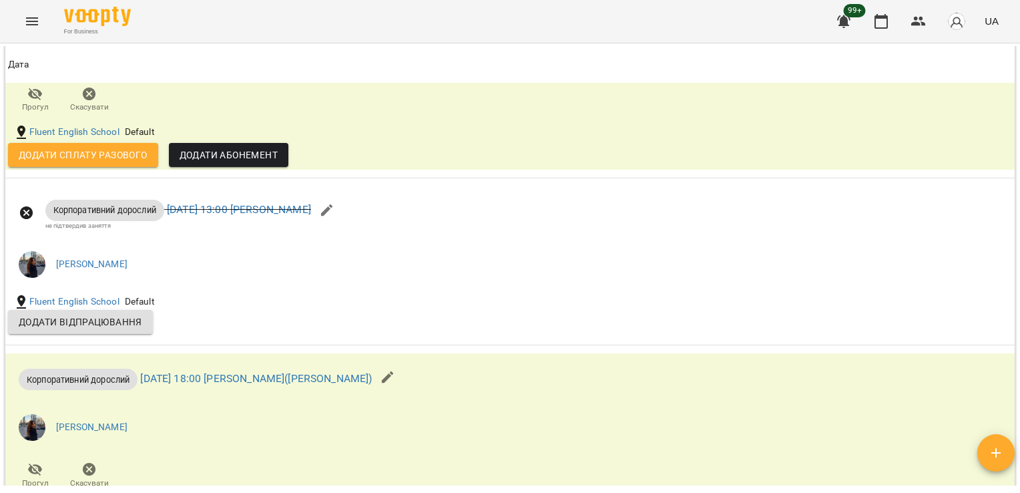
scroll to position [1047, 0]
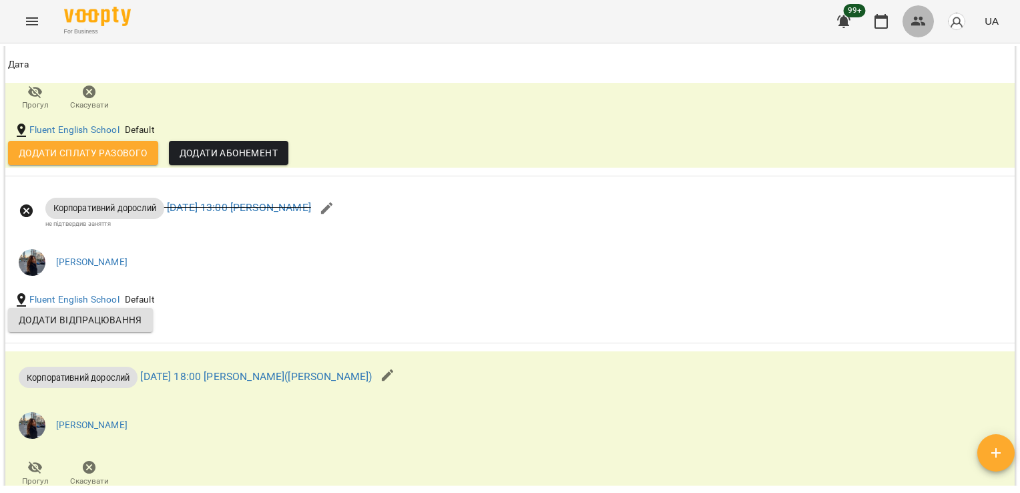
click at [919, 29] on icon "button" at bounding box center [919, 21] width 16 height 16
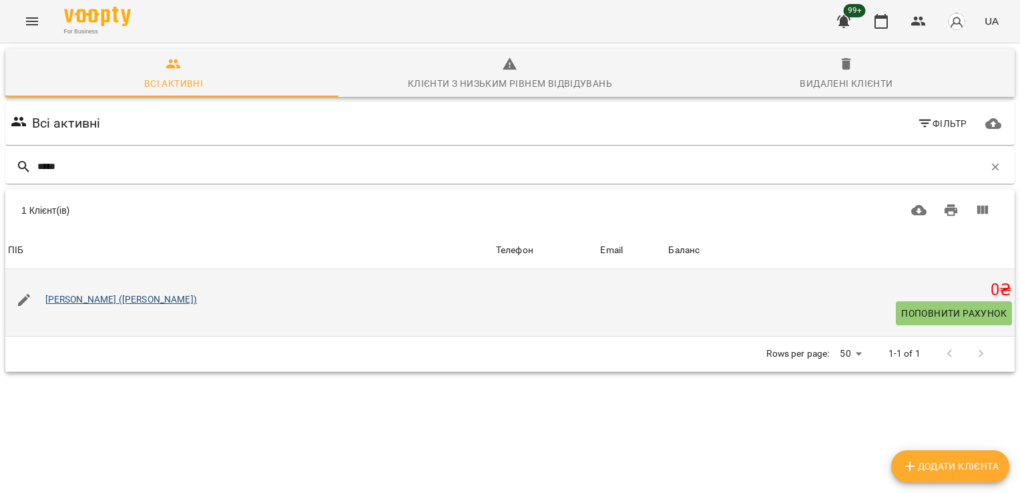
type input "*****"
click at [105, 299] on link "[PERSON_NAME] ([PERSON_NAME])" at bounding box center [121, 299] width 152 height 11
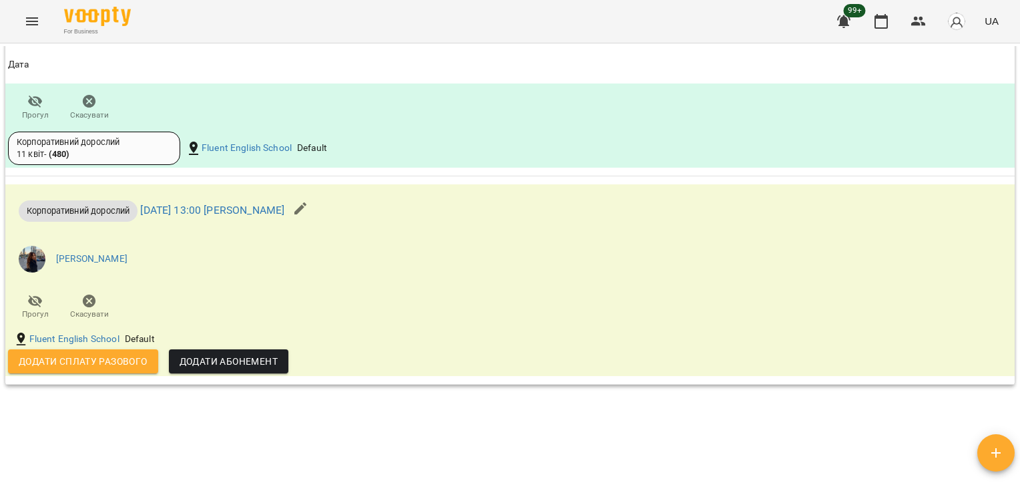
scroll to position [1620, 0]
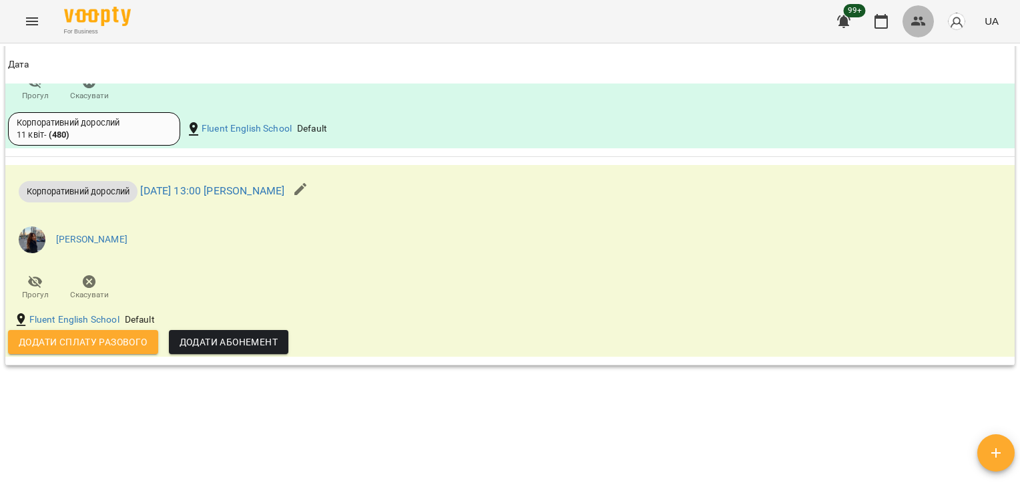
click at [916, 26] on icon "button" at bounding box center [919, 21] width 16 height 16
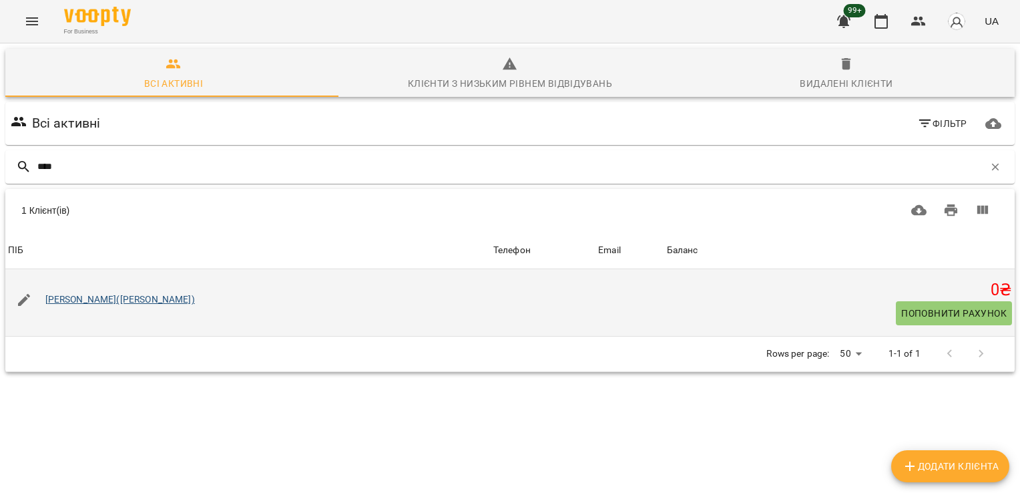
type input "****"
click at [96, 301] on link "[PERSON_NAME]([PERSON_NAME])" at bounding box center [120, 299] width 150 height 11
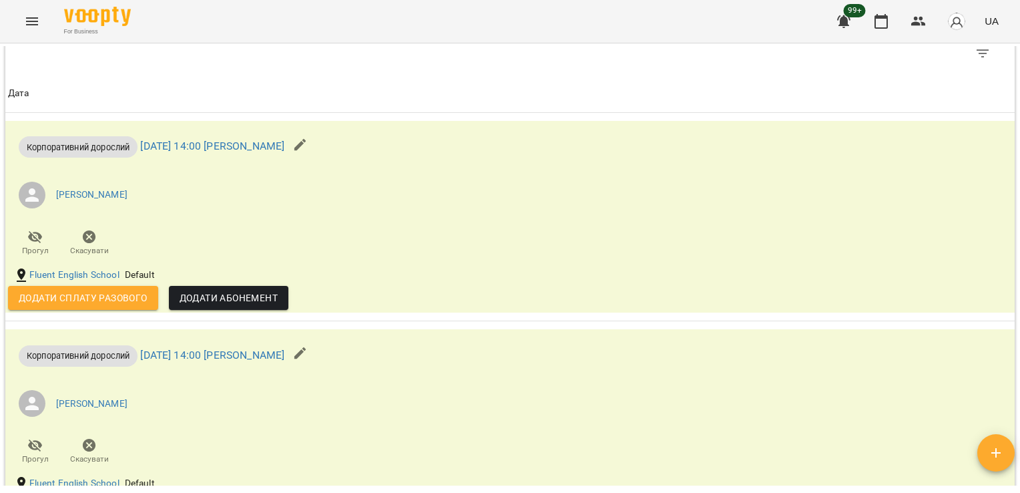
scroll to position [1682, 0]
